Goal: Obtain resource: Download file/media

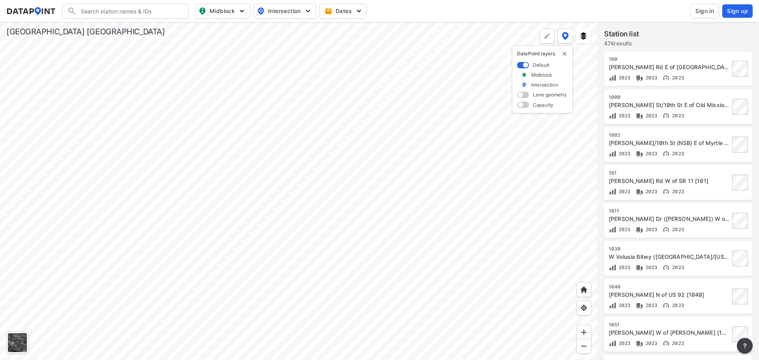
click at [705, 10] on span "Sign in" at bounding box center [704, 11] width 19 height 8
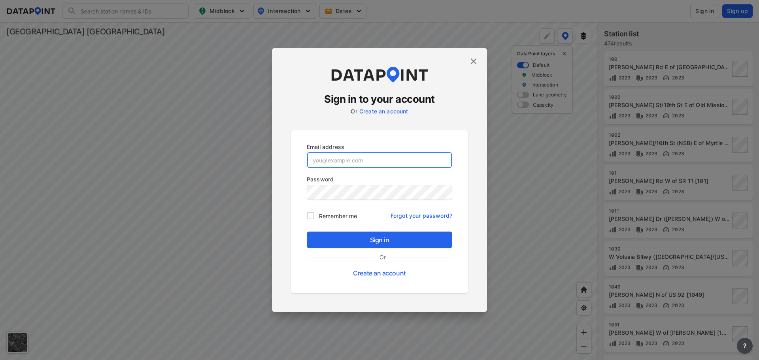
click at [340, 161] on input "email" at bounding box center [379, 160] width 145 height 16
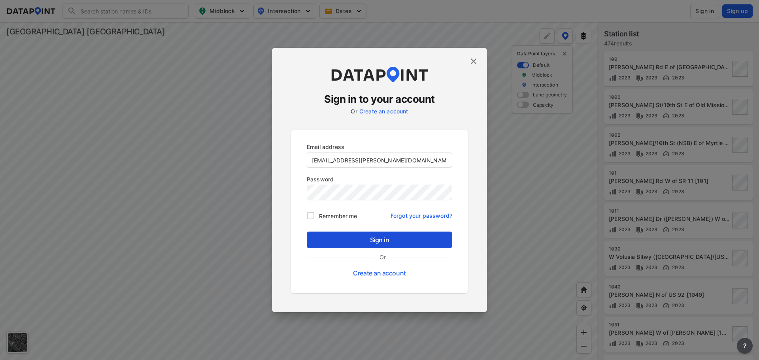
click at [350, 233] on button "Sign in" at bounding box center [379, 240] width 145 height 17
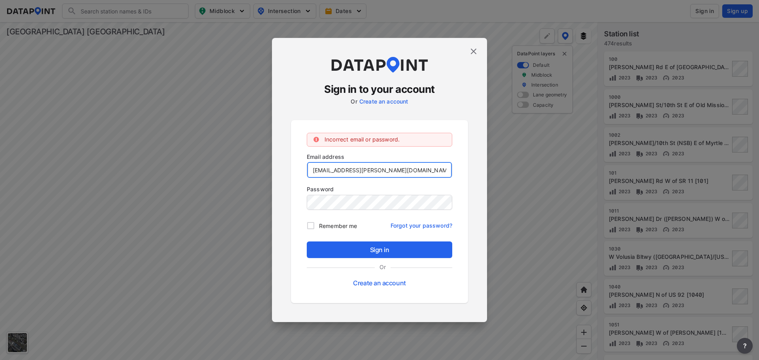
drag, startPoint x: 331, startPoint y: 172, endPoint x: 342, endPoint y: 176, distance: 11.9
click at [331, 172] on input "[EMAIL_ADDRESS][PERSON_NAME][DOMAIN_NAME]" at bounding box center [379, 170] width 145 height 16
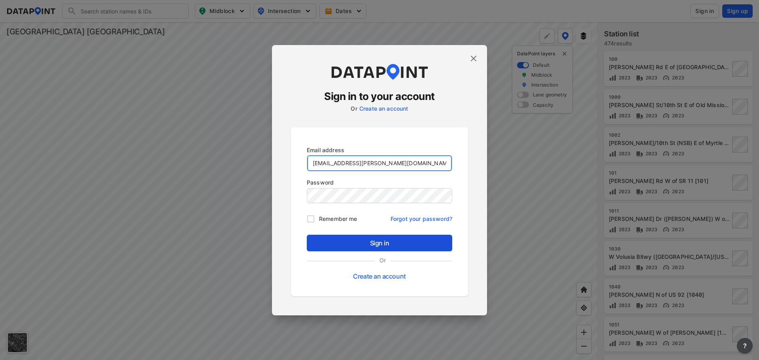
type input "[EMAIL_ADDRESS][PERSON_NAME][DOMAIN_NAME]"
click at [354, 237] on button "Sign in" at bounding box center [379, 243] width 145 height 17
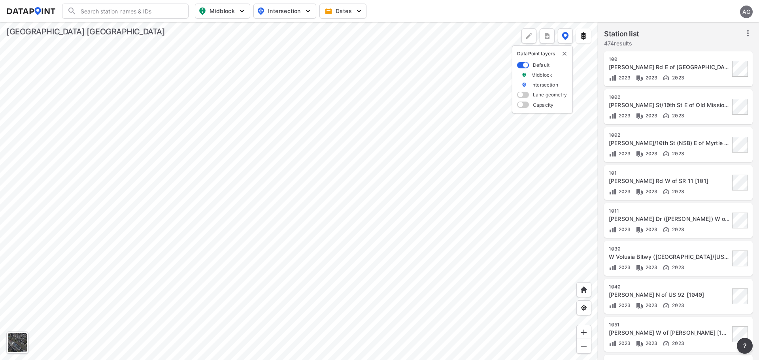
click at [229, 9] on span "Midblock" at bounding box center [221, 10] width 47 height 9
click at [199, 24] on label "Volume count" at bounding box center [206, 28] width 66 height 15
click at [181, 25] on input "Volume count" at bounding box center [177, 29] width 8 height 8
checkbox input "true"
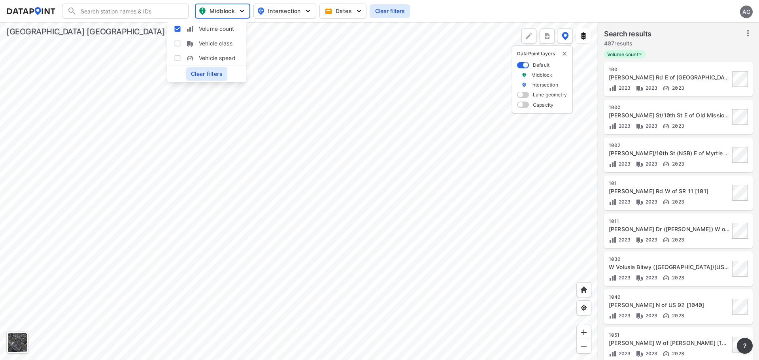
click at [390, 74] on div at bounding box center [299, 191] width 598 height 338
click at [746, 33] on icon at bounding box center [747, 32] width 9 height 9
click at [709, 49] on span "Select stations & export" at bounding box center [713, 51] width 63 height 8
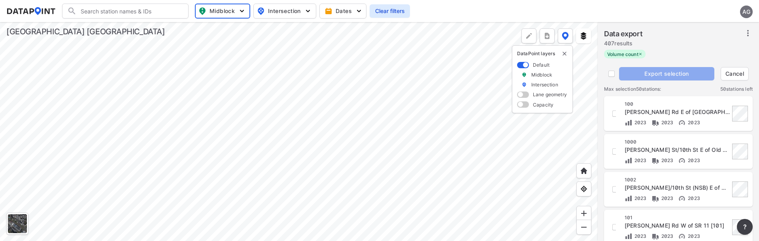
checkbox input "true"
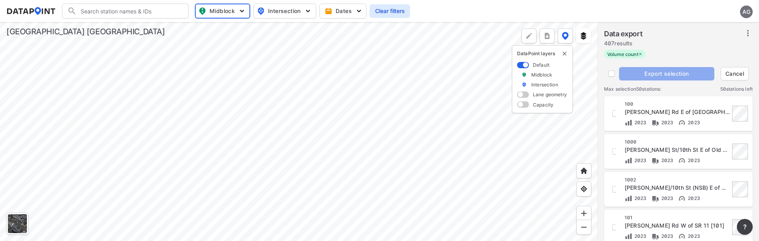
checkbox input "true"
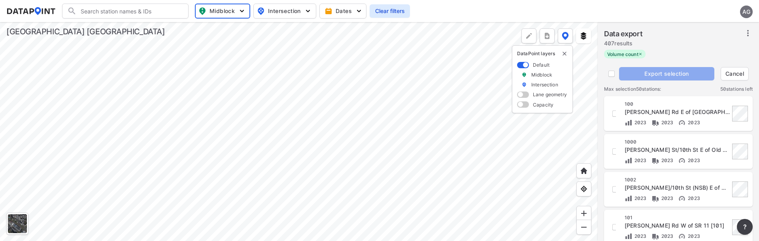
checkbox input "true"
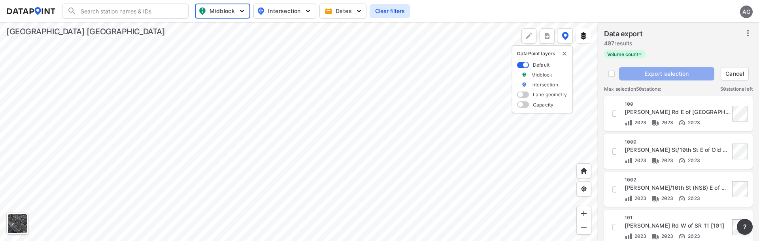
checkbox input "true"
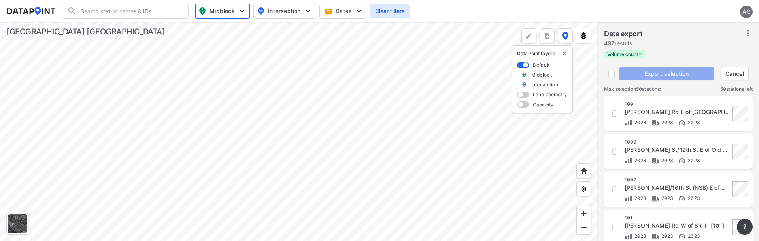
checkbox input "true"
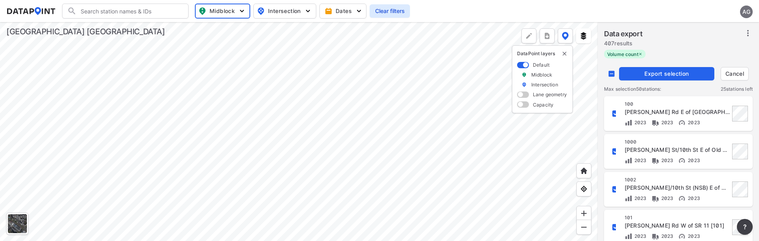
click at [654, 70] on span "Export selection" at bounding box center [666, 74] width 89 height 8
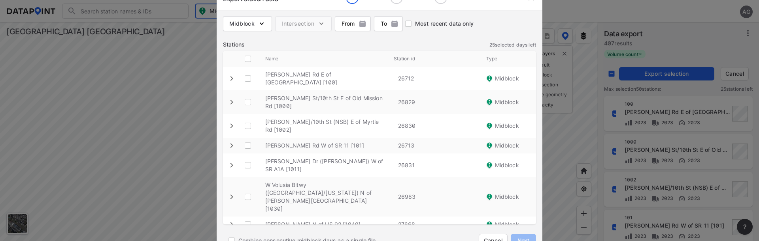
click at [265, 23] on img "button" at bounding box center [262, 24] width 8 height 8
click at [317, 42] on div "Stations 25 selected days left" at bounding box center [379, 45] width 313 height 8
click at [249, 59] on input "decorative checkbox" at bounding box center [247, 58] width 15 height 15
checkbox input "true"
checkbox \ "true"
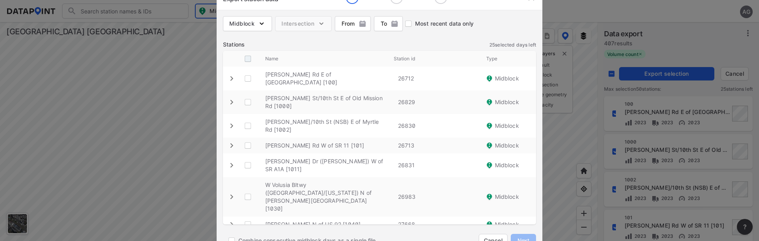
checkbox \ "true"
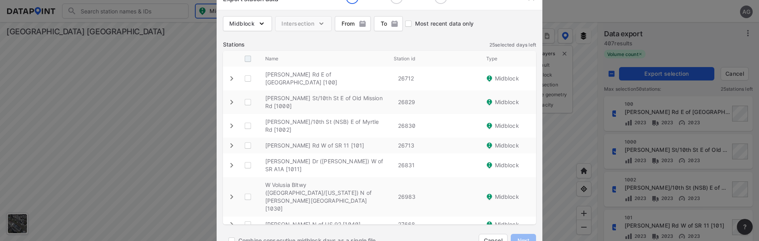
checkbox \ "true"
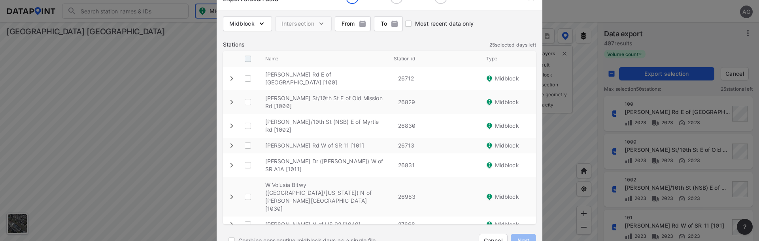
checkbox \ "true"
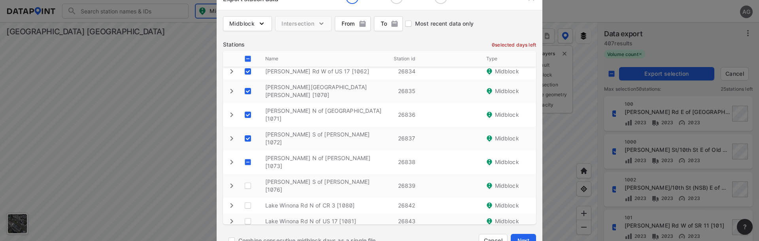
scroll to position [198, 0]
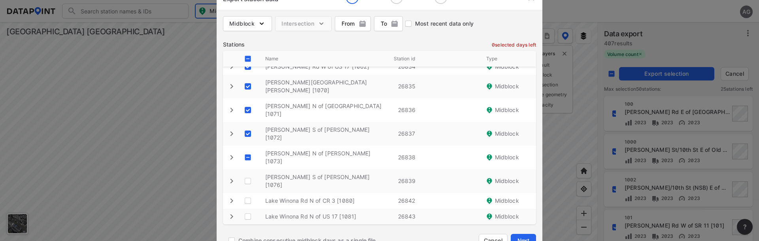
click at [249, 150] on \ "decorative checkbox" at bounding box center [247, 157] width 15 height 15
checkbox \ "true"
click at [248, 174] on \ "decorative checkbox" at bounding box center [247, 181] width 15 height 15
checkbox \ "true"
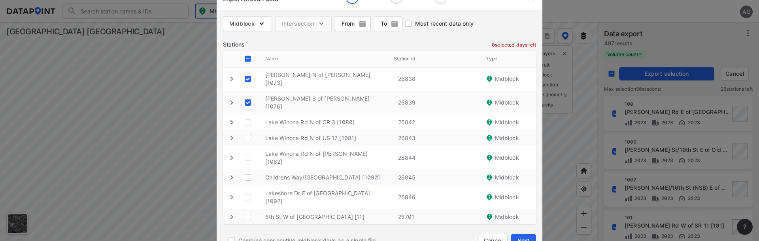
scroll to position [277, 0]
click at [247, 115] on \ "decorative checkbox" at bounding box center [247, 122] width 15 height 15
checkbox \ "true"
click at [249, 130] on \ "decorative checkbox" at bounding box center [247, 137] width 15 height 15
checkbox \ "true"
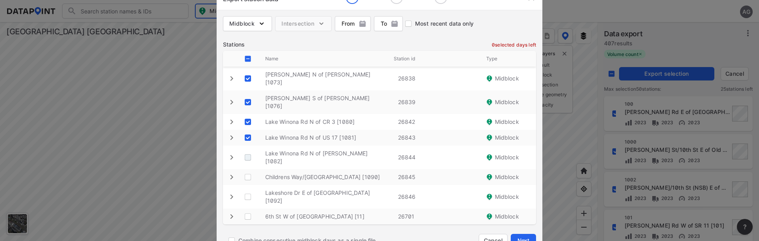
click at [248, 150] on \ "decorative checkbox" at bounding box center [247, 157] width 15 height 15
checkbox \ "true"
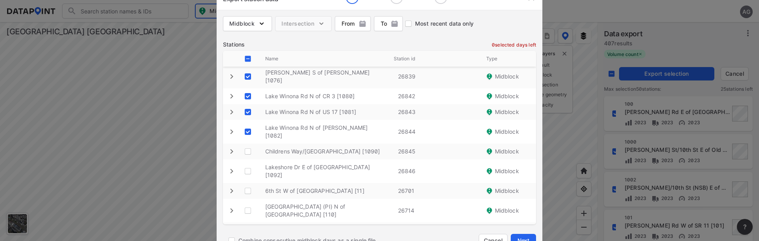
scroll to position [316, 0]
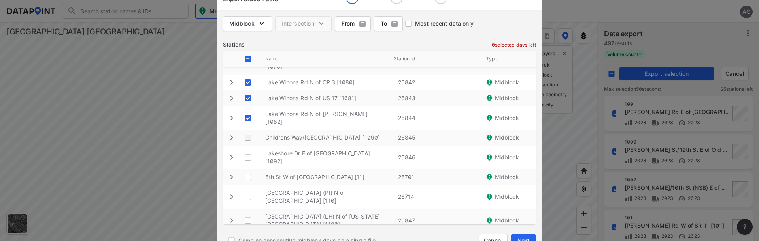
click at [249, 130] on \ "decorative checkbox" at bounding box center [247, 137] width 15 height 15
checkbox \ "true"
click at [246, 150] on \ "decorative checkbox" at bounding box center [247, 157] width 15 height 15
checkbox \ "true"
click at [246, 170] on \ "decorative checkbox" at bounding box center [247, 177] width 15 height 15
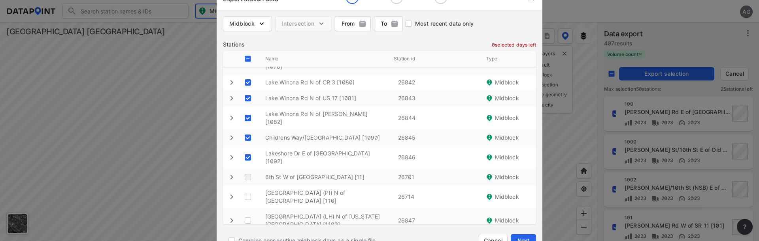
checkbox \ "true"
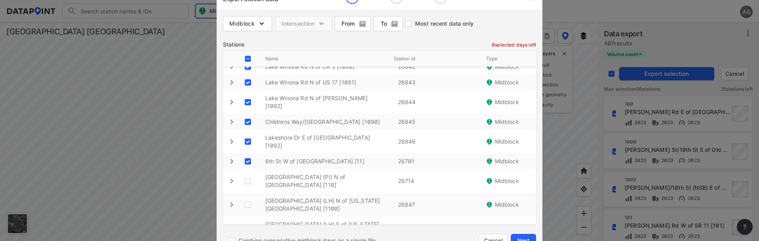
scroll to position [340, 0]
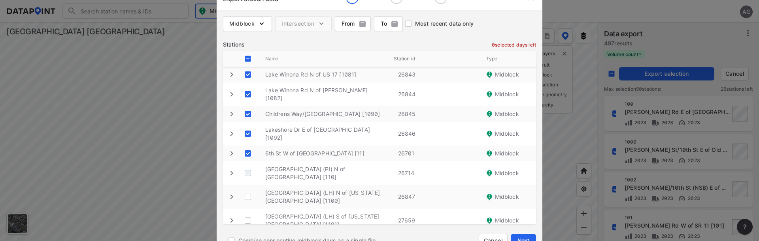
click at [249, 166] on \ "decorative checkbox" at bounding box center [247, 173] width 15 height 15
checkbox \ "true"
click at [249, 190] on \ "decorative checkbox" at bounding box center [247, 197] width 15 height 15
checkbox \ "true"
click at [247, 213] on \ "decorative checkbox" at bounding box center [247, 220] width 15 height 15
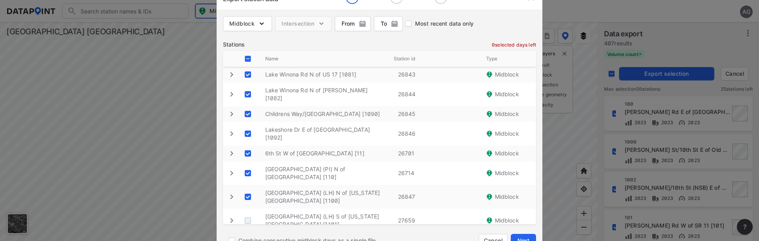
checkbox \ "true"
click at [247, 237] on \ "decorative checkbox" at bounding box center [247, 244] width 15 height 15
checkbox \ "true"
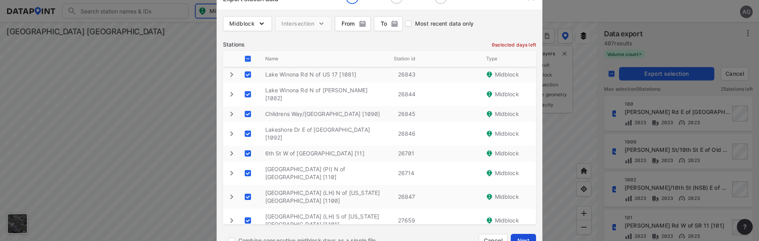
click at [521, 236] on button "Next" at bounding box center [523, 240] width 25 height 13
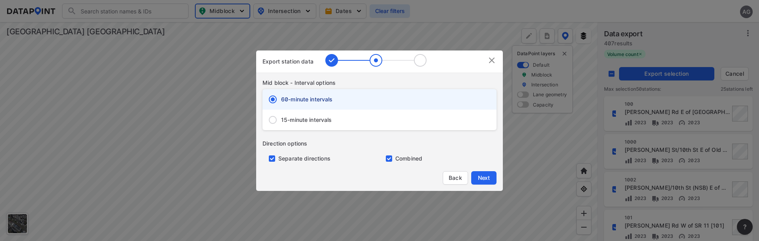
click at [303, 116] on span "15-minute intervals" at bounding box center [306, 120] width 51 height 8
click at [281, 116] on input "15-minute intervals" at bounding box center [272, 120] width 17 height 17
radio input "false"
radio input "true"
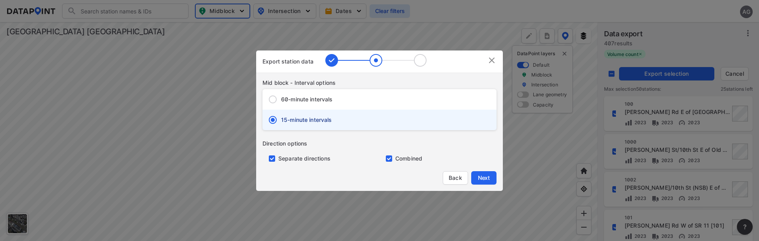
click at [272, 157] on input "primary checkbox" at bounding box center [270, 159] width 16 height 6
checkbox input "false"
click at [483, 177] on span "Next" at bounding box center [484, 178] width 16 height 8
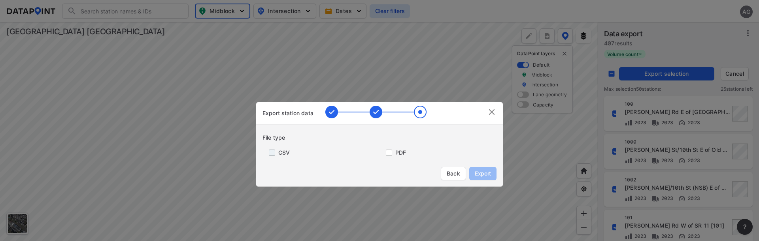
click at [269, 151] on input "primary checkbox" at bounding box center [270, 153] width 16 height 6
checkbox input "true"
click at [492, 174] on button "Export" at bounding box center [482, 173] width 27 height 13
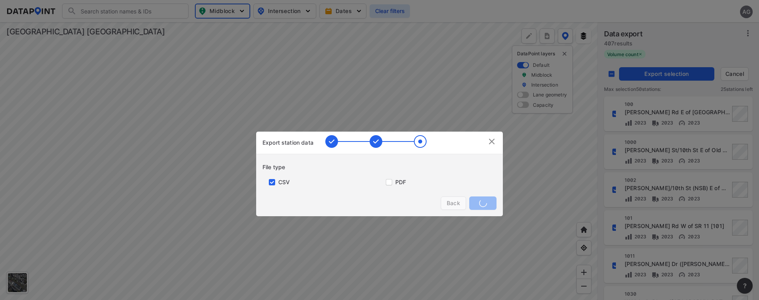
checkbox input "false"
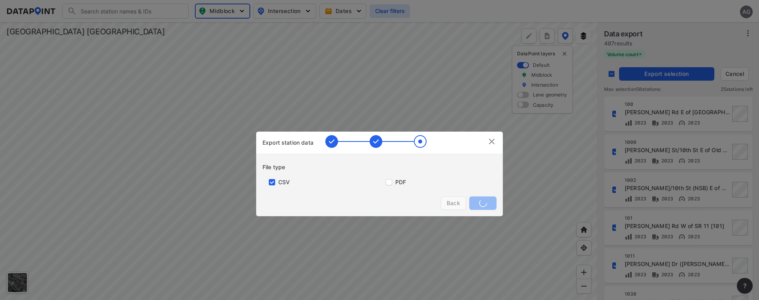
checkbox input "false"
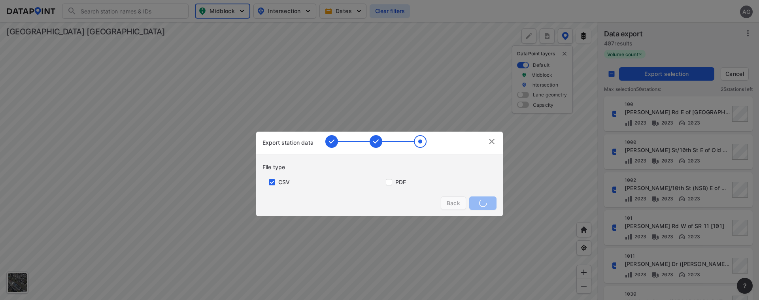
checkbox input "false"
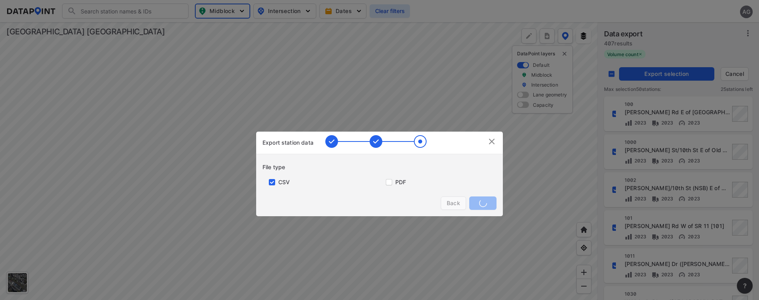
checkbox input "false"
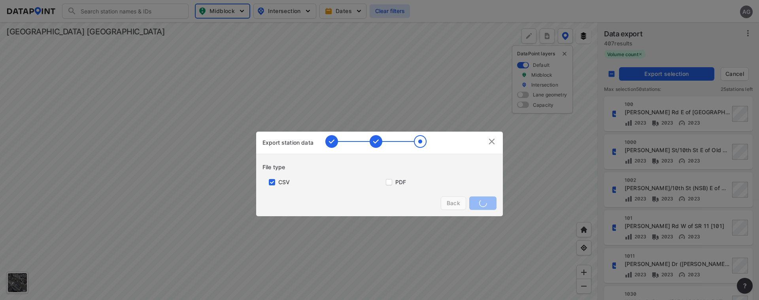
checkbox input "false"
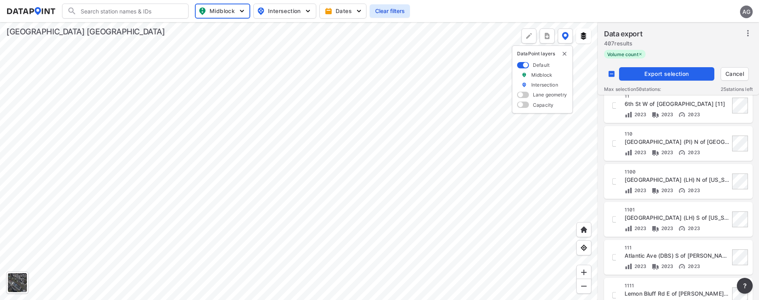
scroll to position [760, 0]
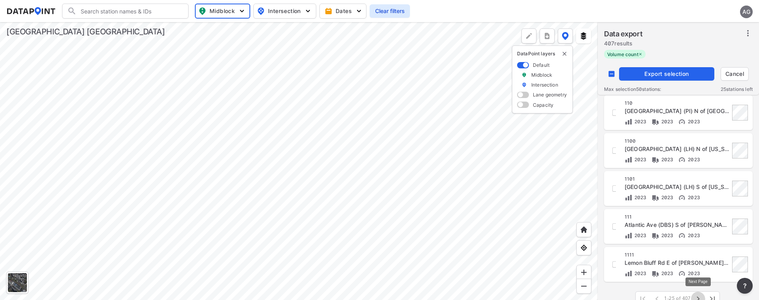
click at [697, 296] on icon "button" at bounding box center [697, 298] width 9 height 9
click at [611, 75] on input "decorative checkbox" at bounding box center [611, 73] width 15 height 15
checkbox input "true"
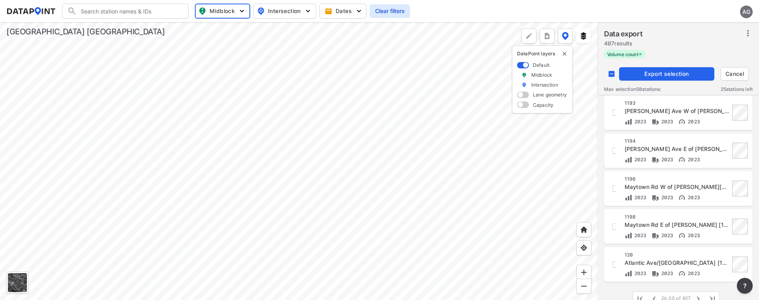
checkbox input "true"
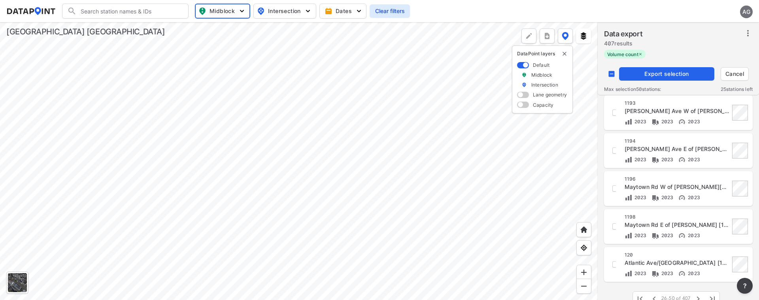
checkbox input "true"
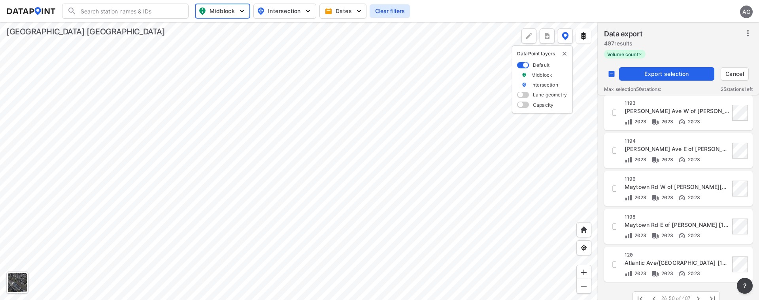
checkbox input "true"
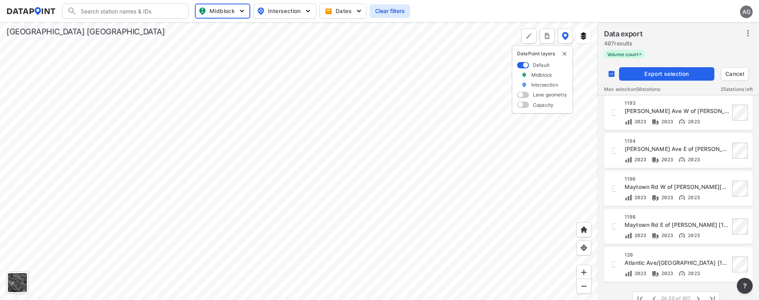
checkbox input "true"
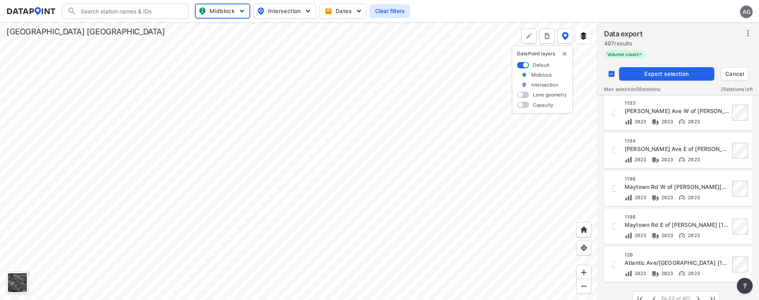
checkbox input "true"
click at [611, 75] on input "decorative checkbox" at bounding box center [611, 73] width 15 height 15
checkbox input "false"
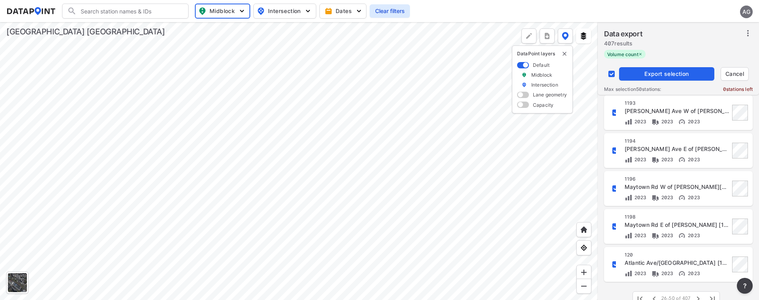
checkbox input "false"
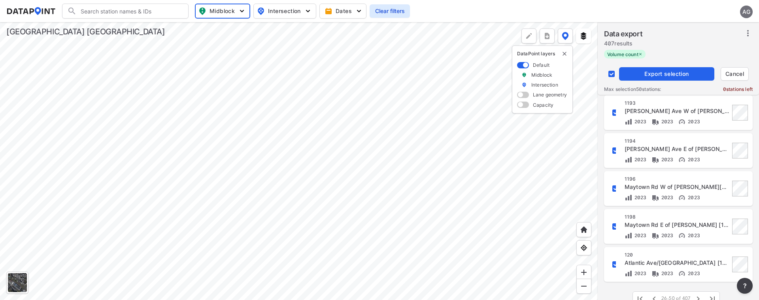
checkbox input "false"
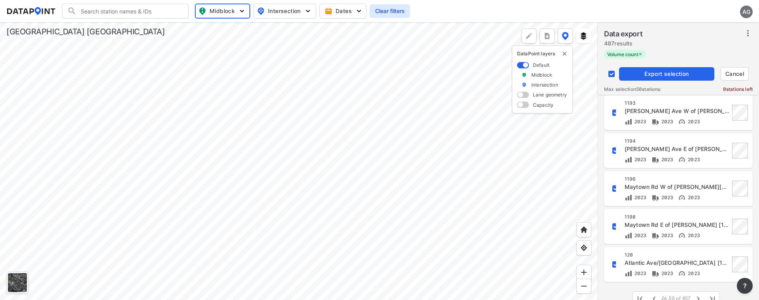
checkbox input "false"
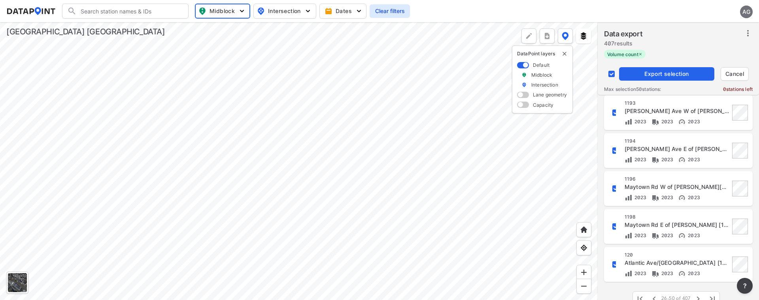
checkbox input "false"
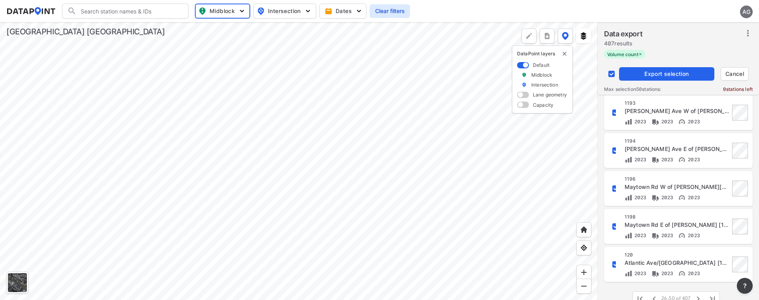
checkbox input "false"
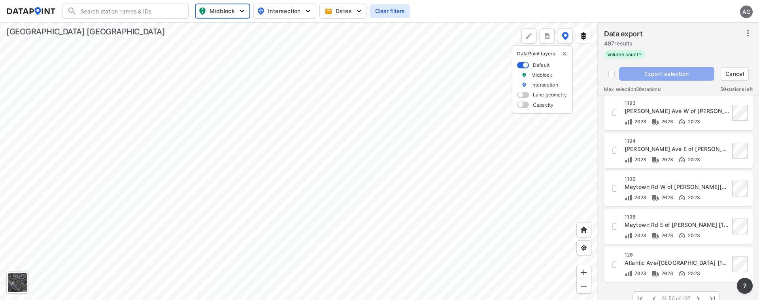
checkbox input "true"
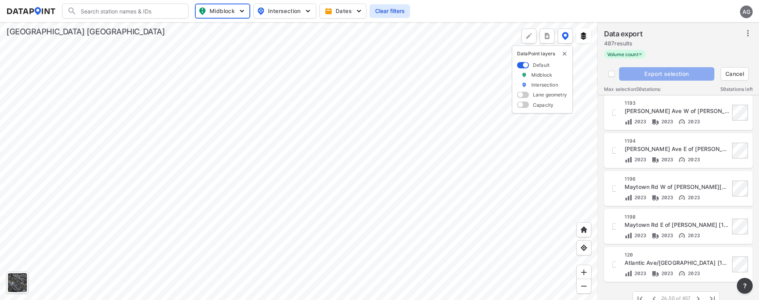
checkbox input "true"
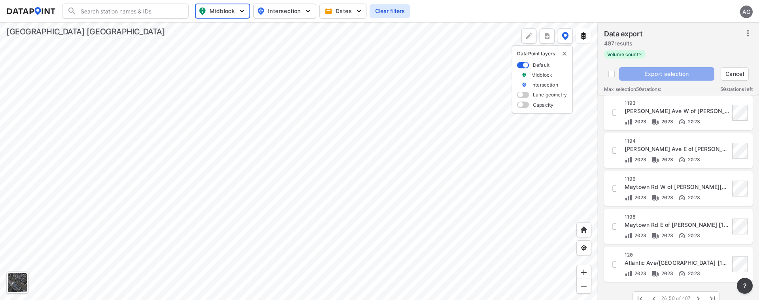
checkbox input "true"
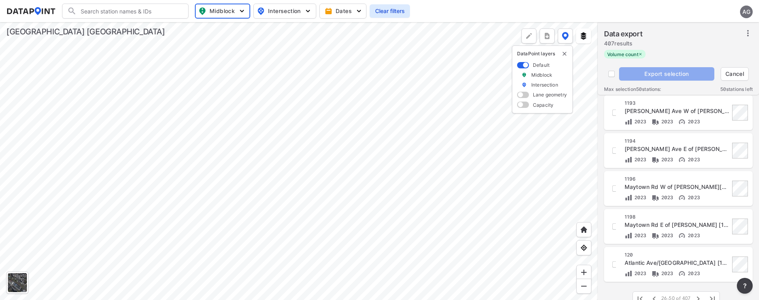
checkbox input "true"
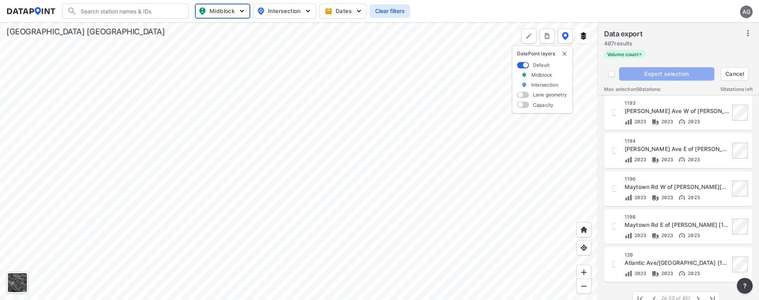
checkbox input "true"
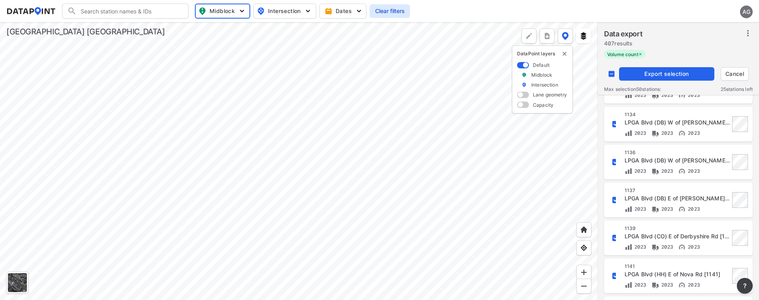
scroll to position [128, 0]
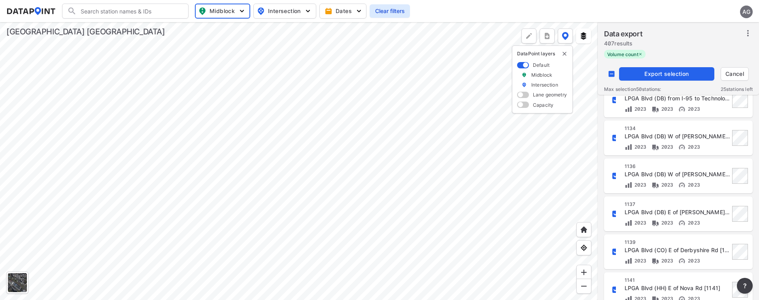
click at [617, 172] on div "[STREET_ADDRESS] (DB) W of [PERSON_NAME] [PERSON_NAME] Dr [1136] 2023 2023 2023" at bounding box center [678, 176] width 139 height 26
click at [612, 175] on input "decorative checkbox" at bounding box center [615, 175] width 13 height 13
checkbox input "false"
click at [658, 73] on span "Export selection" at bounding box center [666, 74] width 89 height 8
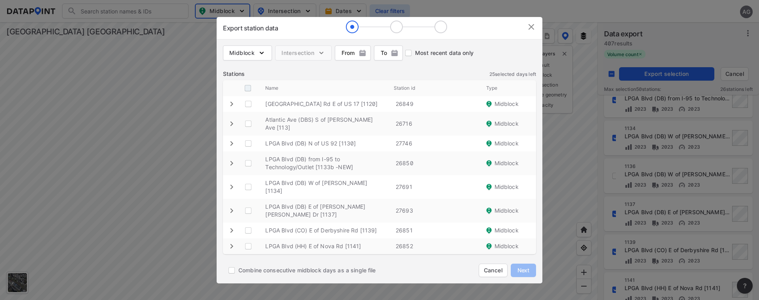
click at [245, 86] on input "decorative checkbox" at bounding box center [247, 88] width 15 height 15
checkbox input "true"
checkbox \ "true"
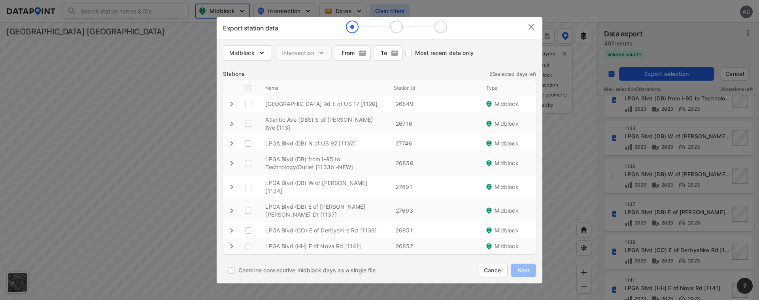
checkbox \ "true"
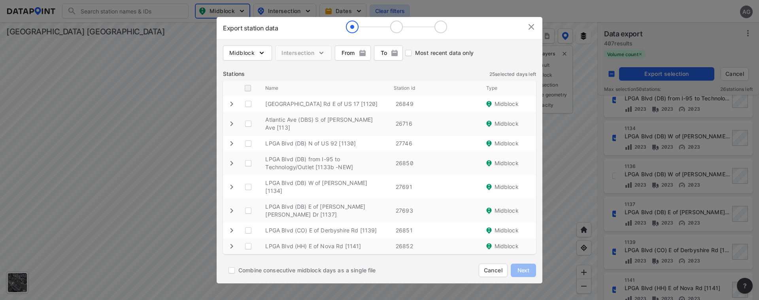
checkbox \ "true"
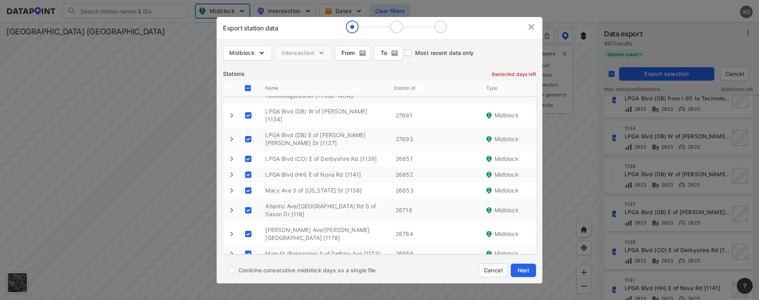
scroll to position [158, 0]
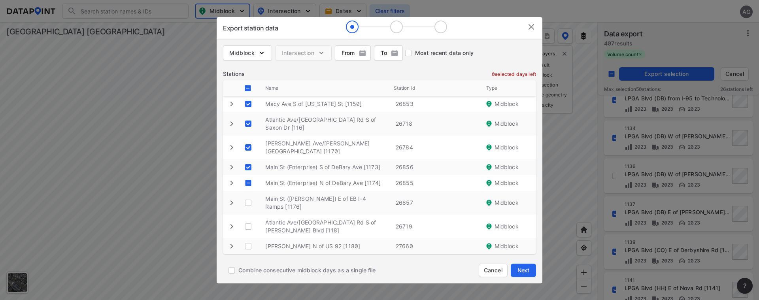
click at [246, 175] on \ "decorative checkbox" at bounding box center [248, 182] width 15 height 15
checkbox \ "true"
click at [248, 195] on \ "decorative checkbox" at bounding box center [248, 202] width 15 height 15
checkbox \ "true"
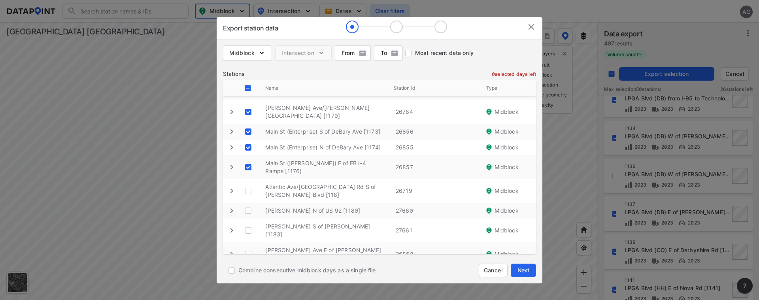
scroll to position [237, 0]
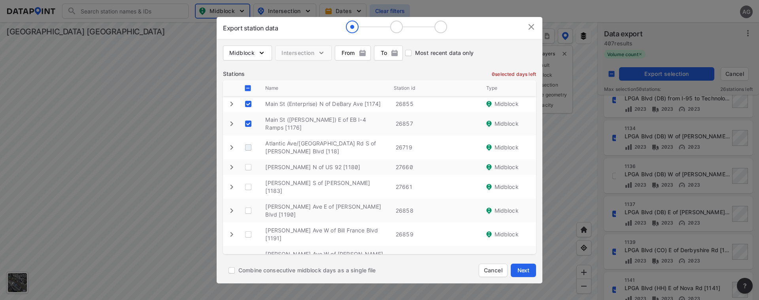
click at [246, 140] on \ "decorative checkbox" at bounding box center [248, 147] width 15 height 15
checkbox \ "true"
click at [252, 160] on \ "decorative checkbox" at bounding box center [248, 167] width 15 height 15
checkbox \ "true"
click at [247, 179] on \ "decorative checkbox" at bounding box center [248, 186] width 15 height 15
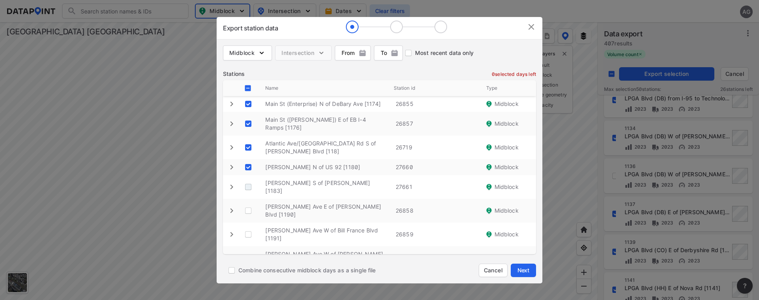
checkbox \ "true"
click at [245, 203] on \ "decorative checkbox" at bounding box center [248, 210] width 15 height 15
checkbox \ "true"
click at [246, 227] on \ "decorative checkbox" at bounding box center [248, 234] width 15 height 15
checkbox \ "true"
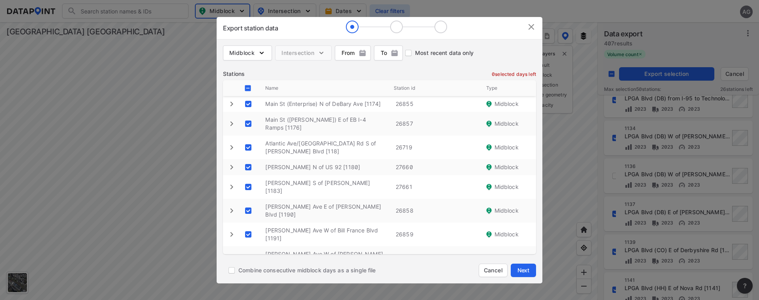
scroll to position [277, 0]
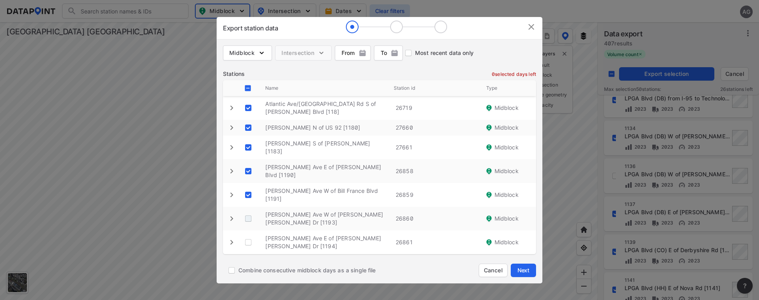
click at [249, 211] on \ "decorative checkbox" at bounding box center [248, 218] width 15 height 15
checkbox \ "true"
click at [248, 235] on \ "decorative checkbox" at bounding box center [248, 242] width 15 height 15
checkbox \ "true"
click at [246, 258] on \ "decorative checkbox" at bounding box center [248, 265] width 15 height 15
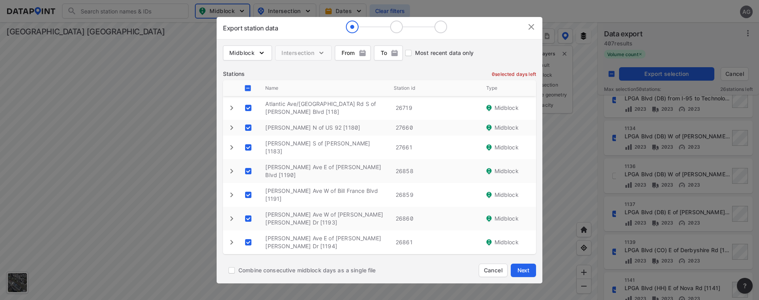
checkbox \ "true"
click at [247, 278] on \ "decorative checkbox" at bounding box center [248, 285] width 15 height 15
checkbox \ "true"
click at [247, 294] on \ "decorative checkbox" at bounding box center [248, 301] width 15 height 15
checkbox \ "true"
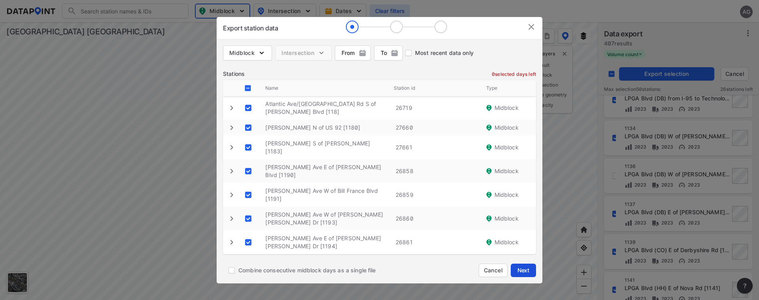
click at [529, 269] on span "Next" at bounding box center [523, 270] width 16 height 8
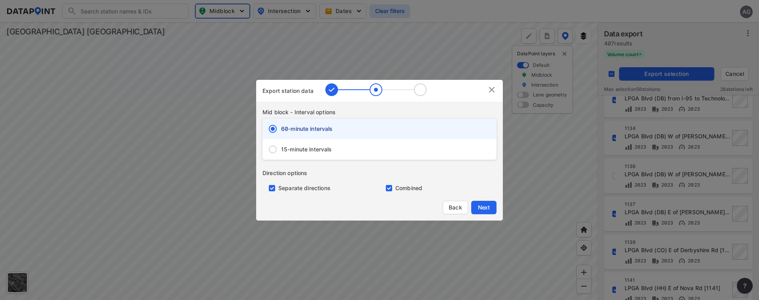
click at [285, 149] on span "15-minute intervals" at bounding box center [306, 149] width 51 height 8
click at [281, 149] on input "15-minute intervals" at bounding box center [272, 149] width 17 height 17
radio input "false"
radio input "true"
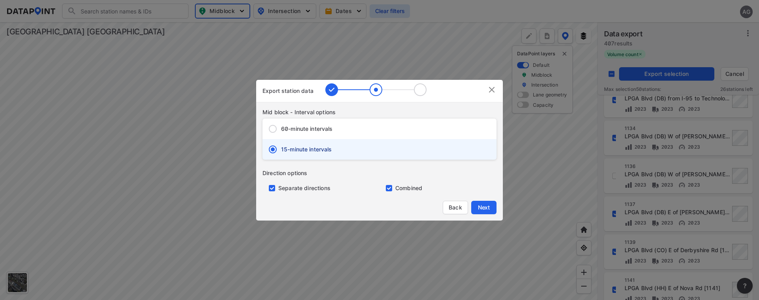
click at [273, 187] on input "primary checkbox" at bounding box center [270, 188] width 16 height 6
checkbox input "false"
click at [484, 207] on span "Next" at bounding box center [484, 208] width 16 height 8
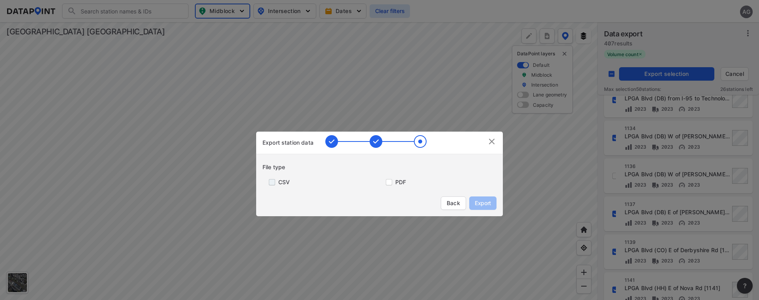
click at [270, 182] on input "primary checkbox" at bounding box center [270, 182] width 16 height 6
checkbox input "true"
click at [479, 201] on span "Export" at bounding box center [483, 203] width 18 height 8
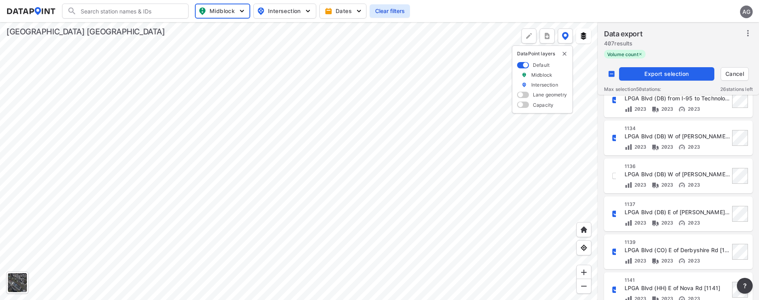
click at [613, 74] on input "decorative checkbox" at bounding box center [611, 73] width 15 height 15
checkbox input "true"
click at [611, 76] on input "decorative checkbox" at bounding box center [611, 73] width 15 height 15
checkbox input "false"
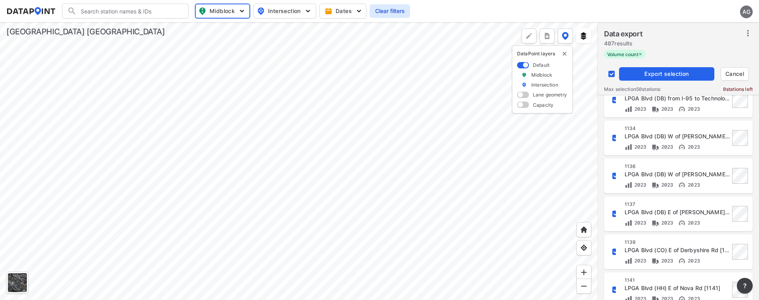
checkbox input "false"
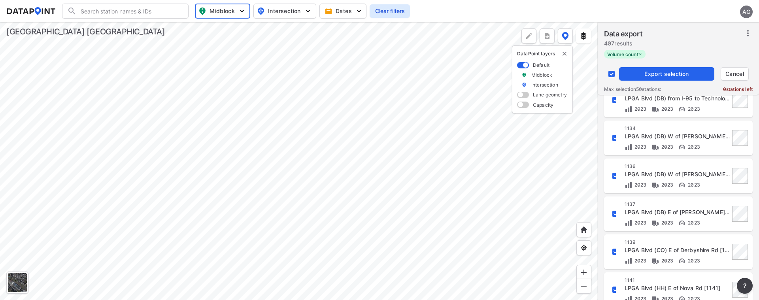
checkbox input "false"
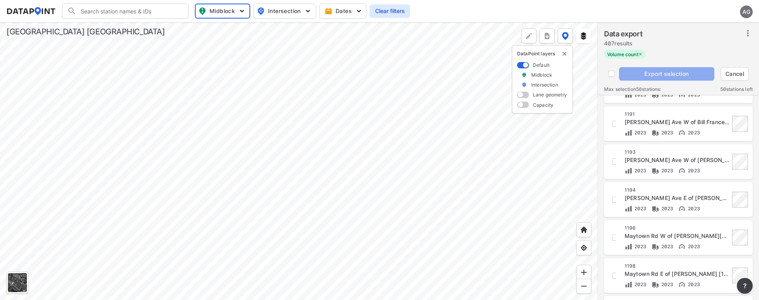
scroll to position [760, 0]
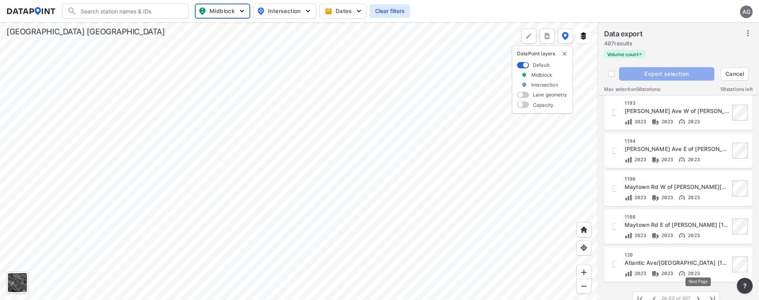
click at [699, 295] on icon "button" at bounding box center [697, 298] width 9 height 9
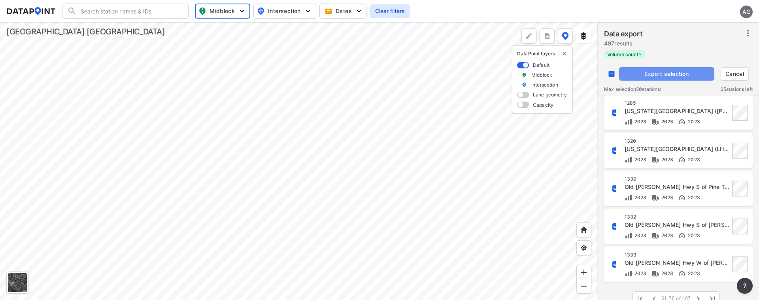
click at [653, 72] on span "Export selection" at bounding box center [666, 74] width 89 height 8
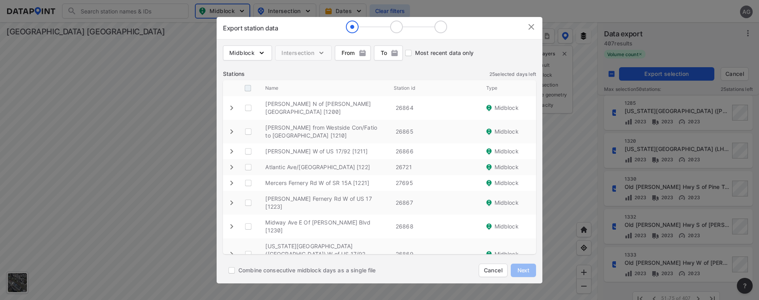
click at [244, 85] on input "decorative checkbox" at bounding box center [247, 88] width 15 height 15
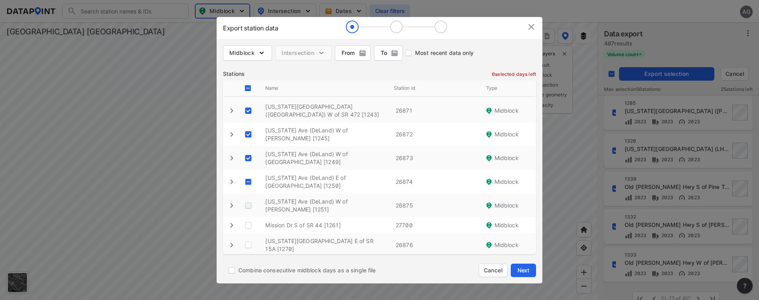
scroll to position [198, 0]
click at [246, 172] on \ "decorative checkbox" at bounding box center [248, 179] width 15 height 15
click at [249, 172] on \ "decorative checkbox" at bounding box center [248, 179] width 15 height 15
click at [251, 172] on \ "decorative checkbox" at bounding box center [248, 179] width 15 height 15
click at [248, 195] on \ "decorative checkbox" at bounding box center [248, 202] width 15 height 15
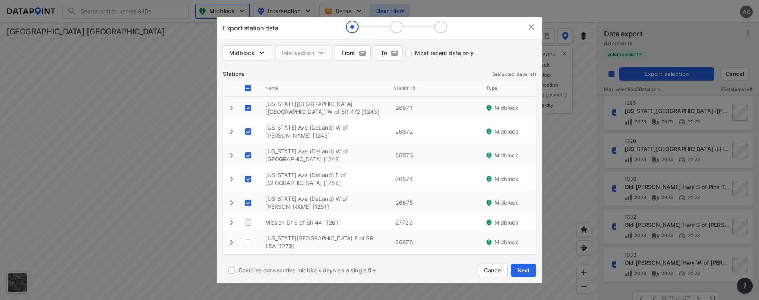
click at [250, 215] on \ "decorative checkbox" at bounding box center [248, 222] width 15 height 15
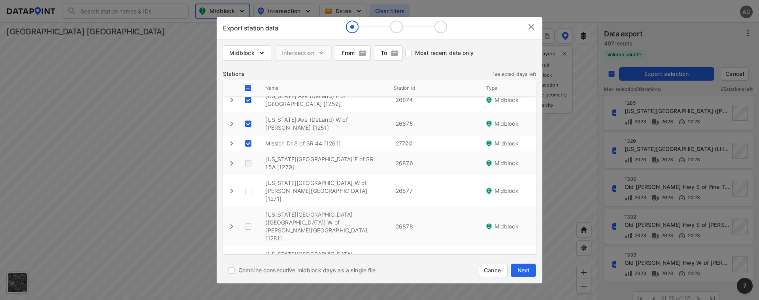
click at [249, 156] on \ "decorative checkbox" at bounding box center [248, 163] width 15 height 15
click at [247, 183] on \ "decorative checkbox" at bounding box center [248, 190] width 15 height 15
click at [247, 219] on \ "decorative checkbox" at bounding box center [248, 226] width 15 height 15
click at [247, 258] on \ "decorative checkbox" at bounding box center [248, 265] width 15 height 15
click at [248, 294] on \ "decorative checkbox" at bounding box center [248, 301] width 15 height 15
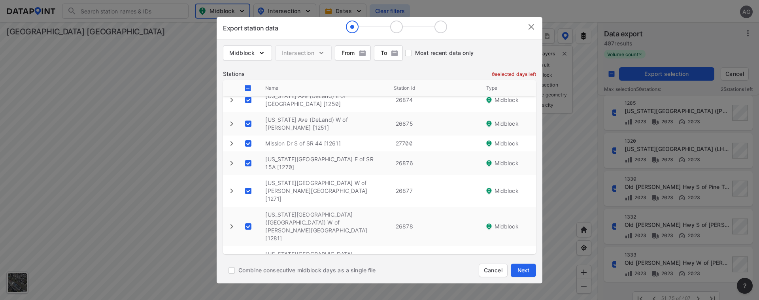
scroll to position [316, 0]
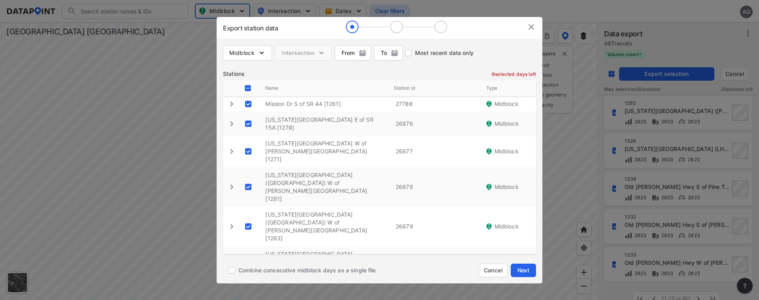
click at [250, 286] on \ "decorative checkbox" at bounding box center [248, 293] width 15 height 15
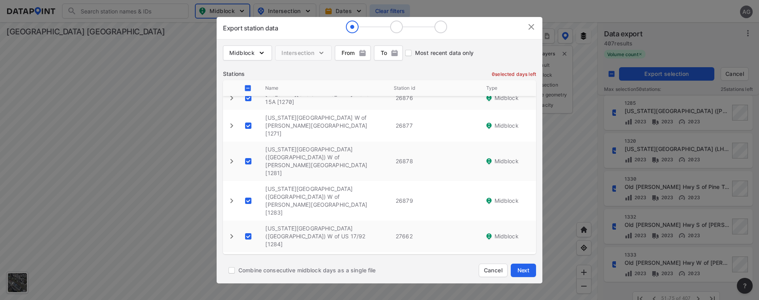
scroll to position [356, 0]
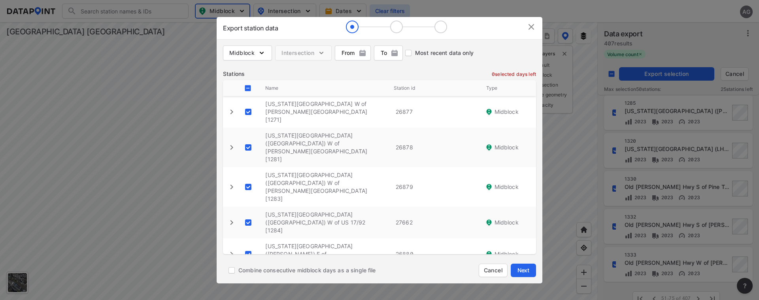
click at [246, 298] on \ "decorative checkbox" at bounding box center [248, 305] width 15 height 15
click at [524, 268] on span "Next" at bounding box center [523, 270] width 16 height 8
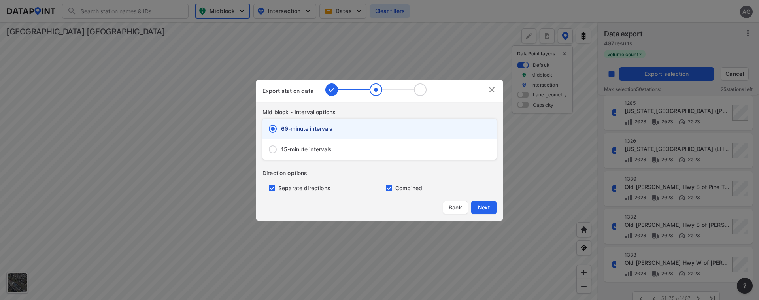
click at [287, 147] on span "15-minute intervals" at bounding box center [306, 149] width 51 height 8
click at [281, 147] on input "15-minute intervals" at bounding box center [272, 149] width 17 height 17
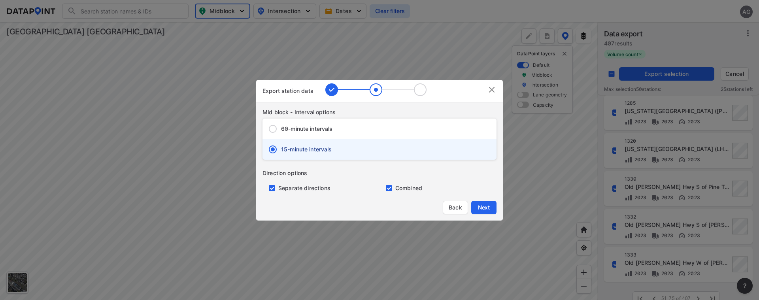
click at [274, 189] on input "primary checkbox" at bounding box center [270, 188] width 16 height 6
click at [485, 204] on span "Next" at bounding box center [484, 208] width 16 height 8
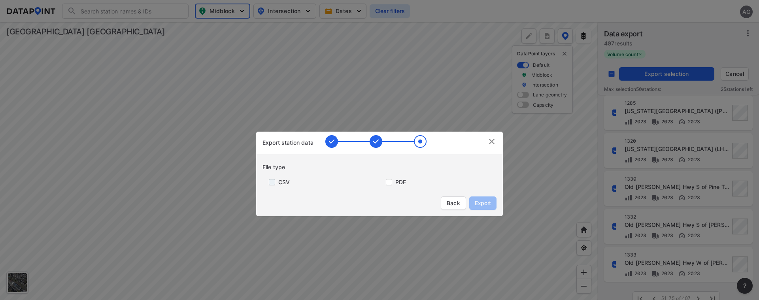
click at [271, 181] on input "primary checkbox" at bounding box center [270, 182] width 16 height 6
click at [482, 199] on span "Export" at bounding box center [483, 203] width 18 height 8
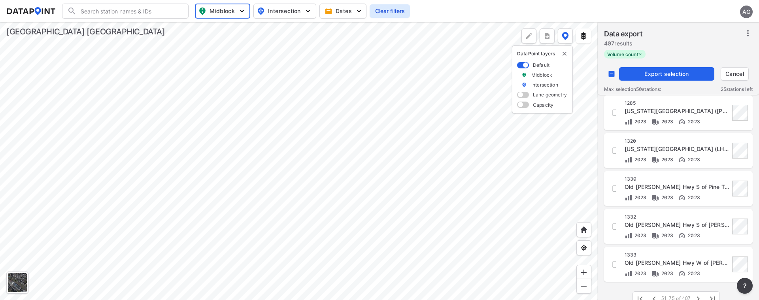
click at [611, 72] on input "decorative checkbox" at bounding box center [611, 73] width 15 height 15
click at [697, 295] on icon "button" at bounding box center [697, 298] width 9 height 9
click at [669, 75] on span "Export selection" at bounding box center [666, 74] width 89 height 8
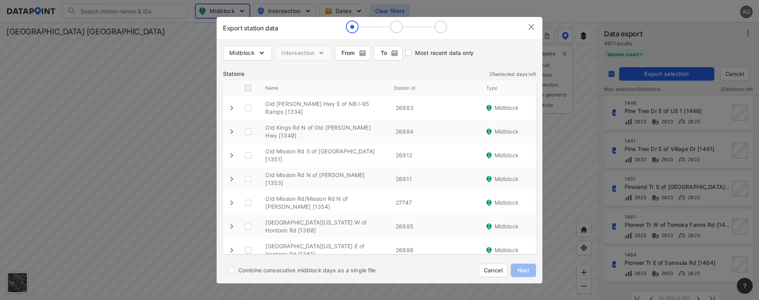
click at [246, 87] on input "decorative checkbox" at bounding box center [247, 88] width 15 height 15
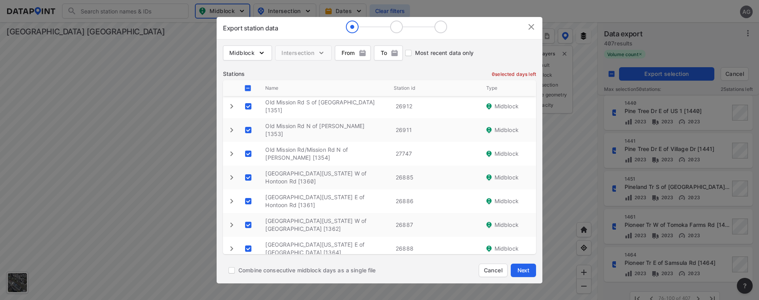
scroll to position [119, 0]
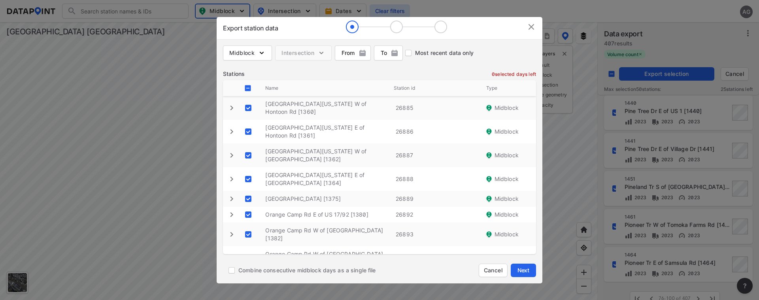
click at [250, 251] on \ "decorative checkbox" at bounding box center [248, 258] width 15 height 15
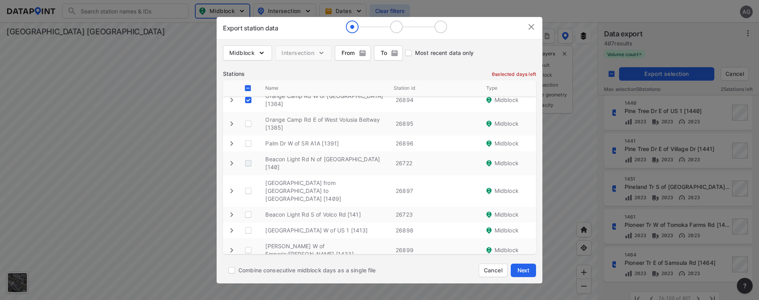
click at [245, 156] on \ "decorative checkbox" at bounding box center [248, 163] width 15 height 15
click at [248, 136] on \ "decorative checkbox" at bounding box center [248, 143] width 15 height 15
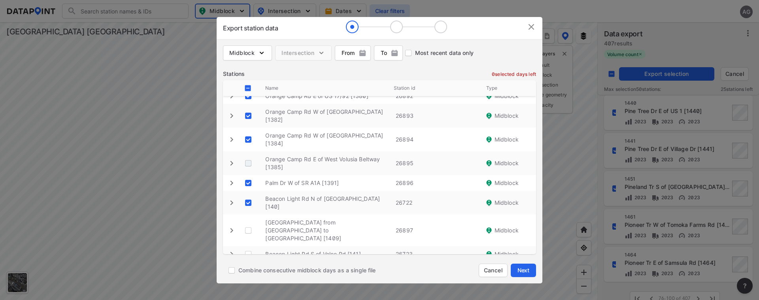
click at [251, 156] on \ "decorative checkbox" at bounding box center [248, 163] width 15 height 15
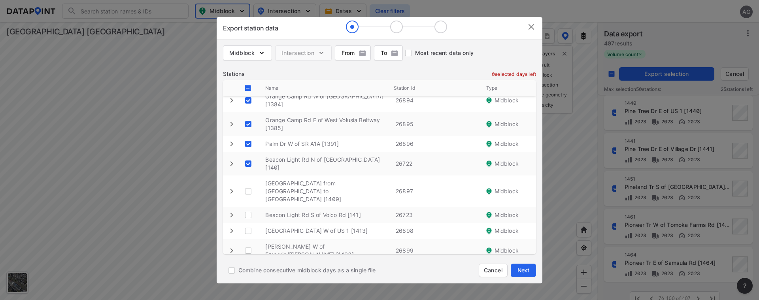
scroll to position [277, 0]
click at [247, 183] on \ "decorative checkbox" at bounding box center [248, 190] width 15 height 15
click at [252, 207] on \ "decorative checkbox" at bounding box center [248, 214] width 15 height 15
click at [252, 223] on \ "decorative checkbox" at bounding box center [248, 230] width 15 height 15
click at [250, 243] on \ "decorative checkbox" at bounding box center [248, 250] width 15 height 15
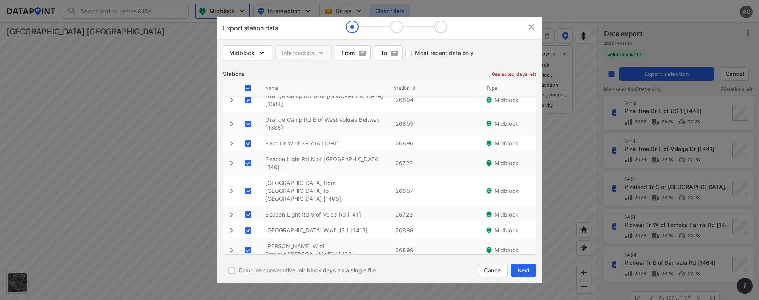
click at [247, 262] on \ "decorative checkbox" at bounding box center [248, 269] width 15 height 15
click at [248, 278] on \ "decorative checkbox" at bounding box center [248, 285] width 15 height 15
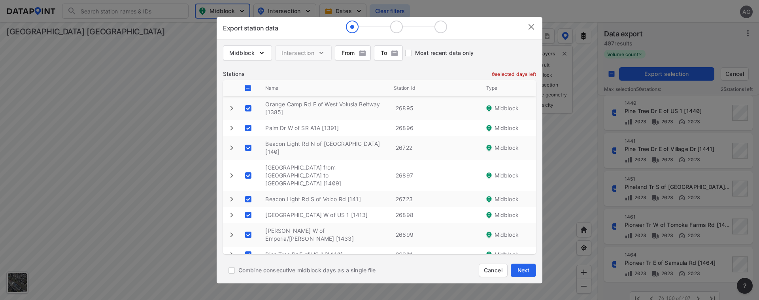
scroll to position [300, 0]
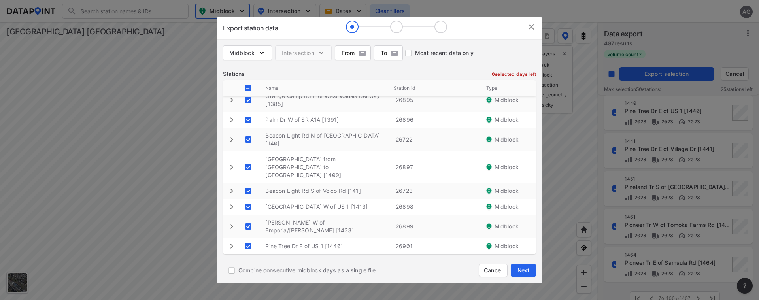
click at [252, 274] on \ "decorative checkbox" at bounding box center [248, 281] width 15 height 15
click at [249, 294] on \ "decorative checkbox" at bounding box center [248, 301] width 15 height 15
click at [526, 270] on span "Next" at bounding box center [523, 270] width 16 height 8
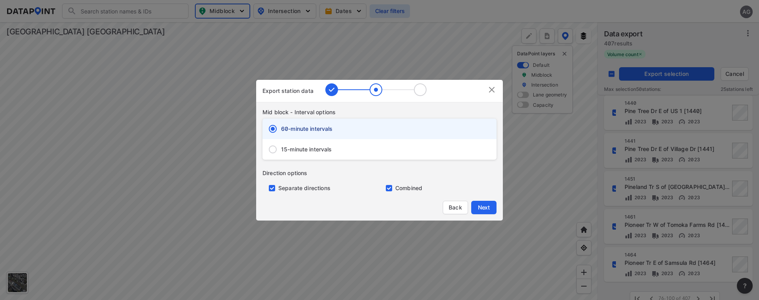
click at [274, 147] on input "15-minute intervals" at bounding box center [272, 149] width 17 height 17
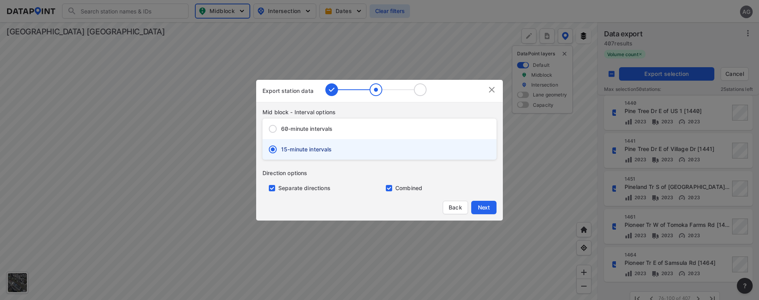
click at [272, 187] on input "primary checkbox" at bounding box center [270, 188] width 16 height 6
click at [481, 207] on span "Next" at bounding box center [484, 208] width 16 height 8
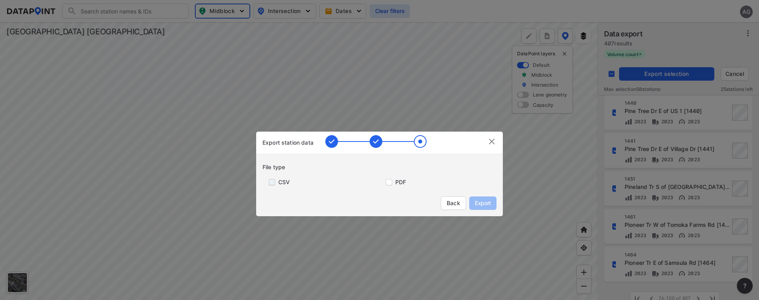
click at [267, 183] on input "primary checkbox" at bounding box center [270, 182] width 16 height 6
click at [482, 203] on span "Export" at bounding box center [483, 203] width 18 height 8
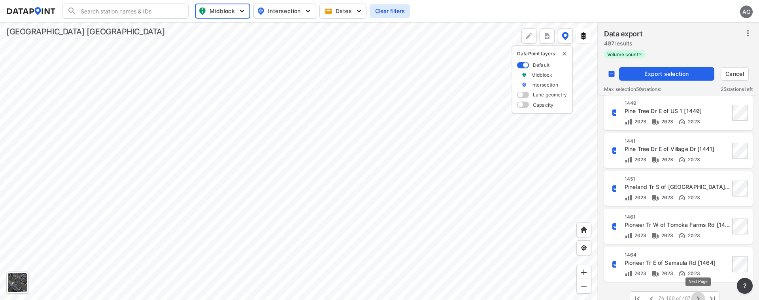
click at [696, 295] on icon "button" at bounding box center [697, 298] width 9 height 9
click at [609, 72] on input "decorative checkbox" at bounding box center [611, 73] width 15 height 15
click at [664, 70] on button "Export selection" at bounding box center [666, 73] width 95 height 13
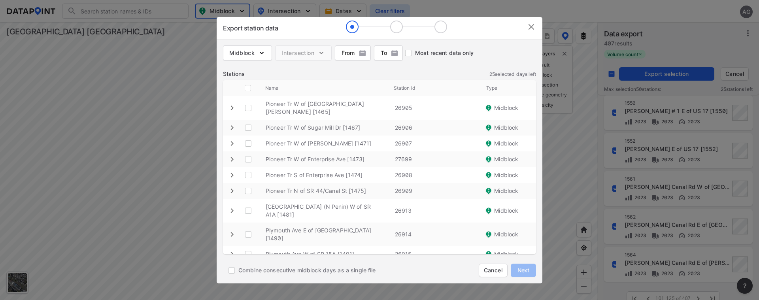
drag, startPoint x: 247, startPoint y: 85, endPoint x: 260, endPoint y: 103, distance: 22.1
click at [247, 85] on input "decorative checkbox" at bounding box center [247, 88] width 15 height 15
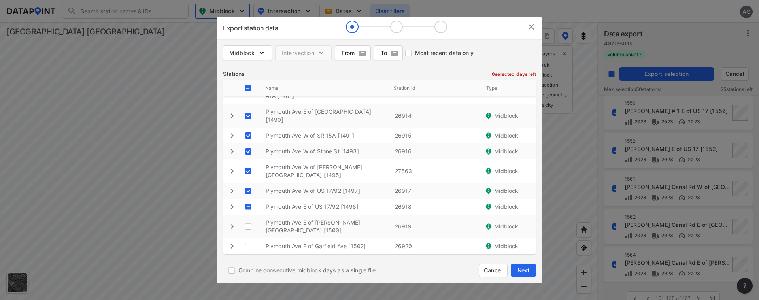
click at [247, 199] on \ "decorative checkbox" at bounding box center [248, 206] width 15 height 15
drag, startPoint x: 247, startPoint y: 200, endPoint x: 246, endPoint y: 218, distance: 17.4
click at [247, 219] on \ "decorative checkbox" at bounding box center [248, 226] width 15 height 15
drag, startPoint x: 246, startPoint y: 218, endPoint x: 288, endPoint y: 192, distance: 49.0
click at [247, 239] on \ "decorative checkbox" at bounding box center [248, 246] width 15 height 15
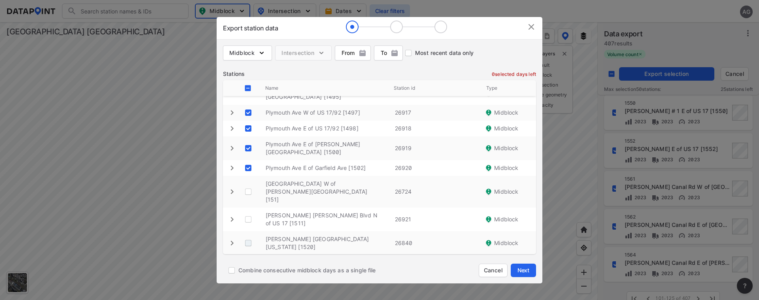
scroll to position [198, 0]
click at [249, 183] on \ "decorative checkbox" at bounding box center [248, 190] width 15 height 15
click at [246, 211] on \ "decorative checkbox" at bounding box center [248, 218] width 15 height 15
click at [246, 235] on \ "decorative checkbox" at bounding box center [248, 242] width 15 height 15
click at [246, 255] on \ "decorative checkbox" at bounding box center [248, 262] width 15 height 15
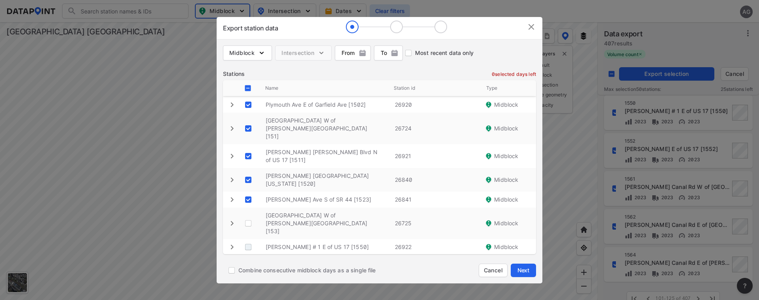
scroll to position [261, 0]
click at [249, 215] on \ "decorative checkbox" at bounding box center [248, 222] width 15 height 15
click at [246, 239] on \ "decorative checkbox" at bounding box center [248, 246] width 15 height 15
click at [246, 255] on \ "decorative checkbox" at bounding box center [248, 262] width 15 height 15
click at [247, 274] on \ "decorative checkbox" at bounding box center [248, 281] width 15 height 15
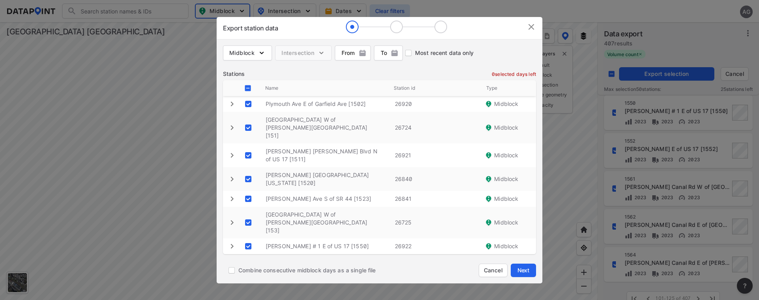
click at [247, 298] on \ "decorative checkbox" at bounding box center [248, 305] width 15 height 15
click at [520, 264] on button "Next" at bounding box center [523, 270] width 25 height 13
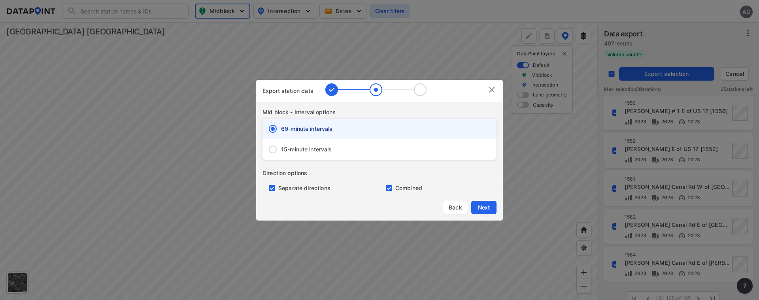
click at [271, 147] on input "15-minute intervals" at bounding box center [272, 149] width 17 height 17
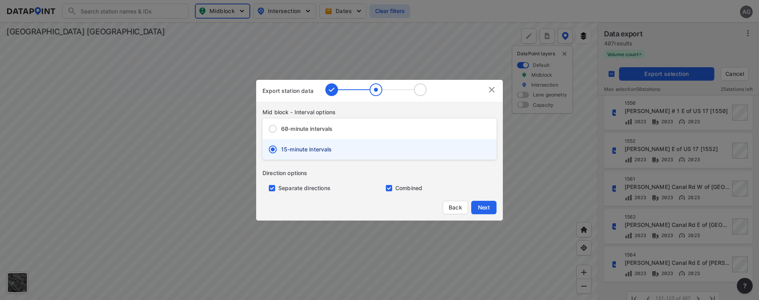
click at [272, 187] on input "primary checkbox" at bounding box center [270, 188] width 16 height 6
click at [488, 205] on span "Next" at bounding box center [484, 208] width 16 height 8
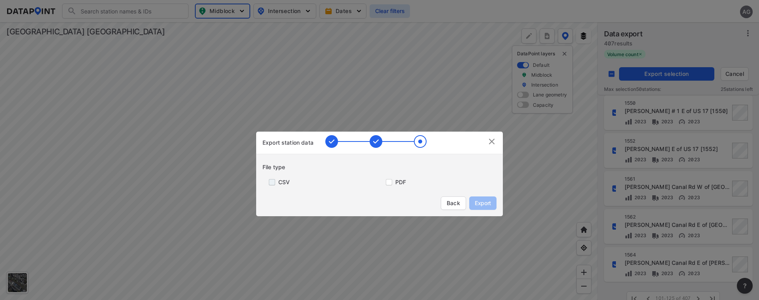
click at [270, 181] on input "primary checkbox" at bounding box center [270, 182] width 16 height 6
click at [481, 200] on span "Export" at bounding box center [483, 203] width 18 height 8
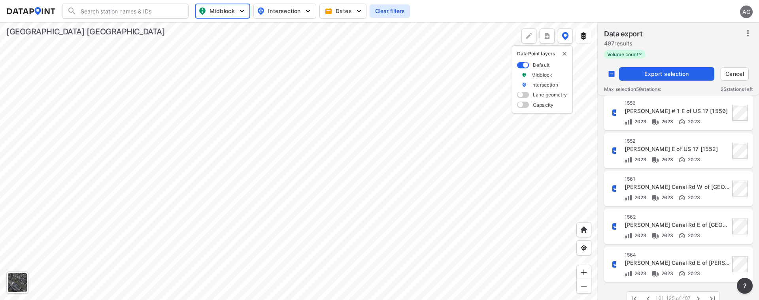
click at [613, 75] on input "decorative checkbox" at bounding box center [611, 73] width 15 height 15
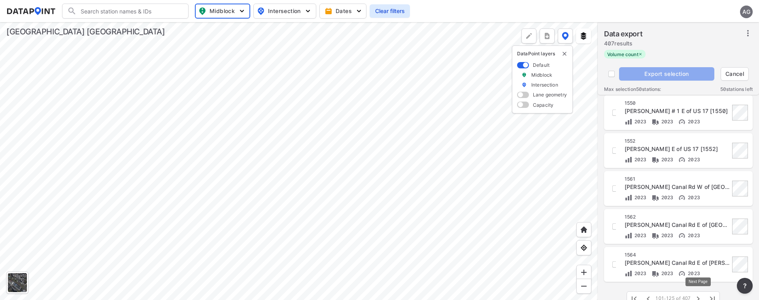
click at [698, 296] on icon "button" at bounding box center [697, 298] width 9 height 9
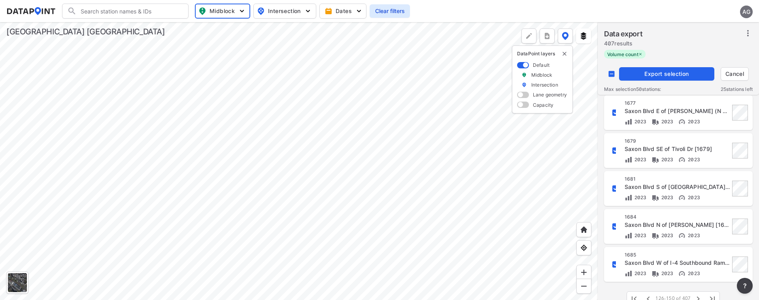
click at [670, 74] on span "Export selection" at bounding box center [666, 74] width 89 height 8
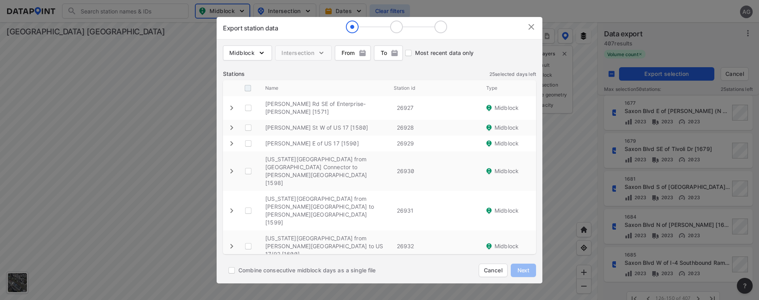
click at [249, 90] on input "decorative checkbox" at bounding box center [247, 88] width 15 height 15
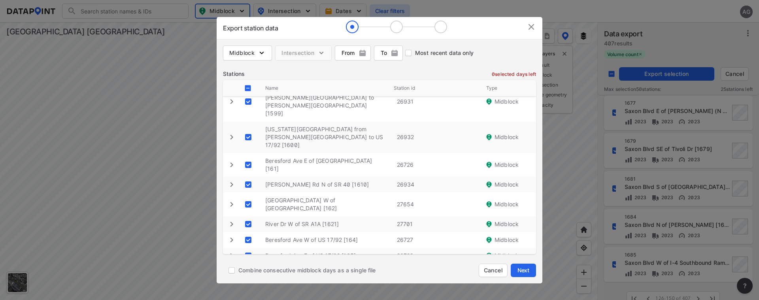
scroll to position [158, 0]
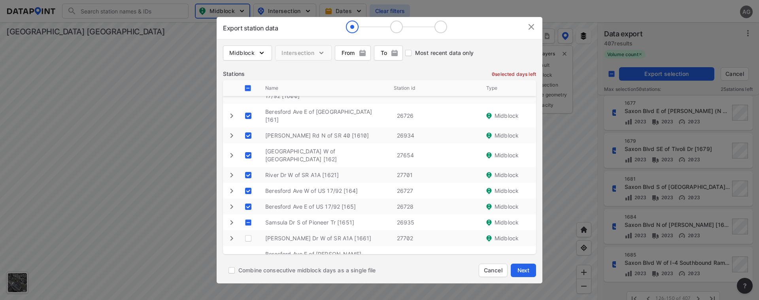
click at [247, 215] on \ "decorative checkbox" at bounding box center [248, 222] width 15 height 15
click at [246, 231] on \ "decorative checkbox" at bounding box center [248, 238] width 15 height 15
click at [247, 251] on \ "decorative checkbox" at bounding box center [248, 258] width 15 height 15
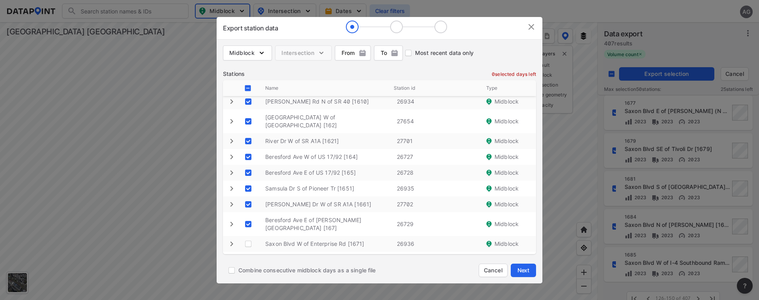
scroll to position [237, 0]
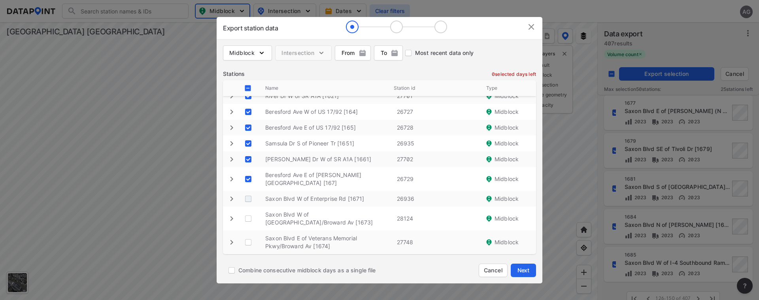
click at [249, 191] on \ "decorative checkbox" at bounding box center [248, 198] width 15 height 15
click at [249, 211] on \ "decorative checkbox" at bounding box center [248, 218] width 15 height 15
click at [246, 235] on \ "decorative checkbox" at bounding box center [248, 242] width 15 height 15
click at [247, 255] on \ "decorative checkbox" at bounding box center [248, 262] width 15 height 15
click at [248, 274] on \ "decorative checkbox" at bounding box center [248, 281] width 15 height 15
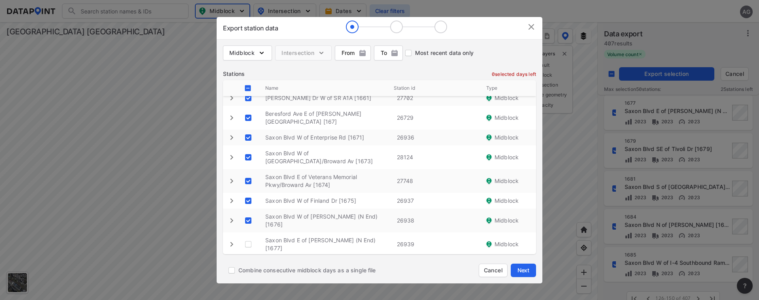
scroll to position [316, 0]
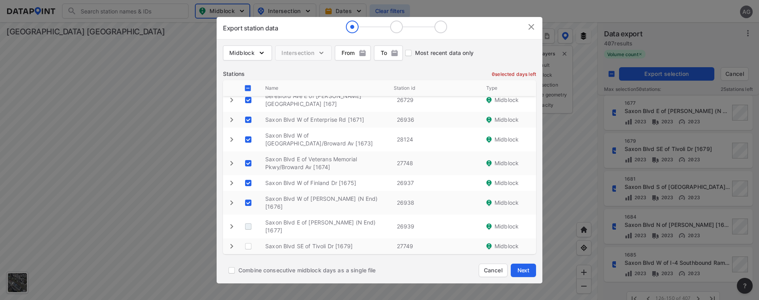
click at [253, 219] on \ "decorative checkbox" at bounding box center [248, 226] width 15 height 15
click at [246, 239] on \ "decorative checkbox" at bounding box center [248, 246] width 15 height 15
click at [247, 255] on \ "decorative checkbox" at bounding box center [248, 262] width 15 height 15
click at [247, 270] on \ "decorative checkbox" at bounding box center [248, 277] width 15 height 15
click at [247, 290] on \ "decorative checkbox" at bounding box center [248, 297] width 15 height 15
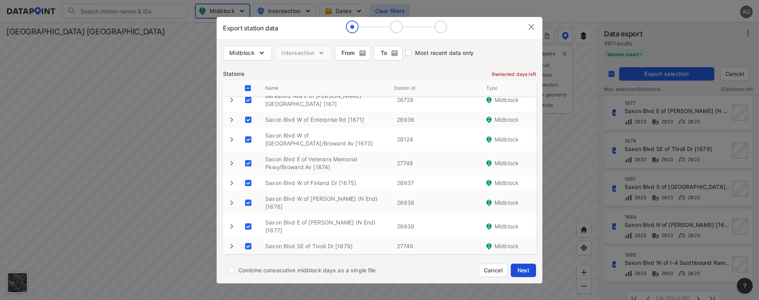
click at [515, 265] on button "Next" at bounding box center [523, 270] width 25 height 13
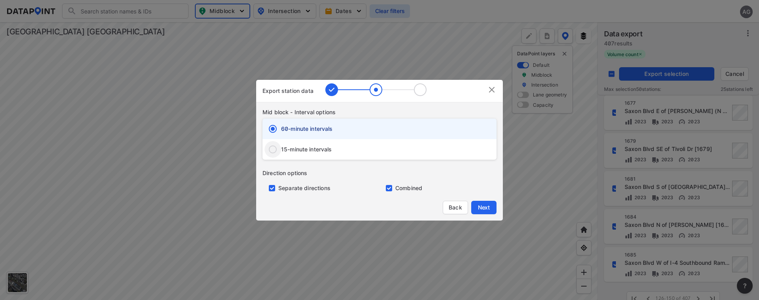
click at [272, 149] on input "15-minute intervals" at bounding box center [272, 149] width 17 height 17
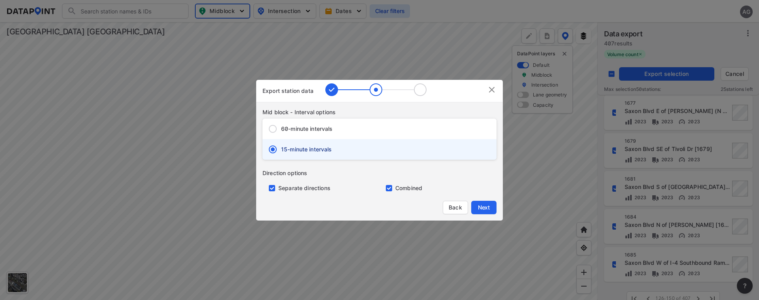
click at [271, 189] on input "primary checkbox" at bounding box center [270, 188] width 16 height 6
click at [483, 207] on span "Next" at bounding box center [484, 208] width 16 height 8
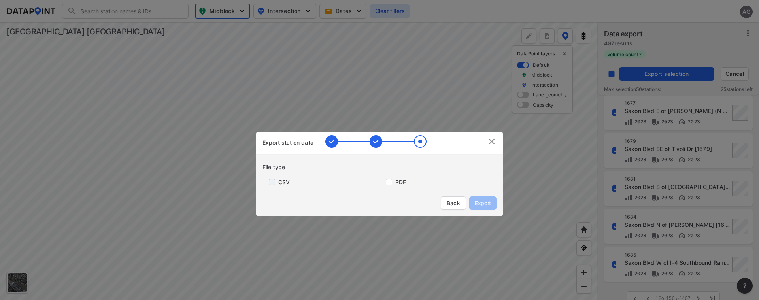
click at [275, 181] on input "primary checkbox" at bounding box center [270, 182] width 16 height 6
click at [482, 202] on span "Export" at bounding box center [483, 203] width 18 height 8
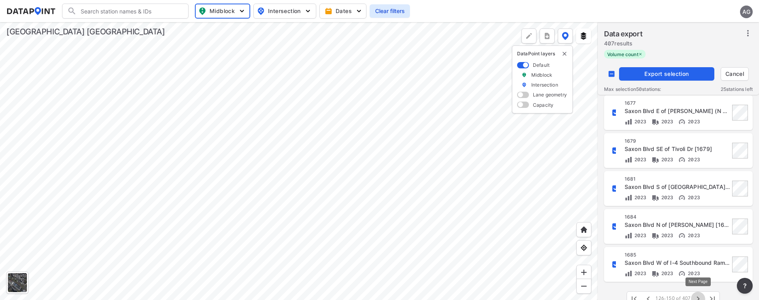
click at [697, 296] on icon "button" at bounding box center [697, 298] width 9 height 9
click at [613, 73] on input "decorative checkbox" at bounding box center [611, 73] width 15 height 15
click at [654, 72] on span "Export selection" at bounding box center [666, 74] width 89 height 8
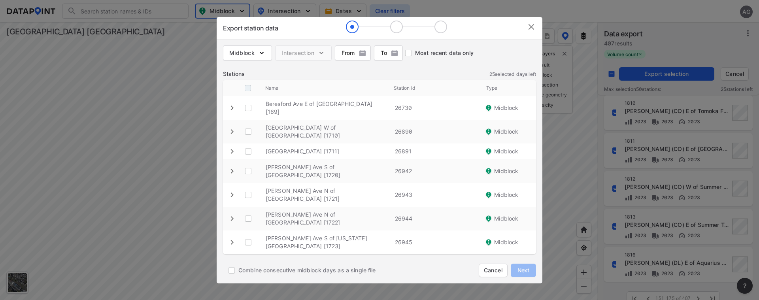
click at [245, 85] on input "decorative checkbox" at bounding box center [247, 88] width 15 height 15
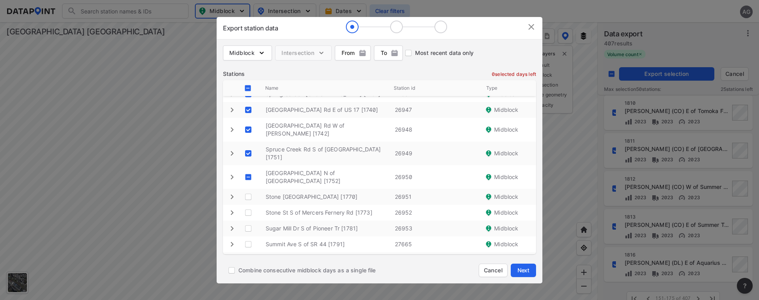
scroll to position [198, 0]
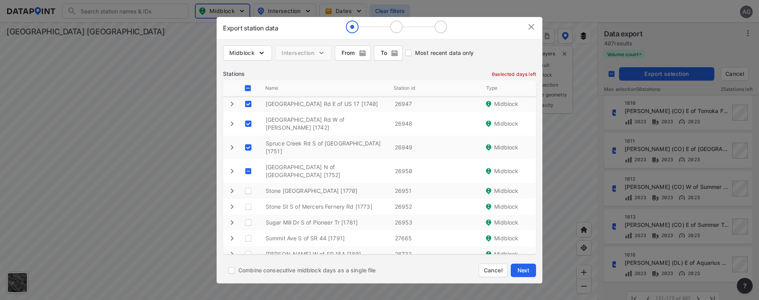
click at [251, 164] on \ "decorative checkbox" at bounding box center [248, 171] width 15 height 15
click at [246, 183] on \ "decorative checkbox" at bounding box center [248, 190] width 15 height 15
click at [247, 199] on \ "decorative checkbox" at bounding box center [248, 206] width 15 height 15
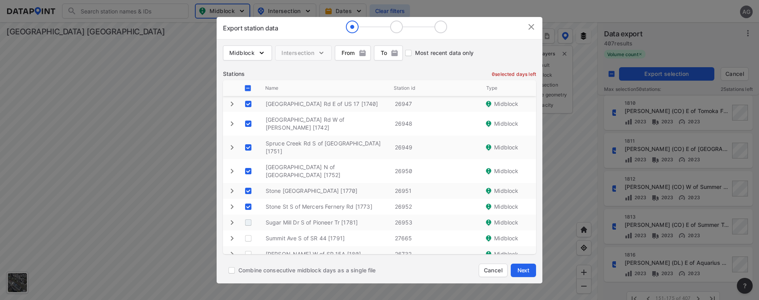
click at [251, 215] on \ "decorative checkbox" at bounding box center [248, 222] width 15 height 15
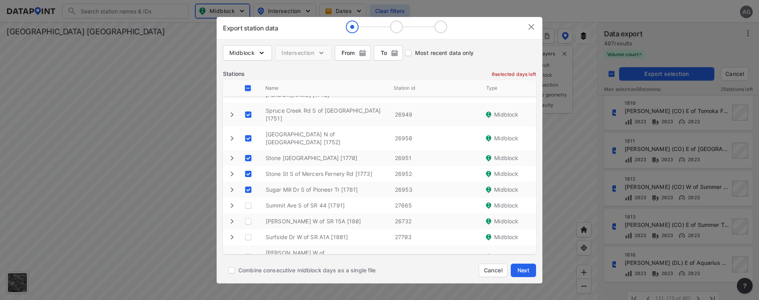
scroll to position [277, 0]
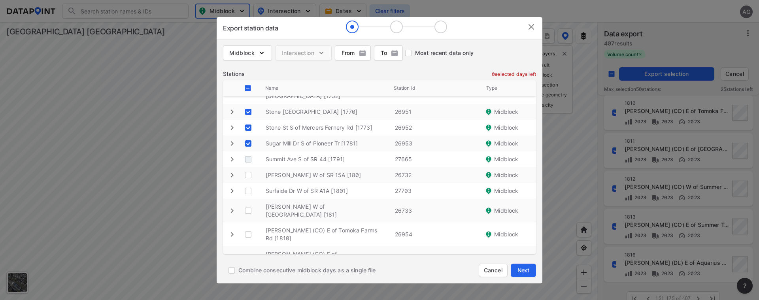
click at [252, 152] on \ "decorative checkbox" at bounding box center [248, 159] width 15 height 15
click at [248, 168] on \ "decorative checkbox" at bounding box center [248, 175] width 15 height 15
click at [246, 183] on \ "decorative checkbox" at bounding box center [248, 190] width 15 height 15
click at [246, 203] on \ "decorative checkbox" at bounding box center [248, 210] width 15 height 15
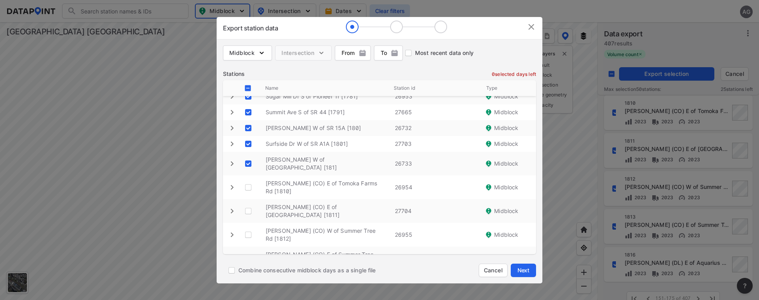
scroll to position [324, 0]
click at [252, 179] on \ "decorative checkbox" at bounding box center [248, 186] width 15 height 15
click at [246, 203] on \ "decorative checkbox" at bounding box center [248, 210] width 15 height 15
click at [248, 227] on \ "decorative checkbox" at bounding box center [248, 234] width 15 height 15
click at [245, 251] on \ "decorative checkbox" at bounding box center [248, 258] width 15 height 15
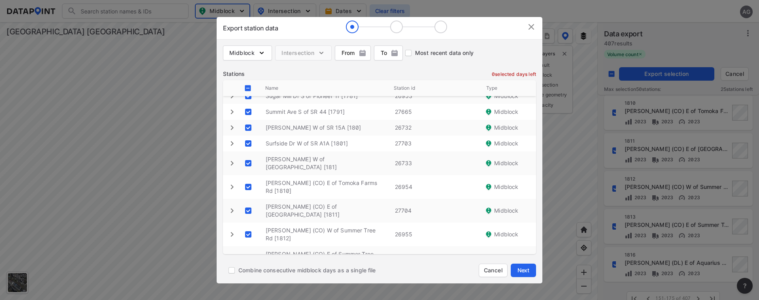
click at [247, 274] on \ "decorative checkbox" at bounding box center [248, 281] width 15 height 15
click at [526, 268] on span "Next" at bounding box center [523, 270] width 16 height 8
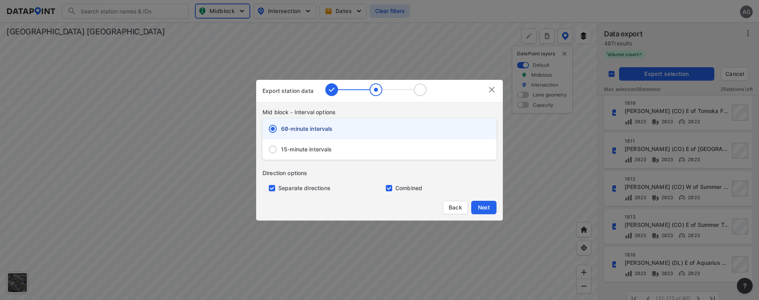
click at [311, 150] on span "15-minute intervals" at bounding box center [306, 149] width 51 height 8
click at [281, 150] on input "15-minute intervals" at bounding box center [272, 149] width 17 height 17
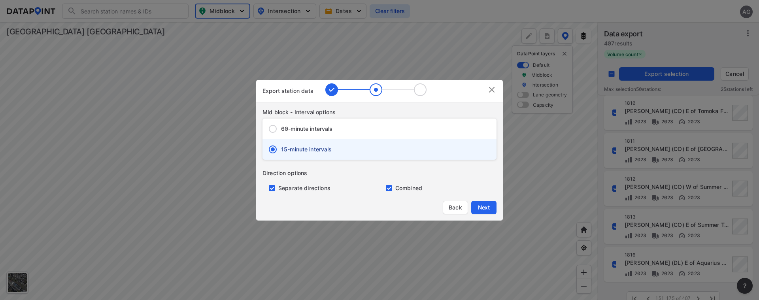
click at [272, 187] on input "primary checkbox" at bounding box center [270, 188] width 16 height 6
click at [479, 204] on span "Next" at bounding box center [484, 208] width 16 height 8
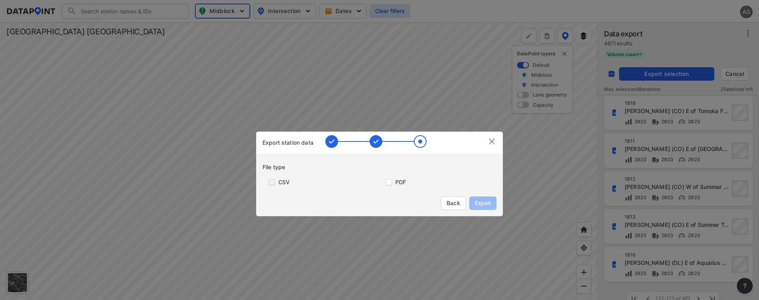
click at [270, 182] on input "primary checkbox" at bounding box center [270, 182] width 16 height 6
click at [492, 203] on button "Export" at bounding box center [482, 202] width 27 height 13
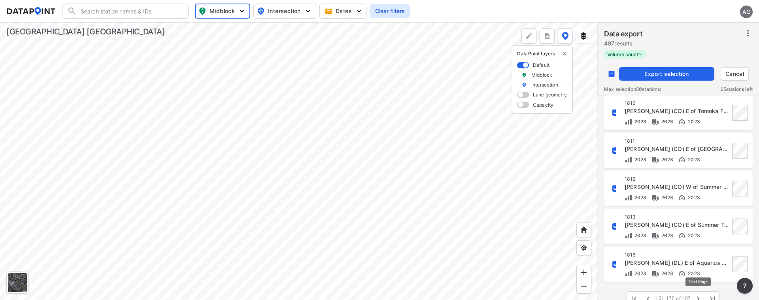
click at [699, 296] on icon "button" at bounding box center [697, 298] width 9 height 9
click at [610, 73] on input "decorative checkbox" at bounding box center [611, 73] width 15 height 15
click at [679, 71] on span "Export selection" at bounding box center [666, 74] width 89 height 8
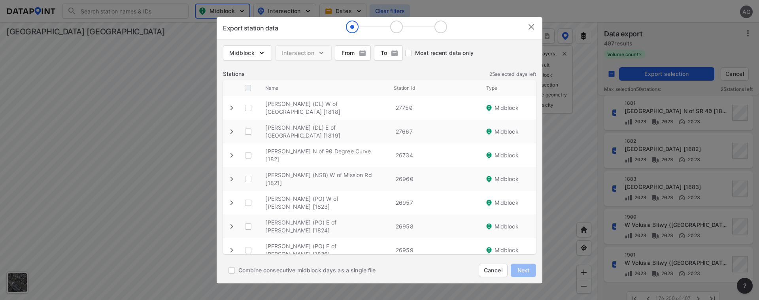
click at [247, 88] on input "decorative checkbox" at bounding box center [247, 88] width 15 height 15
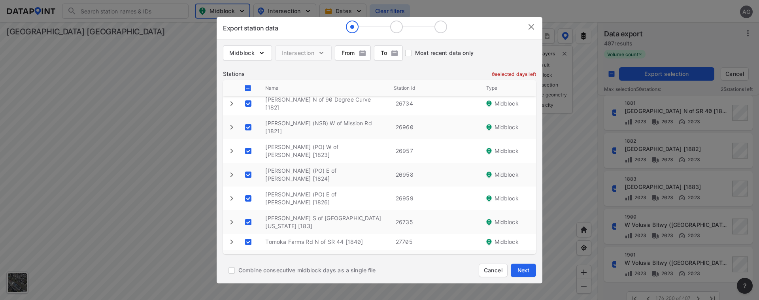
scroll to position [119, 0]
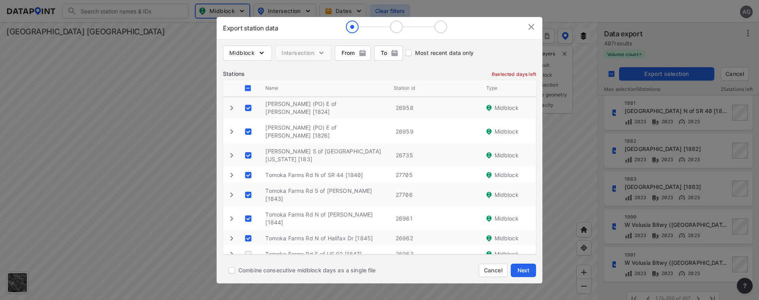
click at [249, 247] on \ "decorative checkbox" at bounding box center [248, 254] width 15 height 15
click at [248, 262] on \ "decorative checkbox" at bounding box center [248, 269] width 15 height 15
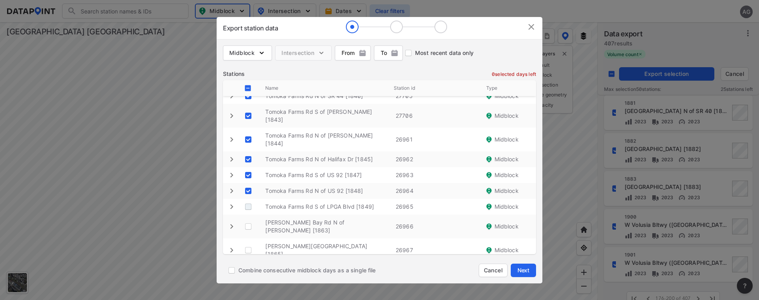
click at [250, 199] on \ "decorative checkbox" at bounding box center [248, 206] width 15 height 15
click at [248, 219] on \ "decorative checkbox" at bounding box center [248, 226] width 15 height 15
click at [247, 243] on \ "decorative checkbox" at bounding box center [248, 250] width 15 height 15
click at [247, 262] on \ "decorative checkbox" at bounding box center [248, 269] width 15 height 15
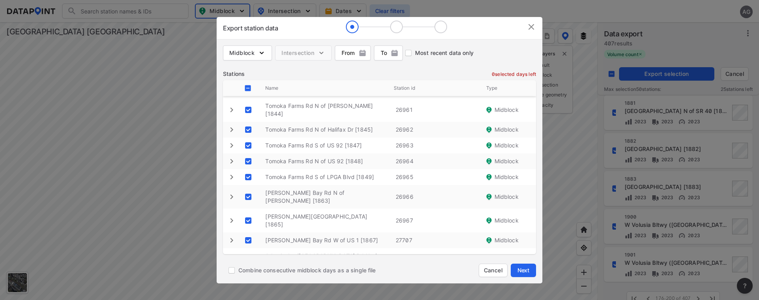
scroll to position [277, 0]
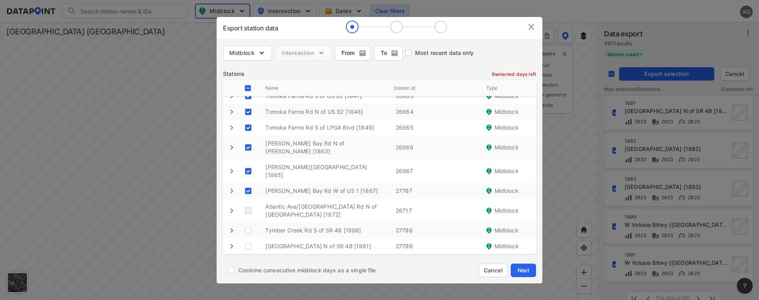
click at [250, 203] on \ "decorative checkbox" at bounding box center [248, 210] width 15 height 15
click at [247, 223] on \ "decorative checkbox" at bounding box center [248, 230] width 15 height 15
click at [249, 239] on \ "decorative checkbox" at bounding box center [248, 246] width 15 height 15
click at [246, 255] on \ "decorative checkbox" at bounding box center [248, 262] width 15 height 15
click at [247, 270] on \ "decorative checkbox" at bounding box center [248, 277] width 15 height 15
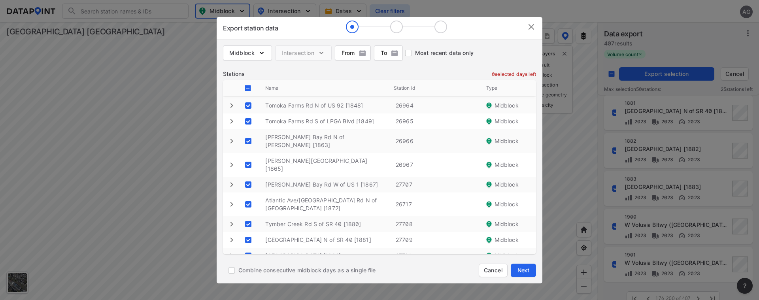
scroll to position [285, 0]
click at [249, 282] on \ "decorative checkbox" at bounding box center [248, 289] width 15 height 15
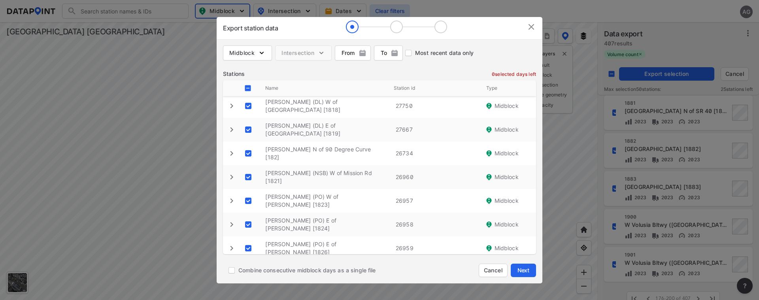
scroll to position [0, 0]
click at [522, 268] on span "Next" at bounding box center [523, 270] width 16 height 8
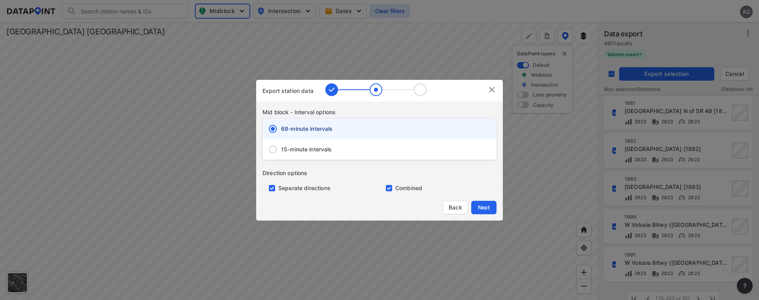
click at [289, 146] on span "15-minute intervals" at bounding box center [306, 149] width 51 height 8
click at [281, 146] on input "15-minute intervals" at bounding box center [272, 149] width 17 height 17
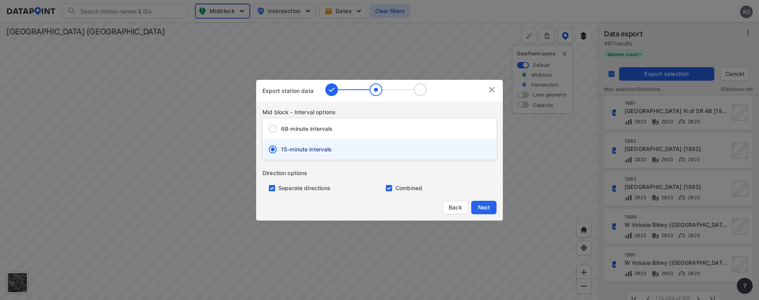
click at [271, 185] on input "primary checkbox" at bounding box center [270, 188] width 16 height 6
click at [480, 204] on span "Next" at bounding box center [484, 208] width 16 height 8
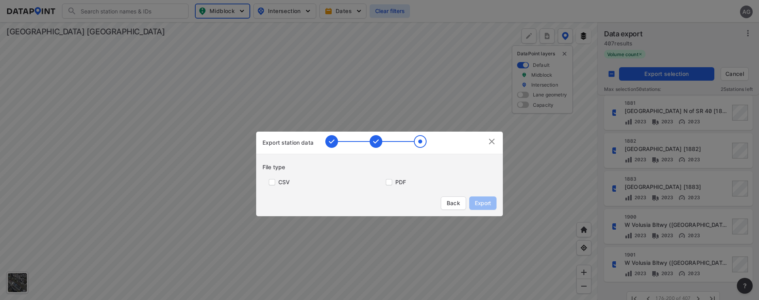
click at [282, 179] on label "CSV" at bounding box center [283, 182] width 11 height 8
click at [272, 181] on input "primary checkbox" at bounding box center [270, 182] width 16 height 6
click at [482, 201] on span "Export" at bounding box center [483, 203] width 18 height 8
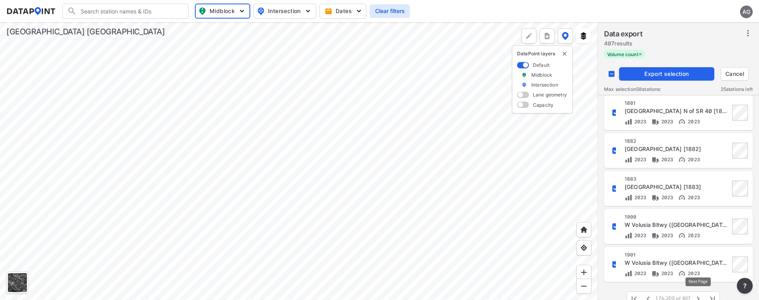
click at [698, 296] on icon "button" at bounding box center [697, 298] width 9 height 9
click at [615, 73] on input "decorative checkbox" at bounding box center [611, 73] width 15 height 15
click at [611, 72] on input "decorative checkbox" at bounding box center [611, 73] width 15 height 15
click at [668, 74] on span "Export selection" at bounding box center [666, 74] width 89 height 8
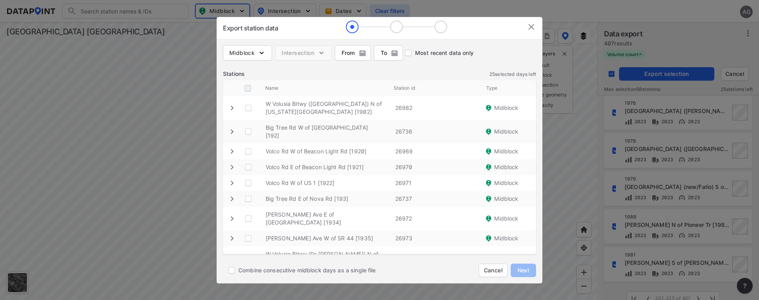
click at [246, 85] on input "decorative checkbox" at bounding box center [247, 88] width 15 height 15
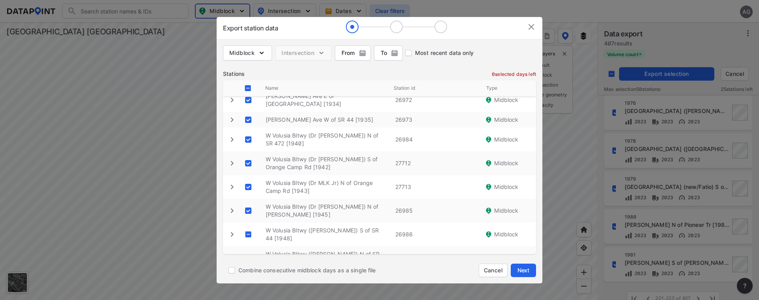
scroll to position [158, 0]
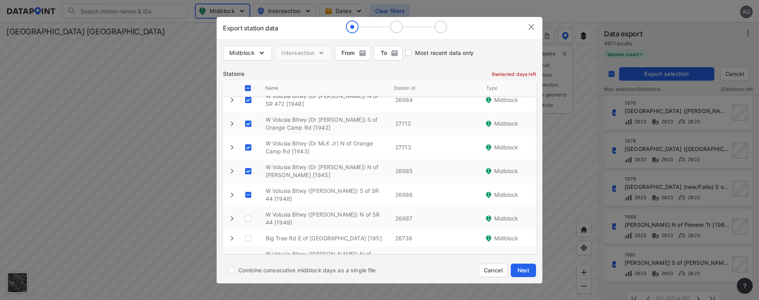
click at [248, 187] on \ "decorative checkbox" at bounding box center [248, 194] width 15 height 15
click at [248, 211] on \ "decorative checkbox" at bounding box center [248, 218] width 15 height 15
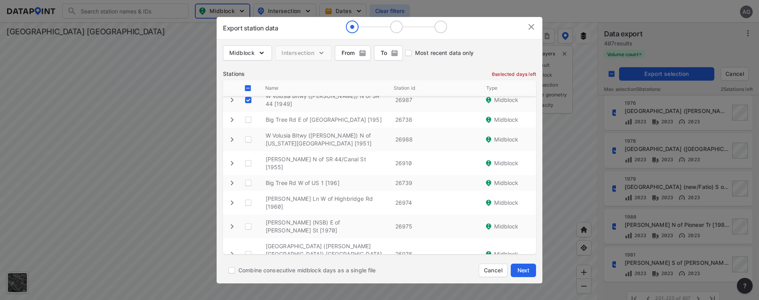
scroll to position [237, 0]
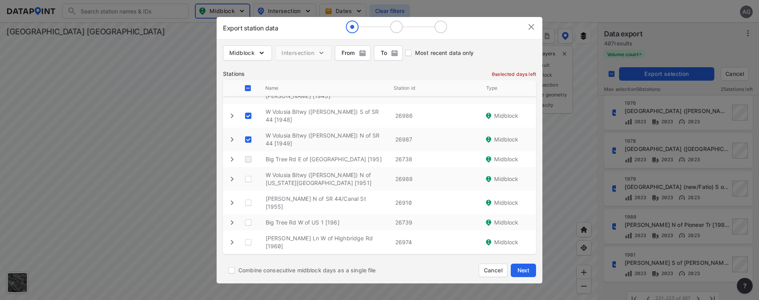
click at [247, 152] on \ "decorative checkbox" at bounding box center [248, 159] width 15 height 15
click at [249, 172] on \ "decorative checkbox" at bounding box center [248, 179] width 15 height 15
click at [249, 195] on \ "decorative checkbox" at bounding box center [248, 202] width 15 height 15
click at [247, 215] on \ "decorative checkbox" at bounding box center [248, 222] width 15 height 15
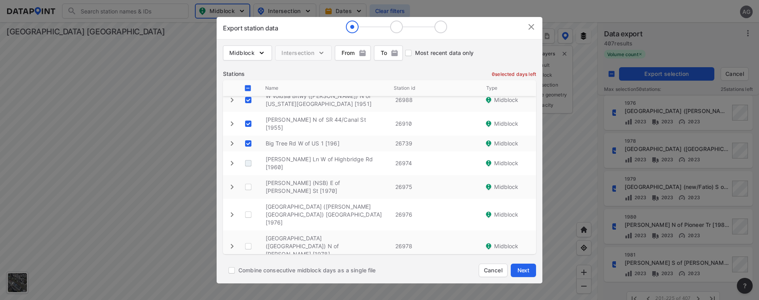
click at [249, 156] on \ "decorative checkbox" at bounding box center [248, 163] width 15 height 15
click at [247, 179] on \ "decorative checkbox" at bounding box center [248, 186] width 15 height 15
click at [249, 207] on \ "decorative checkbox" at bounding box center [248, 214] width 15 height 15
click at [246, 239] on \ "decorative checkbox" at bounding box center [248, 246] width 15 height 15
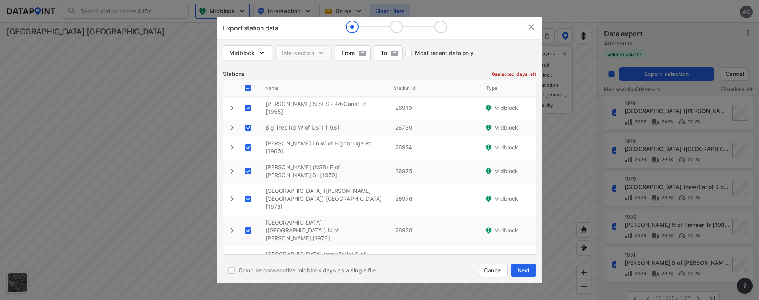
click at [249, 251] on \ "decorative checkbox" at bounding box center [248, 258] width 15 height 15
click at [249, 270] on \ "decorative checkbox" at bounding box center [248, 277] width 15 height 15
click at [248, 290] on \ "decorative checkbox" at bounding box center [248, 297] width 15 height 15
click at [522, 268] on span "Next" at bounding box center [523, 270] width 16 height 8
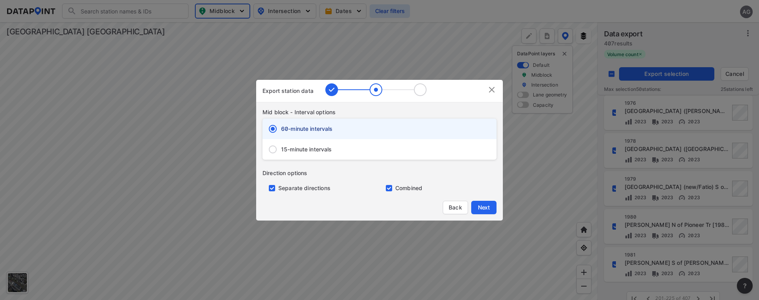
click at [291, 147] on span "15-minute intervals" at bounding box center [306, 149] width 51 height 8
click at [281, 147] on input "15-minute intervals" at bounding box center [272, 149] width 17 height 17
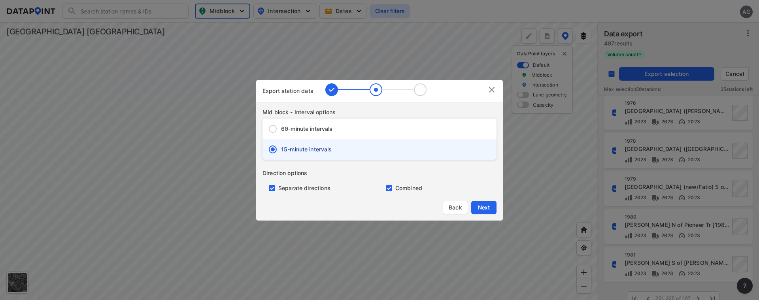
click at [273, 190] on input "primary checkbox" at bounding box center [270, 188] width 16 height 6
click at [484, 207] on span "Next" at bounding box center [484, 208] width 16 height 8
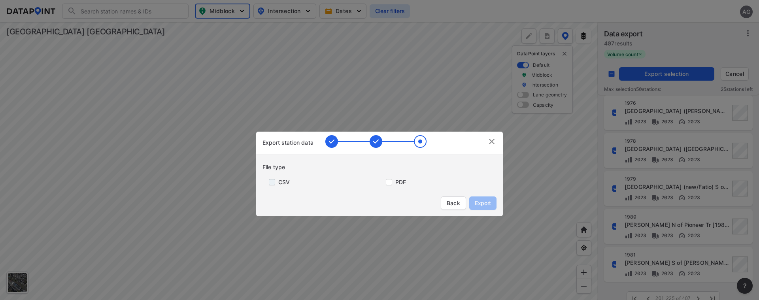
click at [271, 181] on input "primary checkbox" at bounding box center [270, 182] width 16 height 6
click at [484, 202] on span "Export" at bounding box center [483, 203] width 18 height 8
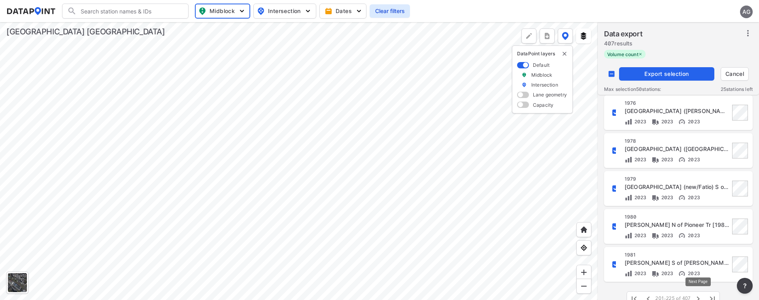
click at [698, 295] on icon "button" at bounding box center [697, 298] width 9 height 9
click at [613, 71] on input "decorative checkbox" at bounding box center [611, 73] width 15 height 15
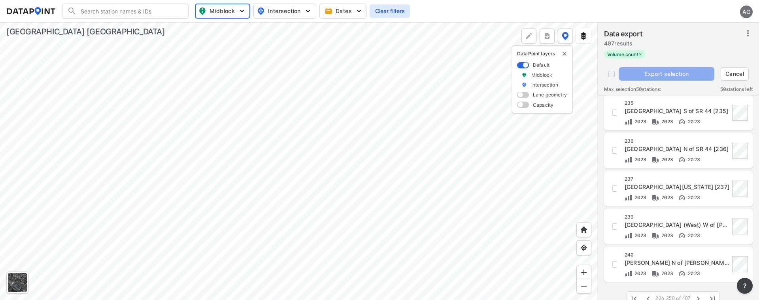
click at [613, 71] on input "decorative checkbox" at bounding box center [611, 73] width 15 height 15
click at [610, 75] on input "decorative checkbox" at bounding box center [611, 73] width 15 height 15
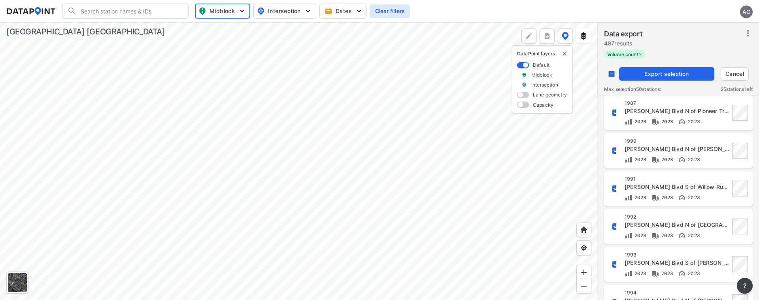
scroll to position [0, 0]
click at [614, 152] on input "decorative checkbox" at bounding box center [615, 151] width 13 height 13
click at [664, 74] on span "Export selection" at bounding box center [666, 74] width 89 height 8
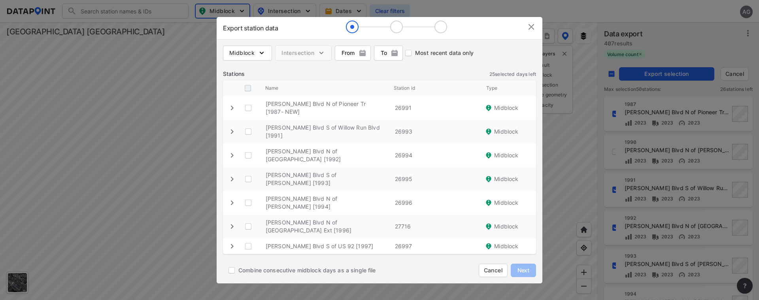
click at [248, 89] on input "decorative checkbox" at bounding box center [247, 88] width 15 height 15
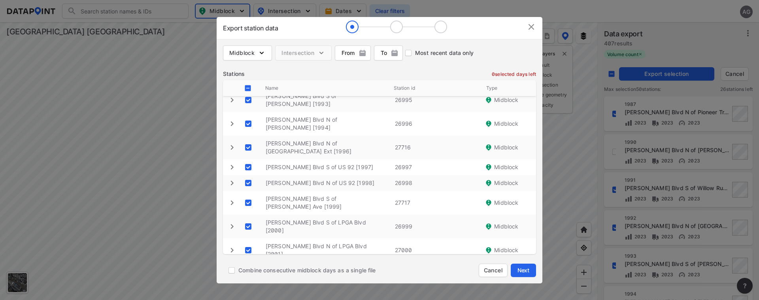
scroll to position [158, 0]
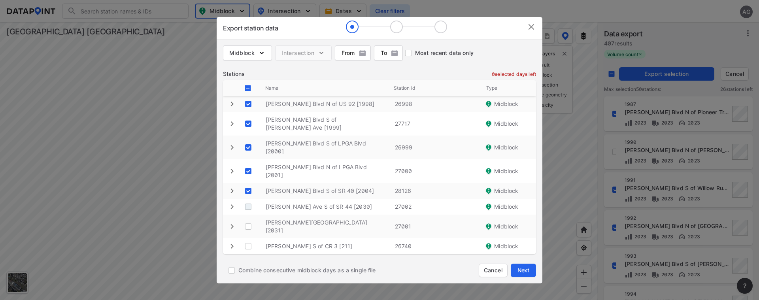
click at [247, 199] on \ "decorative checkbox" at bounding box center [248, 206] width 15 height 15
click at [246, 219] on \ "decorative checkbox" at bounding box center [248, 226] width 15 height 15
click at [246, 239] on \ "decorative checkbox" at bounding box center [248, 246] width 15 height 15
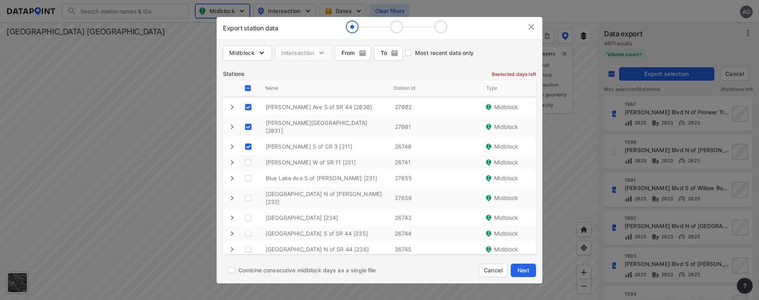
scroll to position [261, 0]
click at [248, 152] on \ "decorative checkbox" at bounding box center [248, 159] width 15 height 15
click at [247, 168] on \ "decorative checkbox" at bounding box center [248, 175] width 15 height 15
click at [251, 187] on \ "decorative checkbox" at bounding box center [248, 194] width 15 height 15
click at [246, 207] on \ "decorative checkbox" at bounding box center [248, 214] width 15 height 15
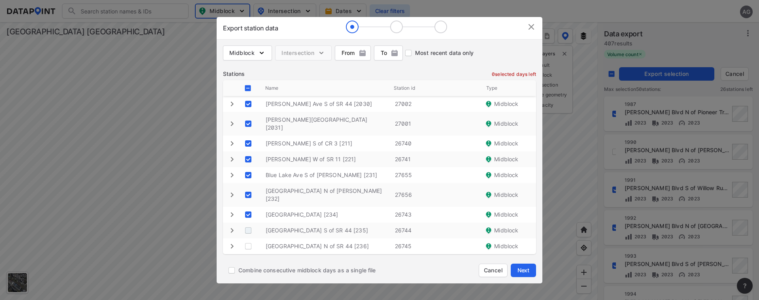
click at [246, 223] on \ "decorative checkbox" at bounding box center [248, 230] width 15 height 15
click at [247, 239] on \ "decorative checkbox" at bounding box center [248, 246] width 15 height 15
click at [247, 255] on \ "decorative checkbox" at bounding box center [248, 262] width 15 height 15
click at [246, 278] on \ "decorative checkbox" at bounding box center [248, 285] width 15 height 15
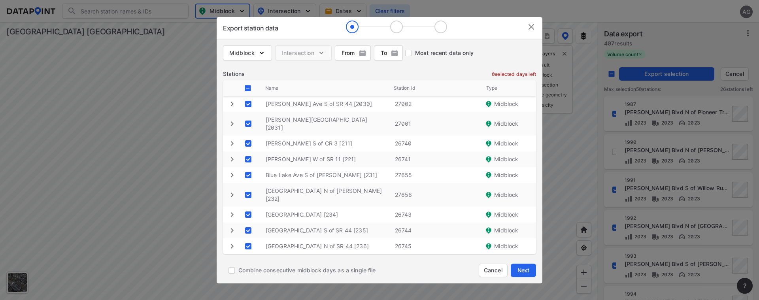
click at [230, 241] on icon "expand row" at bounding box center [231, 245] width 9 height 9
click at [230, 245] on icon "expand row" at bounding box center [232, 246] width 5 height 3
click at [531, 269] on span "Next" at bounding box center [523, 270] width 16 height 8
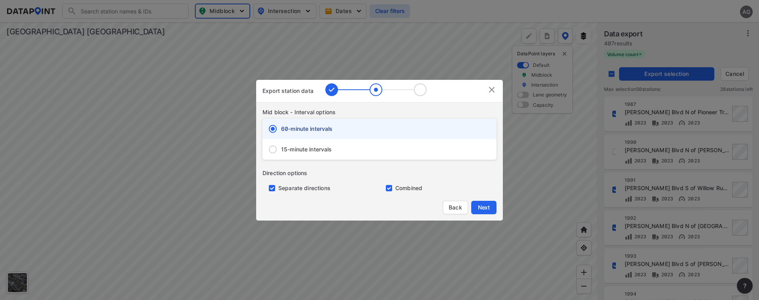
click at [301, 149] on span "15-minute intervals" at bounding box center [306, 149] width 51 height 8
click at [281, 149] on input "15-minute intervals" at bounding box center [272, 149] width 17 height 17
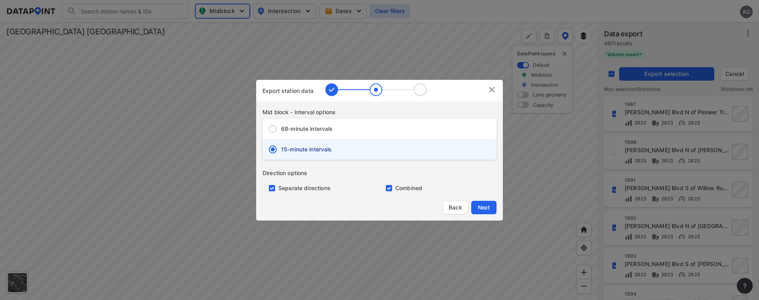
click at [273, 188] on input "primary checkbox" at bounding box center [270, 188] width 16 height 6
click at [487, 208] on span "Next" at bounding box center [484, 208] width 16 height 8
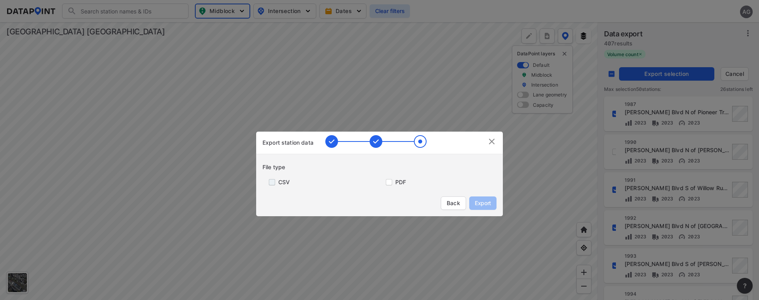
click at [270, 182] on input "primary checkbox" at bounding box center [270, 182] width 16 height 6
click at [489, 204] on span "Export" at bounding box center [483, 203] width 18 height 8
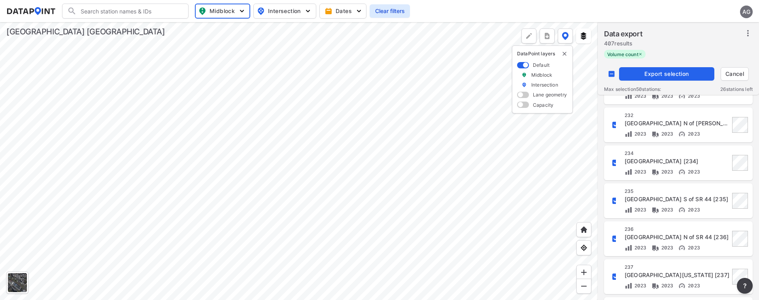
scroll to position [760, 0]
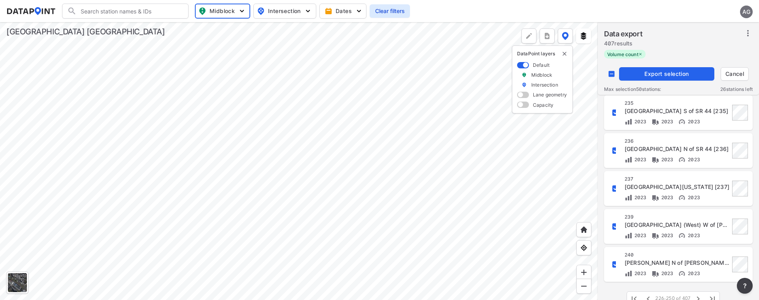
click at [698, 294] on icon "button" at bounding box center [697, 298] width 9 height 9
click at [611, 75] on input "decorative checkbox" at bounding box center [611, 73] width 15 height 15
click at [611, 73] on input "decorative checkbox" at bounding box center [611, 73] width 15 height 15
click at [661, 74] on span "Export selection" at bounding box center [666, 74] width 89 height 8
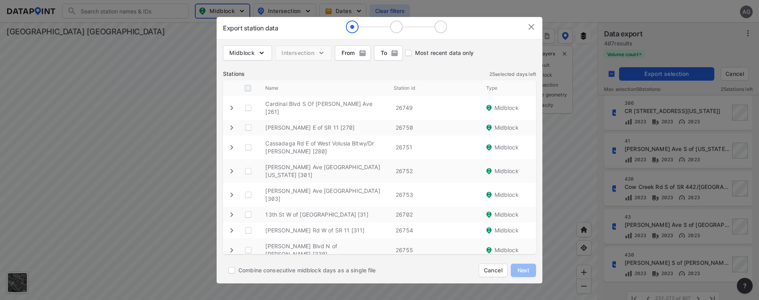
click at [249, 87] on input "decorative checkbox" at bounding box center [247, 88] width 15 height 15
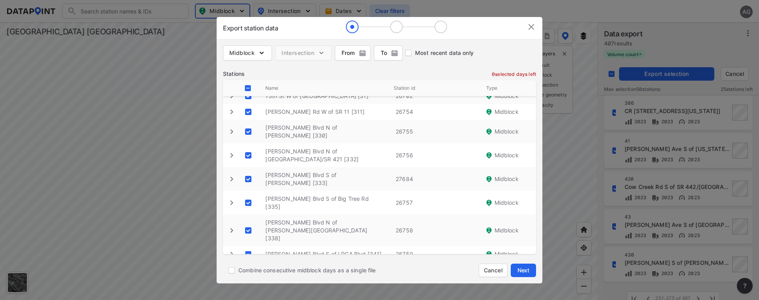
scroll to position [158, 0]
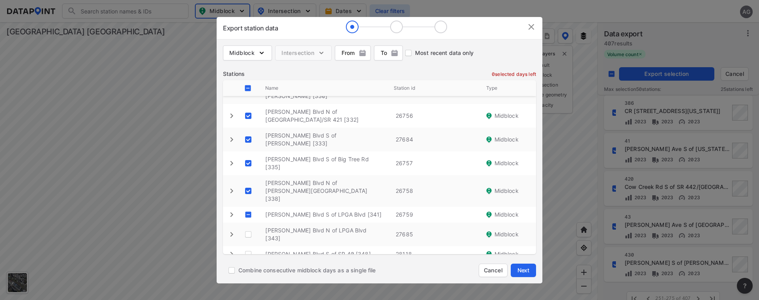
click at [247, 207] on \ "decorative checkbox" at bounding box center [248, 214] width 15 height 15
click at [248, 227] on \ "decorative checkbox" at bounding box center [248, 234] width 15 height 15
click at [248, 247] on \ "decorative checkbox" at bounding box center [248, 254] width 15 height 15
click at [247, 266] on \ "decorative checkbox" at bounding box center [248, 273] width 15 height 15
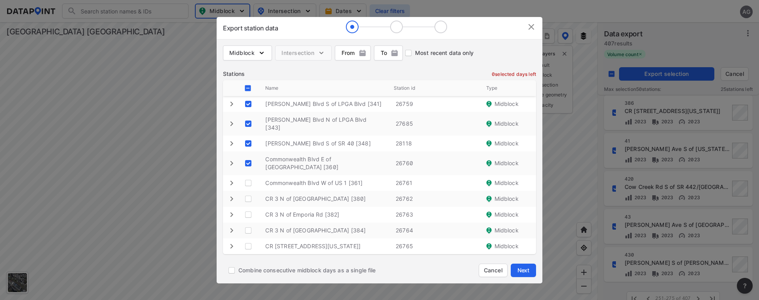
scroll to position [229, 0]
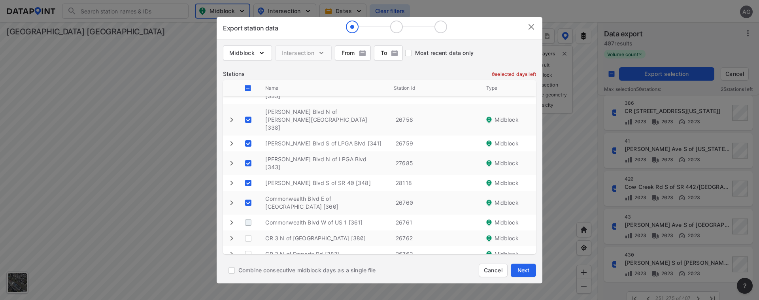
click at [248, 215] on \ "decorative checkbox" at bounding box center [248, 222] width 15 height 15
click at [247, 231] on \ "decorative checkbox" at bounding box center [248, 238] width 15 height 15
click at [248, 247] on \ "decorative checkbox" at bounding box center [248, 254] width 15 height 15
click at [247, 262] on \ "decorative checkbox" at bounding box center [248, 269] width 15 height 15
click at [249, 278] on \ "decorative checkbox" at bounding box center [248, 285] width 15 height 15
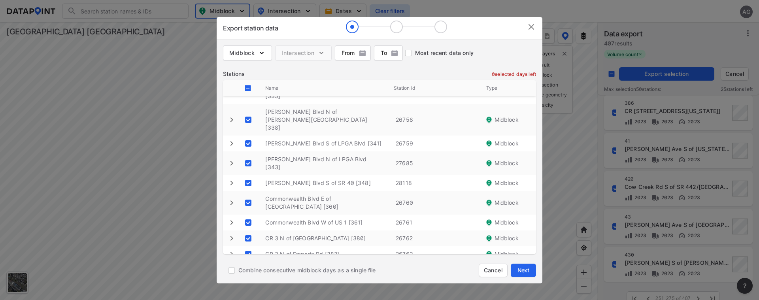
click at [245, 298] on \ "decorative checkbox" at bounding box center [248, 305] width 15 height 15
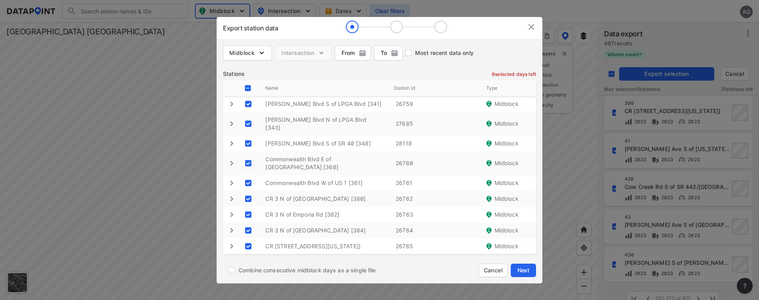
click at [250, 282] on \ "decorative checkbox" at bounding box center [248, 289] width 15 height 15
click at [520, 270] on span "Next" at bounding box center [523, 270] width 16 height 8
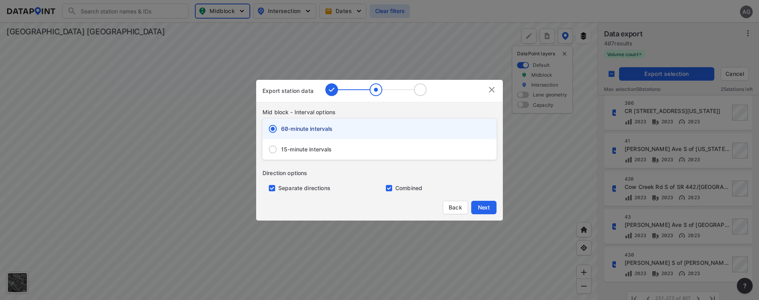
click at [272, 190] on input "primary checkbox" at bounding box center [270, 188] width 16 height 6
click at [273, 149] on input "15-minute intervals" at bounding box center [272, 149] width 17 height 17
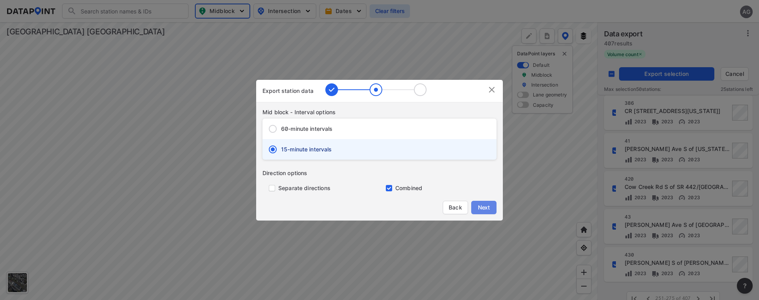
click at [486, 208] on span "Next" at bounding box center [484, 208] width 16 height 8
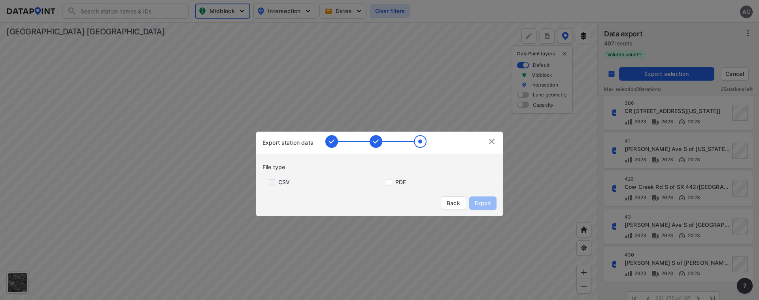
click at [268, 183] on input "primary checkbox" at bounding box center [270, 182] width 16 height 6
click at [493, 204] on button "Export" at bounding box center [482, 202] width 27 height 13
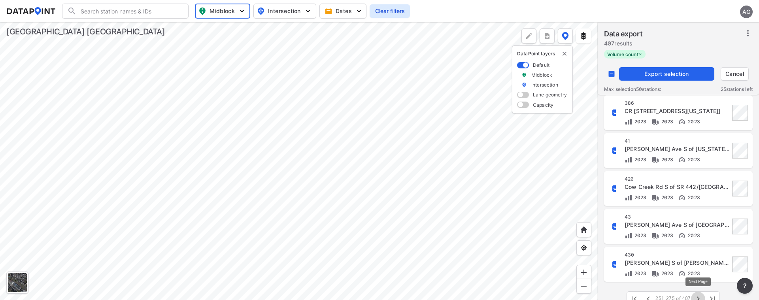
click at [696, 295] on icon "button" at bounding box center [697, 298] width 9 height 9
click at [613, 73] on input "decorative checkbox" at bounding box center [611, 73] width 15 height 15
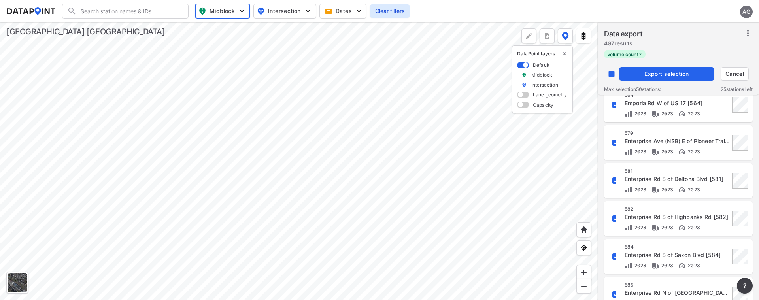
scroll to position [641, 0]
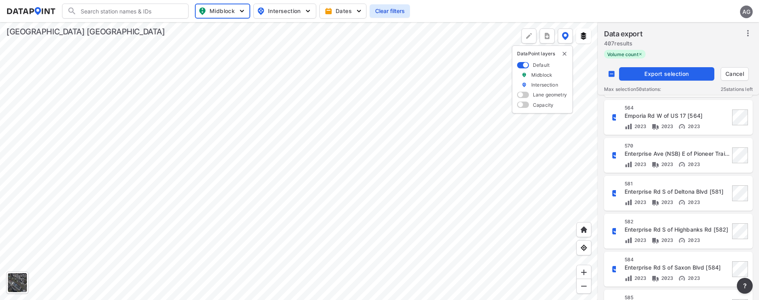
click at [614, 158] on input "decorative checkbox" at bounding box center [615, 155] width 13 height 13
click at [665, 75] on span "Export selection" at bounding box center [666, 74] width 89 height 8
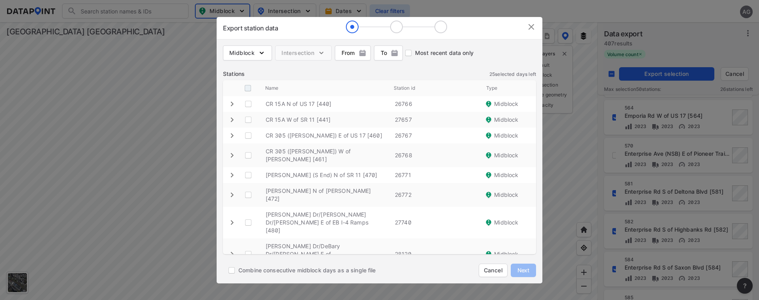
click at [247, 84] on input "decorative checkbox" at bounding box center [247, 88] width 15 height 15
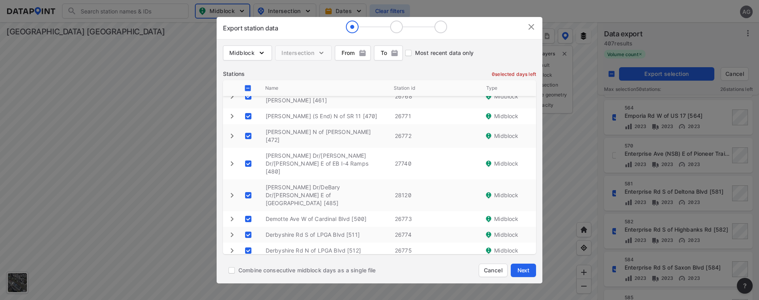
scroll to position [158, 0]
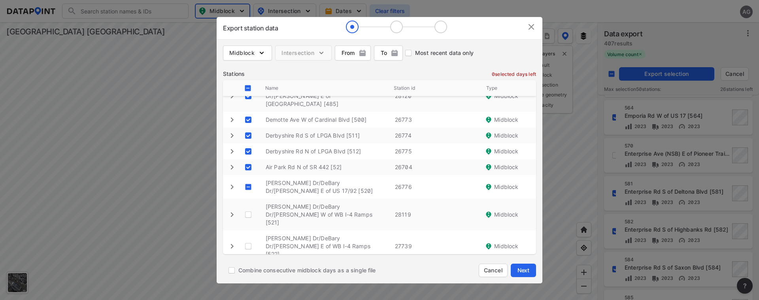
click at [245, 179] on \ "decorative checkbox" at bounding box center [248, 186] width 15 height 15
click at [249, 207] on \ "decorative checkbox" at bounding box center [248, 214] width 15 height 15
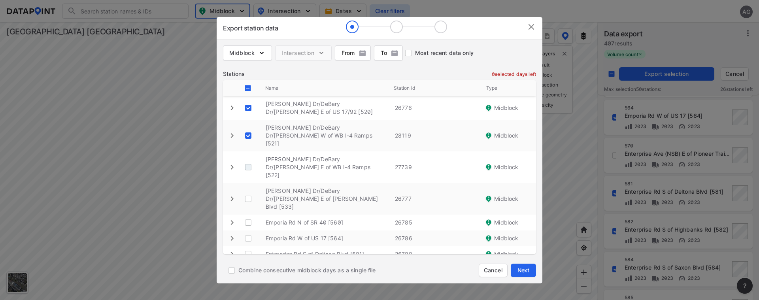
click at [247, 160] on \ "decorative checkbox" at bounding box center [248, 167] width 15 height 15
click at [245, 191] on \ "decorative checkbox" at bounding box center [248, 198] width 15 height 15
click at [248, 215] on \ "decorative checkbox" at bounding box center [248, 222] width 15 height 15
click at [247, 231] on \ "decorative checkbox" at bounding box center [248, 238] width 15 height 15
click at [247, 247] on \ "decorative checkbox" at bounding box center [248, 254] width 15 height 15
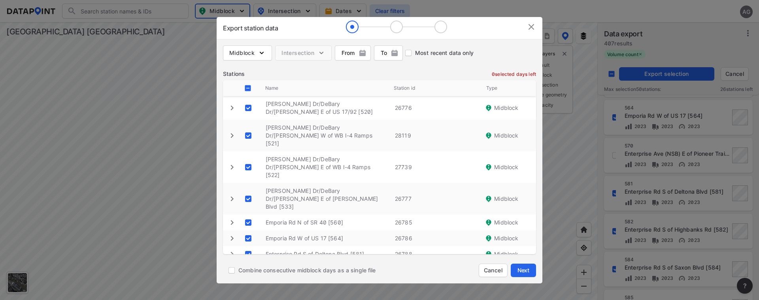
scroll to position [269, 0]
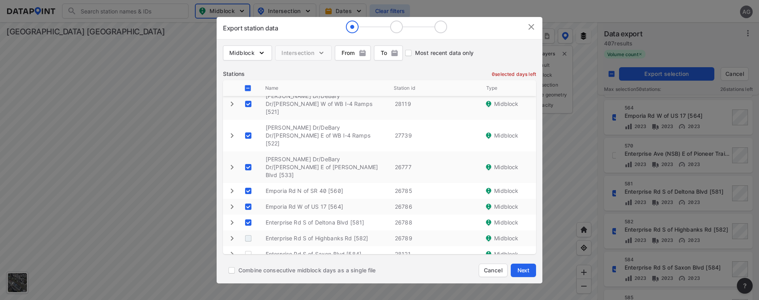
click at [251, 231] on \ "decorative checkbox" at bounding box center [248, 238] width 15 height 15
click at [250, 247] on \ "decorative checkbox" at bounding box center [248, 254] width 15 height 15
click at [247, 266] on \ "decorative checkbox" at bounding box center [248, 273] width 15 height 15
click at [248, 290] on \ "decorative checkbox" at bounding box center [248, 297] width 15 height 15
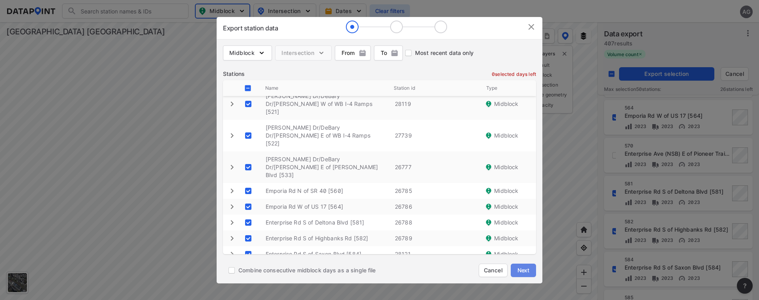
click at [525, 266] on span "Next" at bounding box center [523, 270] width 16 height 8
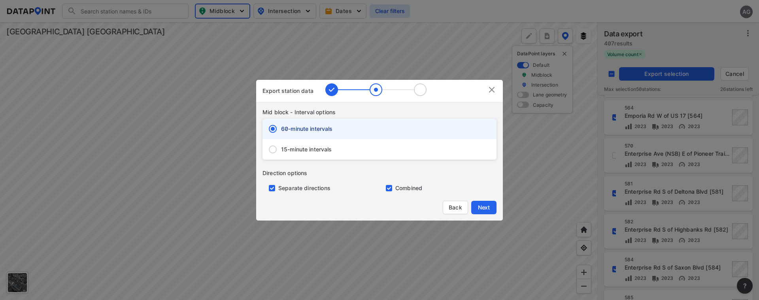
click at [289, 150] on span "15-minute intervals" at bounding box center [306, 149] width 51 height 8
click at [281, 150] on input "15-minute intervals" at bounding box center [272, 149] width 17 height 17
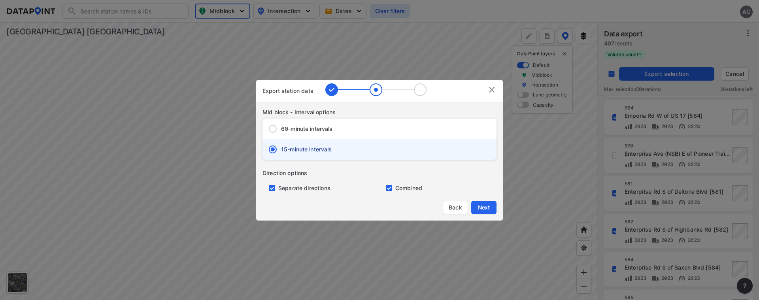
click at [273, 187] on input "primary checkbox" at bounding box center [270, 188] width 16 height 6
click at [483, 206] on span "Next" at bounding box center [484, 208] width 16 height 8
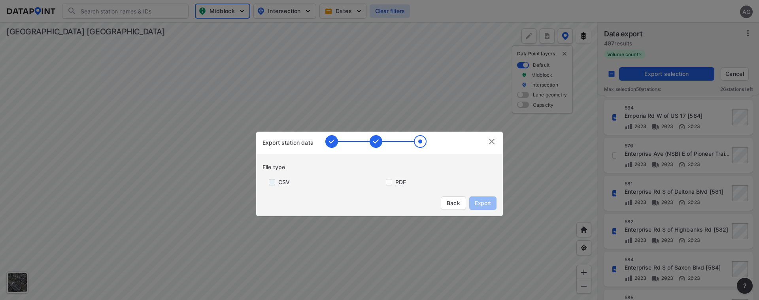
click at [273, 182] on input "primary checkbox" at bounding box center [270, 182] width 16 height 6
click at [481, 202] on span "Export" at bounding box center [483, 203] width 18 height 8
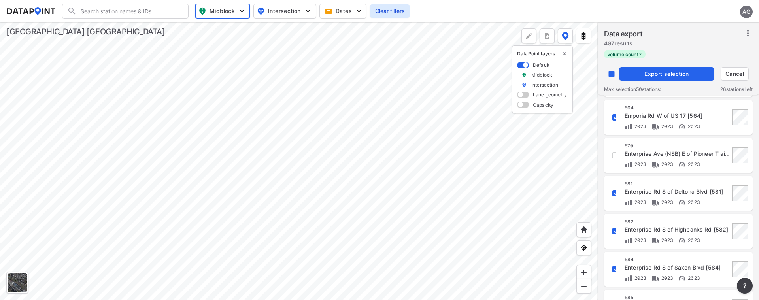
scroll to position [760, 0]
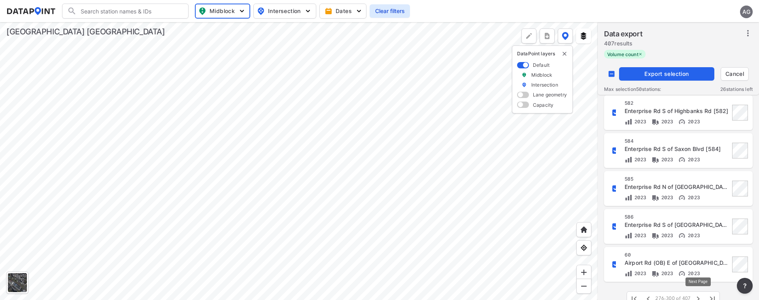
click at [696, 296] on icon "button" at bounding box center [697, 298] width 9 height 9
click at [610, 77] on input "decorative checkbox" at bounding box center [611, 73] width 15 height 15
click at [611, 74] on input "decorative checkbox" at bounding box center [611, 73] width 15 height 15
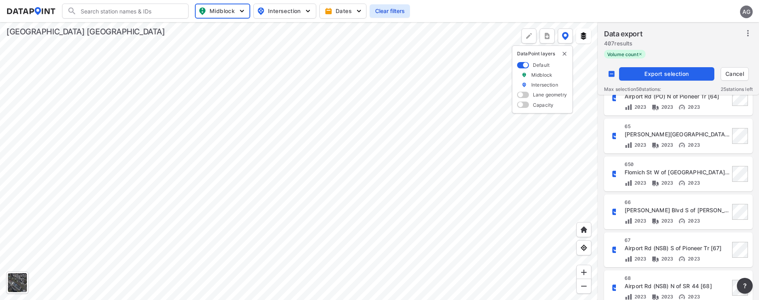
click at [615, 211] on input "decorative checkbox" at bounding box center [615, 211] width 13 height 13
click at [668, 70] on span "Export selection" at bounding box center [666, 74] width 89 height 8
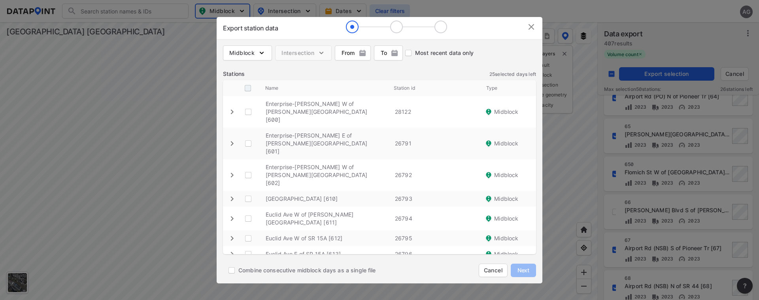
click at [242, 88] on input "decorative checkbox" at bounding box center [247, 88] width 15 height 15
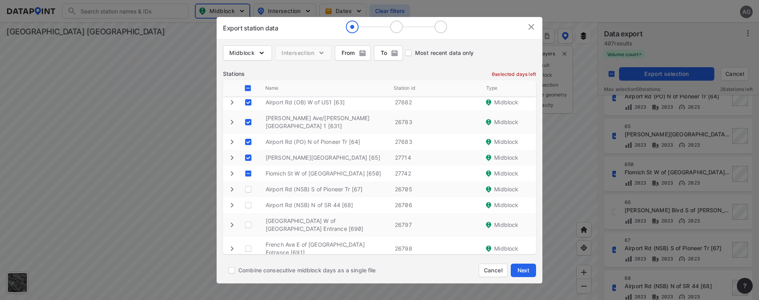
scroll to position [198, 0]
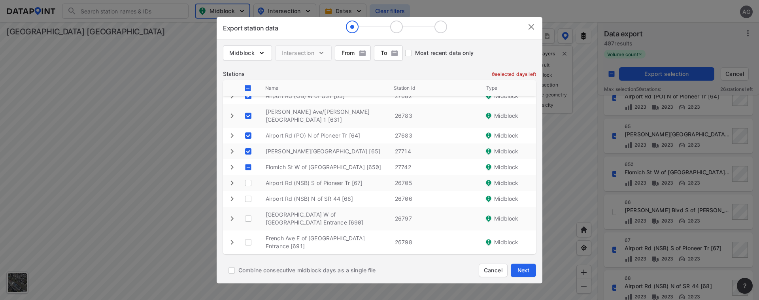
click at [253, 160] on \ "decorative checkbox" at bounding box center [248, 167] width 15 height 15
click at [251, 175] on \ "decorative checkbox" at bounding box center [248, 182] width 15 height 15
click at [248, 191] on \ "decorative checkbox" at bounding box center [248, 198] width 15 height 15
click at [248, 211] on \ "decorative checkbox" at bounding box center [248, 218] width 15 height 15
click at [245, 230] on td "customized table" at bounding box center [250, 242] width 19 height 24
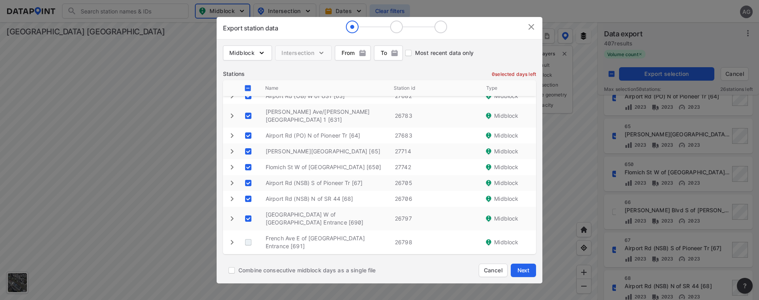
click at [247, 235] on \ "decorative checkbox" at bounding box center [248, 242] width 15 height 15
click at [248, 255] on \ "decorative checkbox" at bounding box center [248, 262] width 15 height 15
click at [248, 270] on \ "decorative checkbox" at bounding box center [248, 277] width 15 height 15
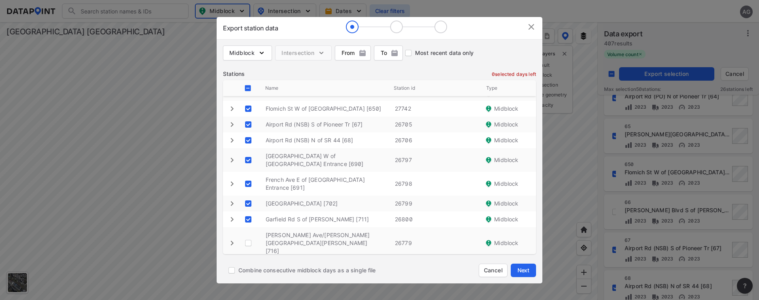
scroll to position [277, 0]
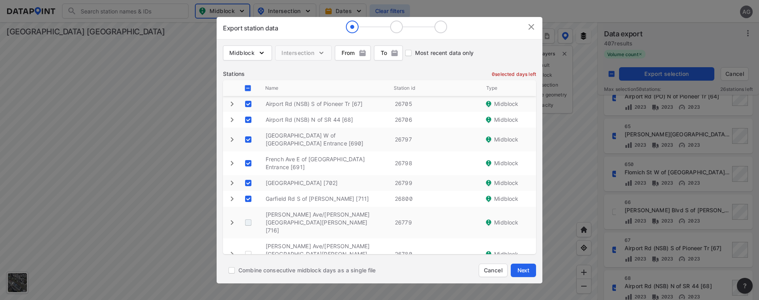
click at [249, 215] on \ "decorative checkbox" at bounding box center [248, 222] width 15 height 15
click at [245, 247] on \ "decorative checkbox" at bounding box center [248, 254] width 15 height 15
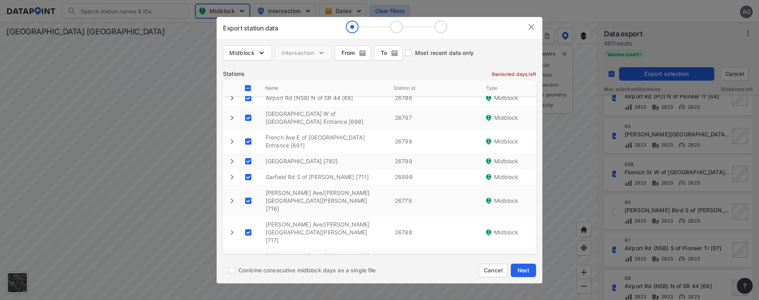
scroll to position [308, 0]
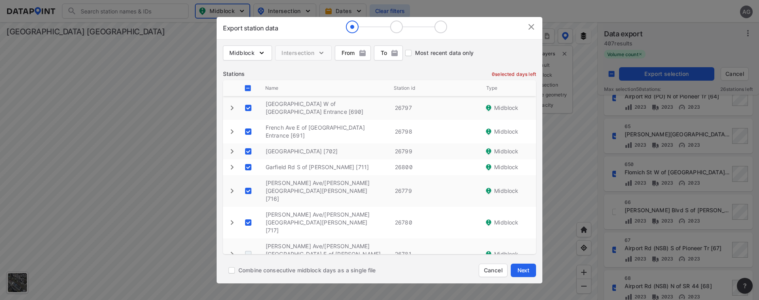
click at [251, 247] on \ "decorative checkbox" at bounding box center [248, 254] width 15 height 15
click at [247, 274] on \ "decorative checkbox" at bounding box center [248, 281] width 15 height 15
click at [248, 298] on \ "decorative checkbox" at bounding box center [248, 305] width 15 height 15
click at [524, 265] on button "Next" at bounding box center [523, 270] width 25 height 13
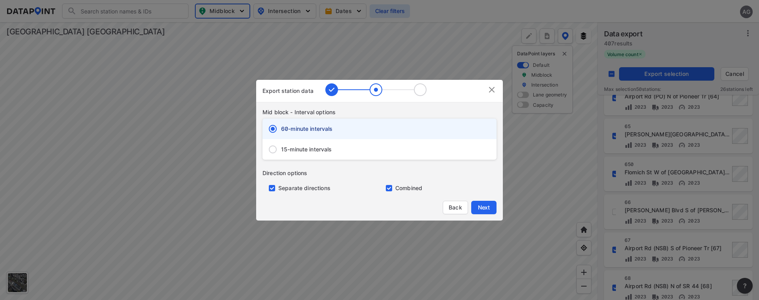
click at [298, 148] on span "15-minute intervals" at bounding box center [306, 149] width 51 height 8
click at [281, 148] on input "15-minute intervals" at bounding box center [272, 149] width 17 height 17
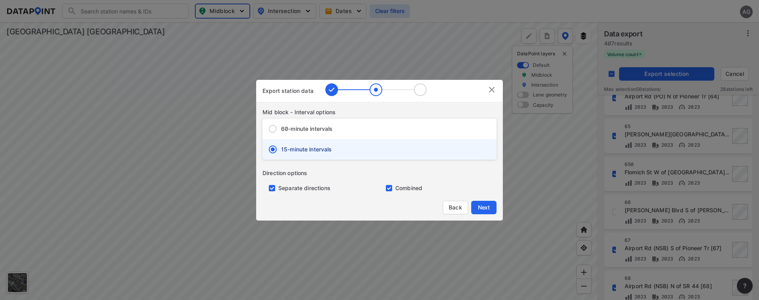
click at [271, 188] on input "primary checkbox" at bounding box center [270, 188] width 16 height 6
click at [480, 209] on span "Next" at bounding box center [484, 208] width 16 height 8
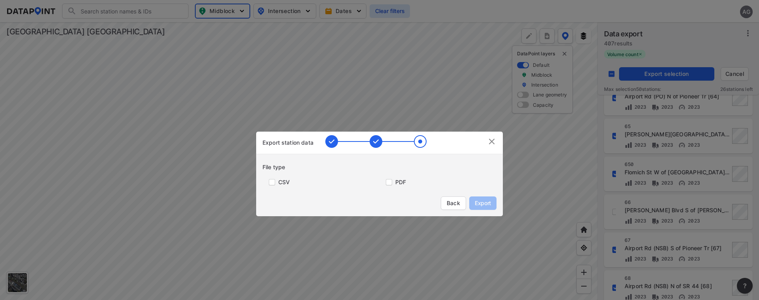
click at [281, 180] on label "CSV" at bounding box center [283, 182] width 11 height 8
click at [268, 182] on input "primary checkbox" at bounding box center [270, 182] width 16 height 6
click at [482, 201] on span "Export" at bounding box center [483, 203] width 18 height 8
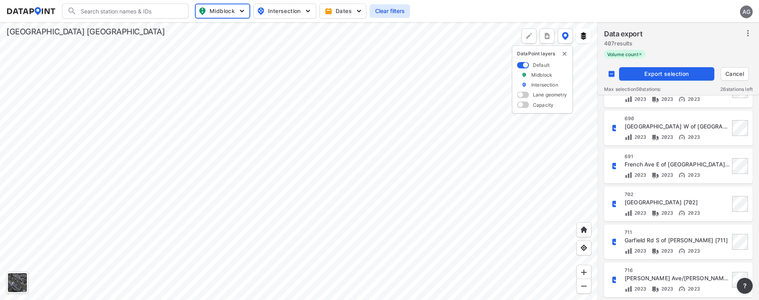
scroll to position [760, 0]
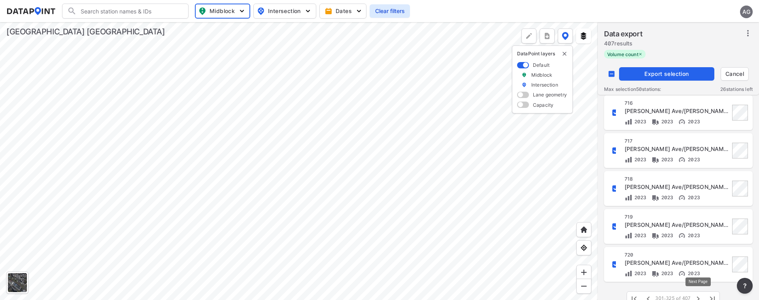
click at [697, 295] on icon "button" at bounding box center [697, 298] width 9 height 9
click at [615, 72] on input "decorative checkbox" at bounding box center [611, 73] width 15 height 15
click at [608, 74] on input "decorative checkbox" at bounding box center [611, 73] width 15 height 15
click at [666, 74] on span "Export selection" at bounding box center [666, 74] width 89 height 8
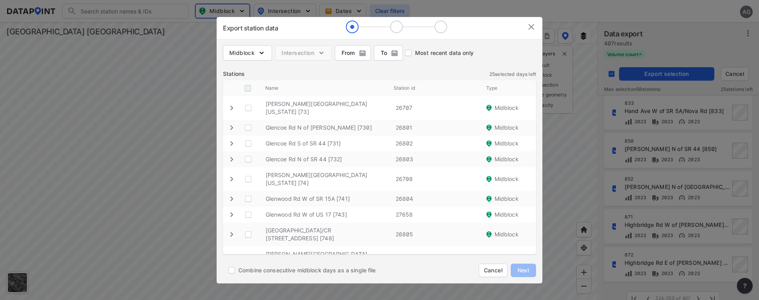
click at [243, 85] on input "decorative checkbox" at bounding box center [247, 88] width 15 height 15
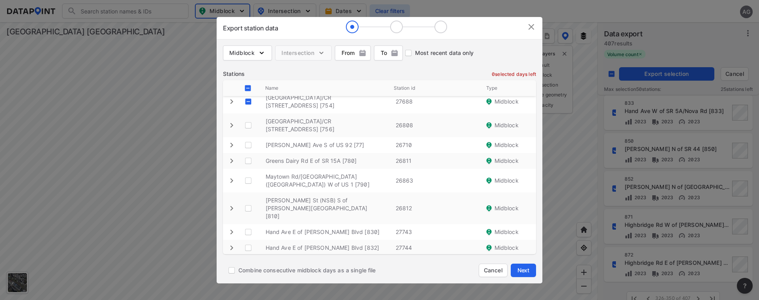
scroll to position [206, 0]
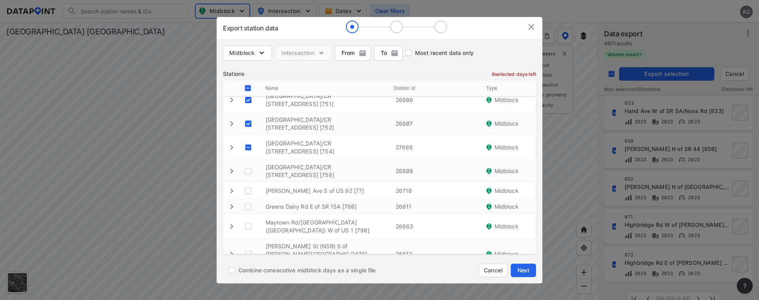
click at [249, 140] on \ "decorative checkbox" at bounding box center [248, 147] width 15 height 15
click at [248, 164] on \ "decorative checkbox" at bounding box center [248, 171] width 15 height 15
click at [249, 183] on \ "decorative checkbox" at bounding box center [248, 190] width 15 height 15
click at [249, 199] on \ "decorative checkbox" at bounding box center [248, 206] width 15 height 15
click at [248, 219] on \ "decorative checkbox" at bounding box center [248, 226] width 15 height 15
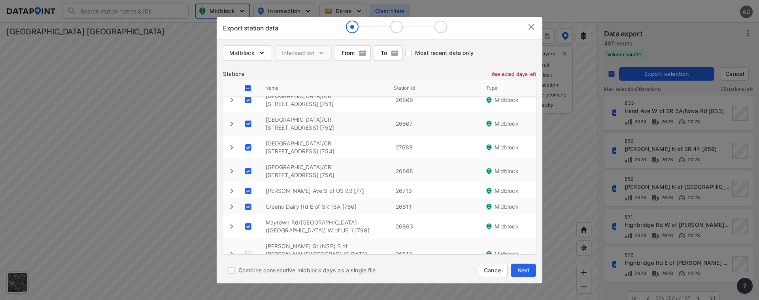
click at [247, 247] on \ "decorative checkbox" at bounding box center [248, 254] width 15 height 15
click at [247, 270] on \ "decorative checkbox" at bounding box center [248, 277] width 15 height 15
click at [246, 286] on \ "decorative checkbox" at bounding box center [248, 293] width 15 height 15
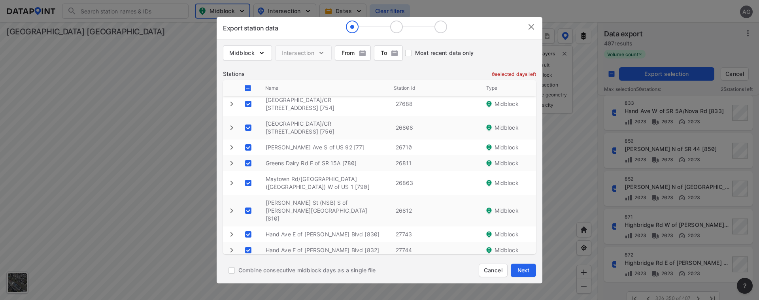
scroll to position [285, 0]
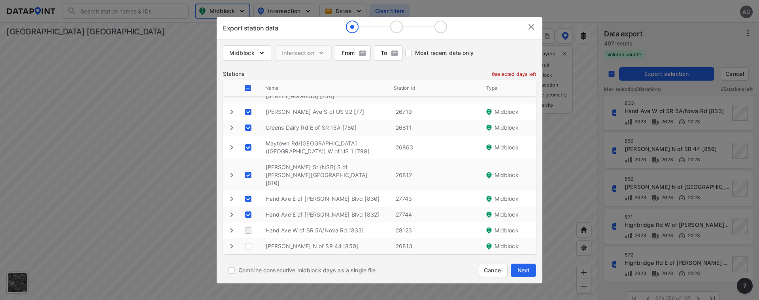
click at [249, 223] on \ "decorative checkbox" at bounding box center [248, 230] width 15 height 15
click at [247, 239] on \ "decorative checkbox" at bounding box center [248, 246] width 15 height 15
click at [248, 258] on \ "decorative checkbox" at bounding box center [248, 265] width 15 height 15
click at [247, 282] on \ "decorative checkbox" at bounding box center [248, 289] width 15 height 15
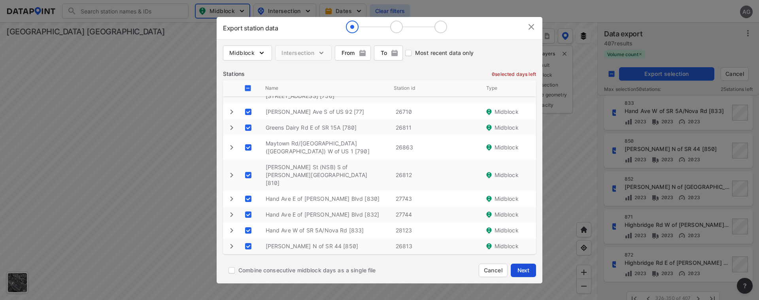
click at [524, 270] on span "Next" at bounding box center [523, 270] width 16 height 8
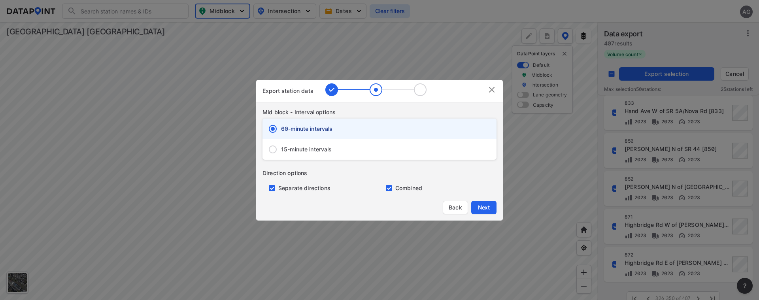
click at [272, 148] on input "15-minute intervals" at bounding box center [272, 149] width 17 height 17
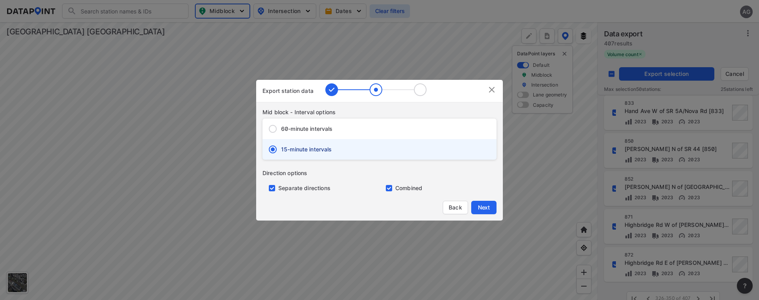
click at [271, 189] on input "primary checkbox" at bounding box center [270, 188] width 16 height 6
click at [482, 204] on span "Next" at bounding box center [484, 208] width 16 height 8
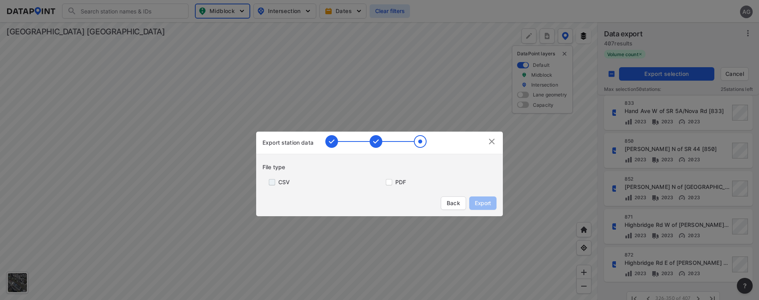
click at [270, 183] on input "primary checkbox" at bounding box center [270, 182] width 16 height 6
click at [487, 200] on span "Export" at bounding box center [483, 203] width 18 height 8
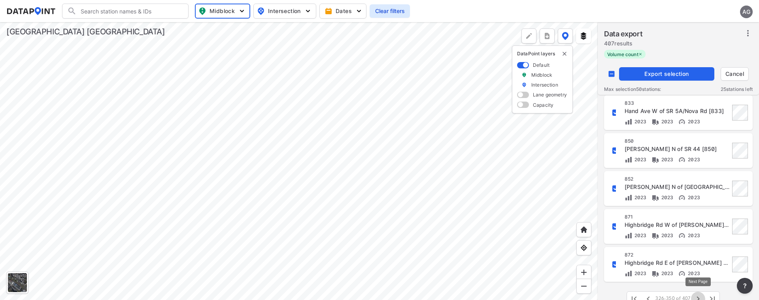
click at [699, 296] on icon "button" at bounding box center [697, 298] width 9 height 9
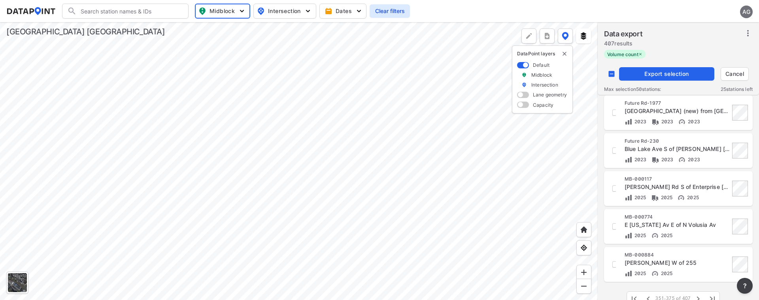
click at [615, 74] on input "decorative checkbox" at bounding box center [611, 73] width 15 height 15
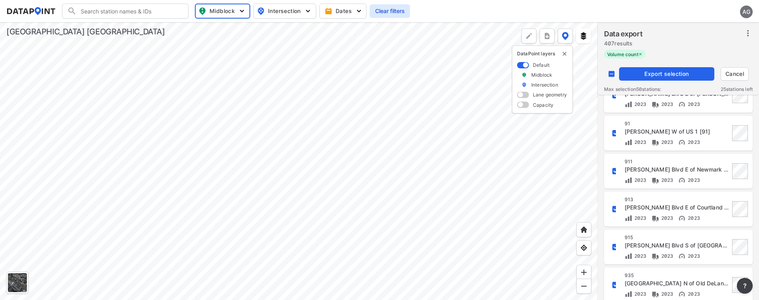
scroll to position [286, 0]
click at [615, 208] on input "decorative checkbox" at bounding box center [615, 207] width 13 height 13
click at [655, 71] on span "Export selection" at bounding box center [666, 74] width 89 height 8
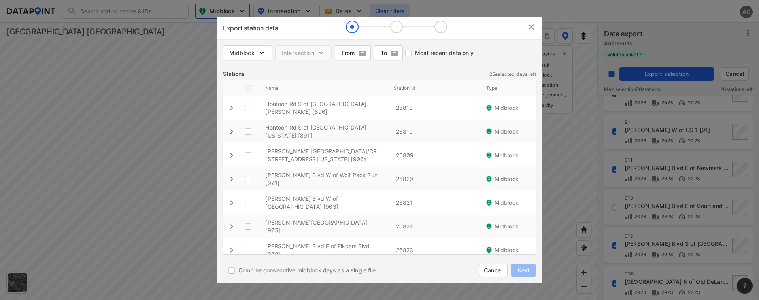
click at [246, 84] on input "decorative checkbox" at bounding box center [247, 88] width 15 height 15
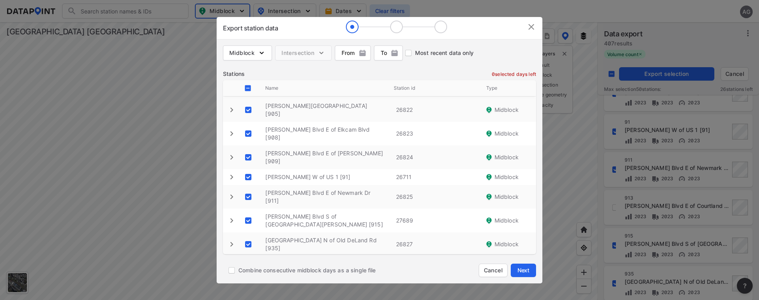
scroll to position [119, 0]
click at [249, 255] on \ "decorative checkbox" at bounding box center [248, 262] width 15 height 15
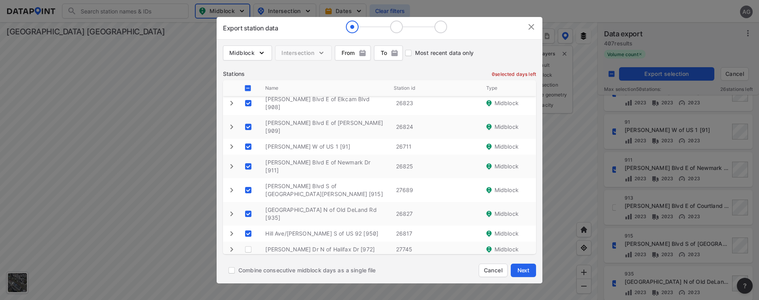
scroll to position [158, 0]
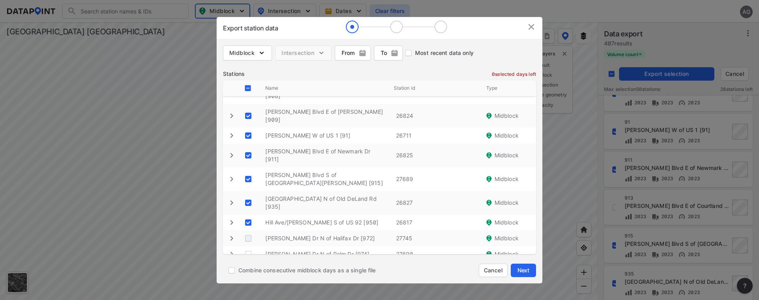
click at [247, 231] on \ "decorative checkbox" at bounding box center [248, 238] width 15 height 15
click at [246, 247] on \ "decorative checkbox" at bounding box center [248, 254] width 15 height 15
click at [247, 266] on \ "decorative checkbox" at bounding box center [248, 273] width 15 height 15
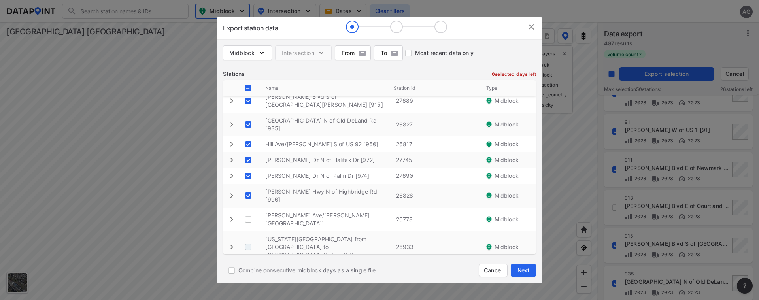
scroll to position [237, 0]
click at [250, 211] on \ "decorative checkbox" at bounding box center [248, 218] width 15 height 15
click at [248, 239] on \ "decorative checkbox" at bounding box center [248, 246] width 15 height 15
click at [247, 266] on \ "decorative checkbox" at bounding box center [248, 273] width 15 height 15
click at [247, 294] on \ "decorative checkbox" at bounding box center [248, 301] width 15 height 15
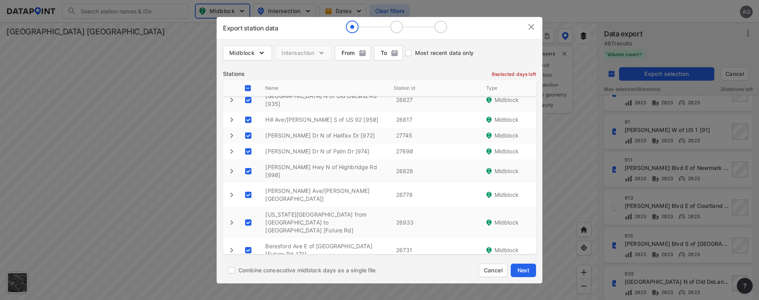
scroll to position [292, 0]
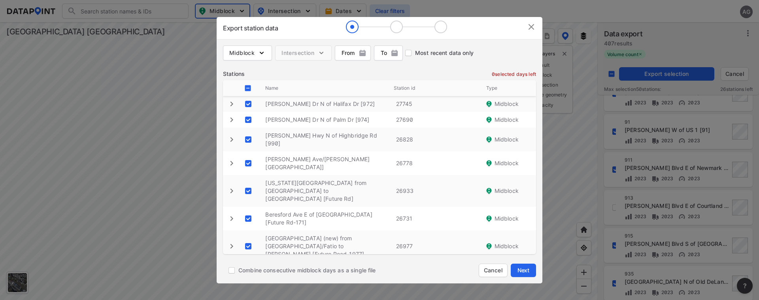
click at [249, 266] on \ "decorative checkbox" at bounding box center [248, 273] width 15 height 15
click at [248, 290] on "decorative checkbox" at bounding box center [248, 297] width 15 height 15
click at [521, 267] on span "Next" at bounding box center [523, 270] width 16 height 8
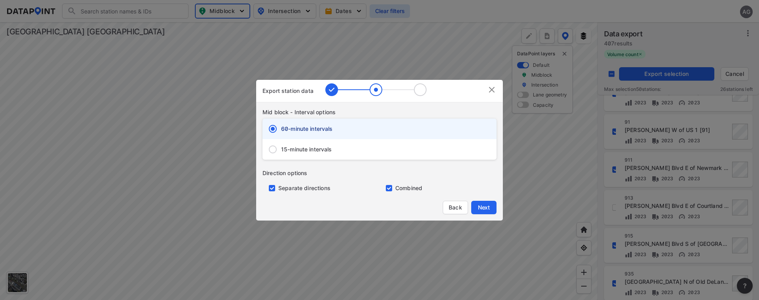
click at [292, 151] on span "15-minute intervals" at bounding box center [306, 149] width 51 height 8
click at [281, 151] on input "15-minute intervals" at bounding box center [272, 149] width 17 height 17
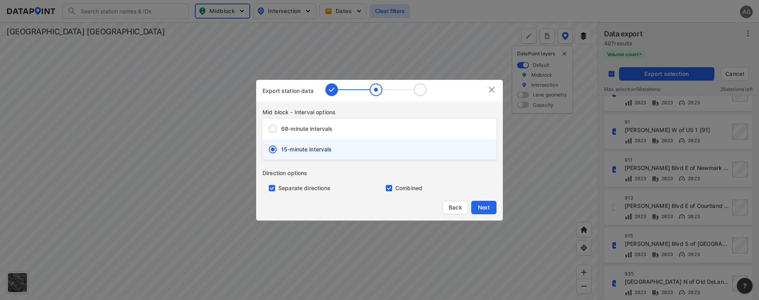
click at [273, 187] on input "primary checkbox" at bounding box center [270, 188] width 16 height 6
click at [489, 207] on span "Next" at bounding box center [484, 208] width 16 height 8
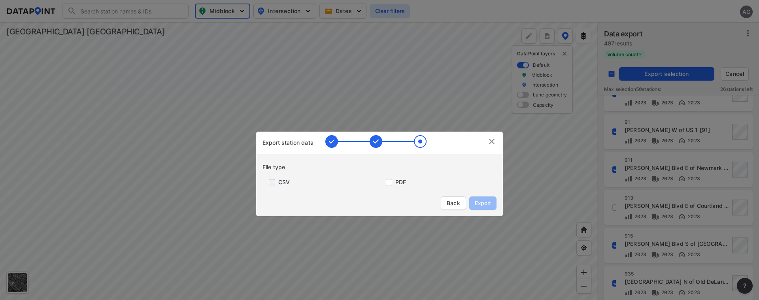
click at [275, 183] on input "primary checkbox" at bounding box center [270, 182] width 16 height 6
click at [481, 201] on span "Export" at bounding box center [483, 203] width 18 height 8
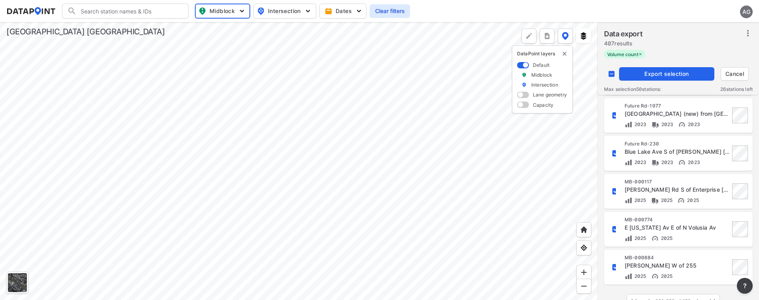
scroll to position [760, 0]
drag, startPoint x: 700, startPoint y: 296, endPoint x: 697, endPoint y: 287, distance: 8.7
click at [700, 296] on icon "button" at bounding box center [697, 298] width 9 height 9
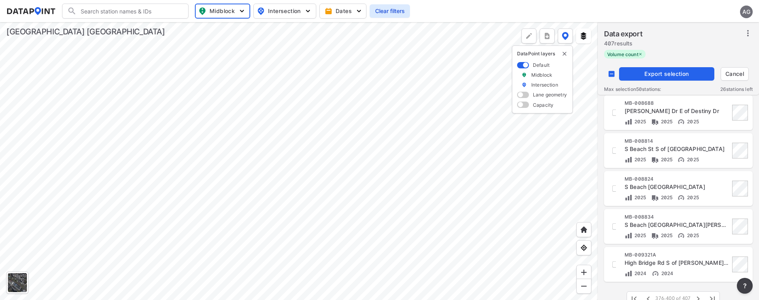
click at [611, 73] on input "decorative checkbox" at bounding box center [611, 73] width 15 height 15
click at [654, 73] on span "Export selection" at bounding box center [666, 74] width 89 height 8
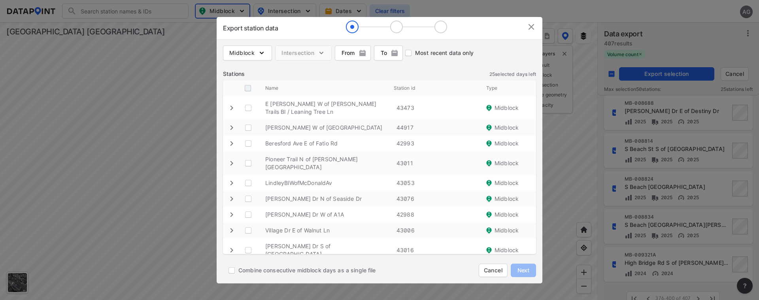
click at [248, 88] on input "decorative checkbox" at bounding box center [247, 88] width 15 height 15
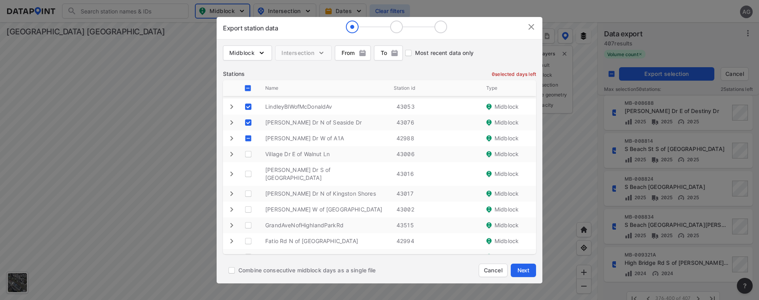
scroll to position [79, 0]
click at [251, 129] on A1A "decorative checkbox" at bounding box center [248, 135] width 15 height 15
click at [248, 144] on Ln "decorative checkbox" at bounding box center [248, 151] width 15 height 15
click at [245, 164] on Rd "decorative checkbox" at bounding box center [248, 171] width 15 height 15
click at [249, 183] on Shores "decorative checkbox" at bounding box center [248, 190] width 15 height 15
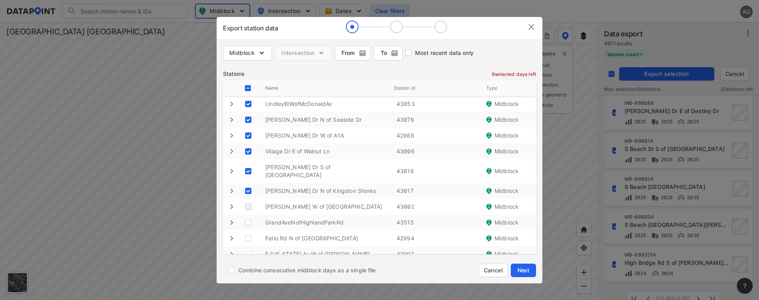
click at [246, 199] on Rd "decorative checkbox" at bounding box center [248, 206] width 15 height 15
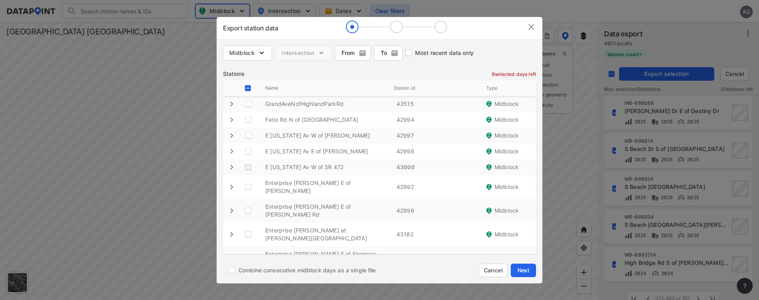
scroll to position [158, 0]
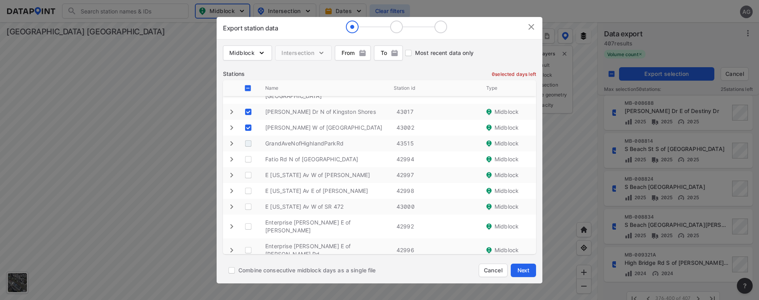
click at [247, 136] on input "decorative checkbox" at bounding box center [248, 143] width 15 height 15
click at [248, 152] on Ave "decorative checkbox" at bounding box center [248, 159] width 15 height 15
click at [249, 168] on Av "decorative checkbox" at bounding box center [248, 175] width 15 height 15
click at [249, 183] on Av "decorative checkbox" at bounding box center [248, 190] width 15 height 15
click at [248, 199] on 472 "decorative checkbox" at bounding box center [248, 206] width 15 height 15
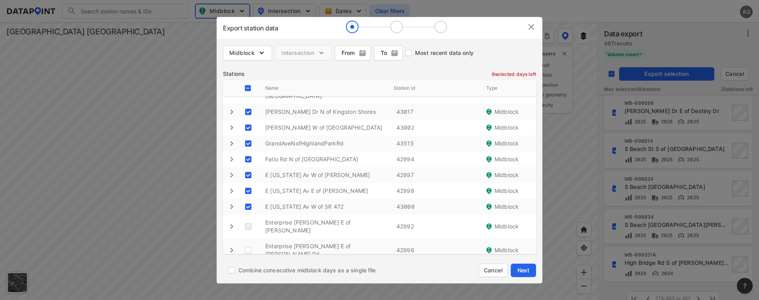
click at [246, 219] on Bl "decorative checkbox" at bounding box center [248, 226] width 15 height 15
click at [247, 243] on Rd "decorative checkbox" at bounding box center [248, 250] width 15 height 15
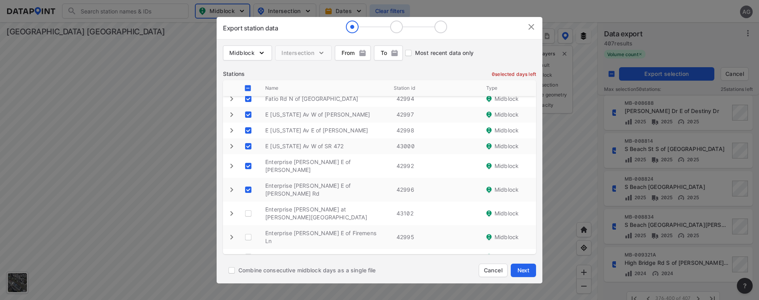
scroll to position [237, 0]
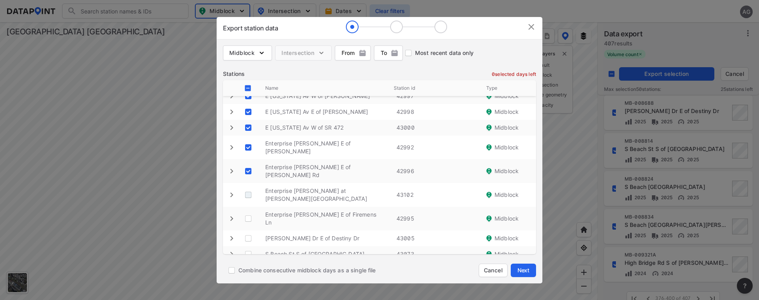
click at [249, 187] on Rd "decorative checkbox" at bounding box center [248, 194] width 15 height 15
click at [248, 211] on Ln "decorative checkbox" at bounding box center [248, 218] width 15 height 15
click at [247, 231] on Dr "decorative checkbox" at bounding box center [248, 238] width 15 height 15
click at [247, 247] on Av "decorative checkbox" at bounding box center [248, 254] width 15 height 15
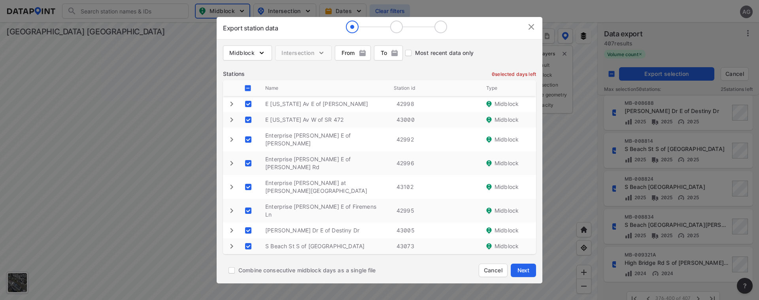
click at [247, 255] on Dr "decorative checkbox" at bounding box center [248, 262] width 15 height 15
click at [250, 274] on Pkwy "decorative checkbox" at bounding box center [248, 281] width 15 height 15
click at [249, 294] on Ln "decorative checkbox" at bounding box center [248, 301] width 15 height 15
click at [522, 268] on span "Next" at bounding box center [523, 270] width 16 height 8
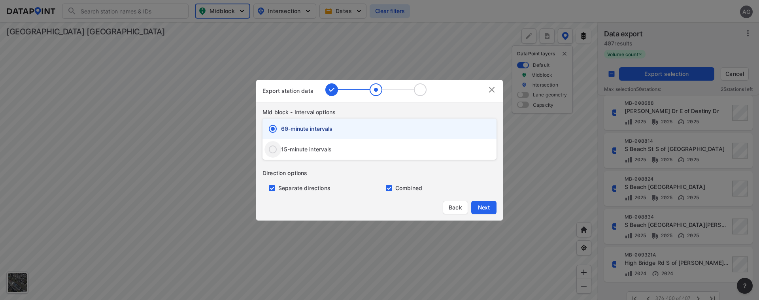
click at [268, 148] on input "15-minute intervals" at bounding box center [272, 149] width 17 height 17
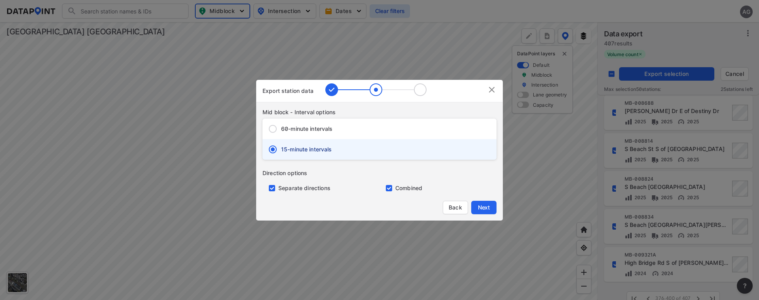
click at [270, 184] on div "Separate directions" at bounding box center [320, 184] width 117 height 15
click at [272, 189] on input "primary checkbox" at bounding box center [270, 188] width 16 height 6
click at [493, 208] on button "Next" at bounding box center [483, 207] width 25 height 13
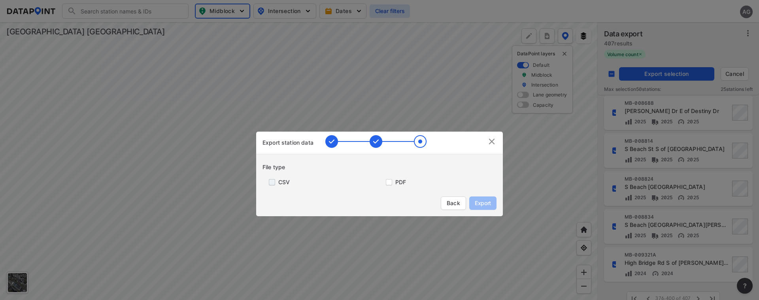
click at [273, 181] on input "primary checkbox" at bounding box center [270, 182] width 16 height 6
click at [485, 204] on span "Export" at bounding box center [483, 203] width 18 height 8
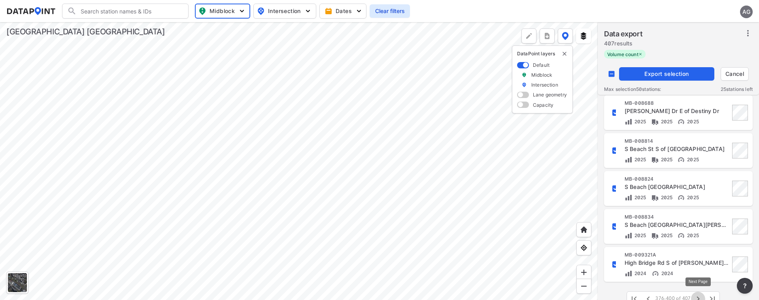
click at [699, 294] on icon "button" at bounding box center [697, 298] width 9 height 9
click at [611, 72] on input "decorative checkbox" at bounding box center [611, 73] width 15 height 15
click at [612, 74] on input "decorative checkbox" at bounding box center [611, 73] width 15 height 15
click at [660, 74] on span "Export selection" at bounding box center [666, 74] width 89 height 8
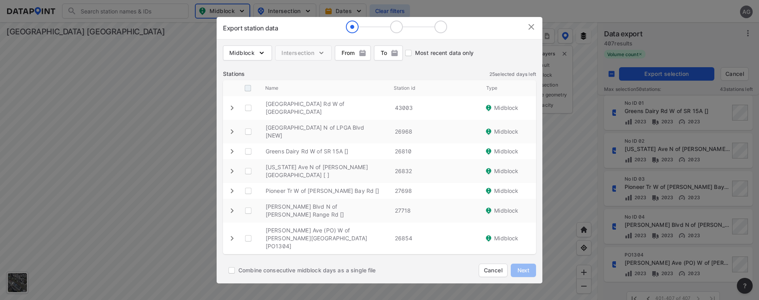
click at [247, 96] on input "decorative checkbox" at bounding box center [247, 88] width 15 height 15
click at [519, 266] on span "Next" at bounding box center [523, 270] width 16 height 8
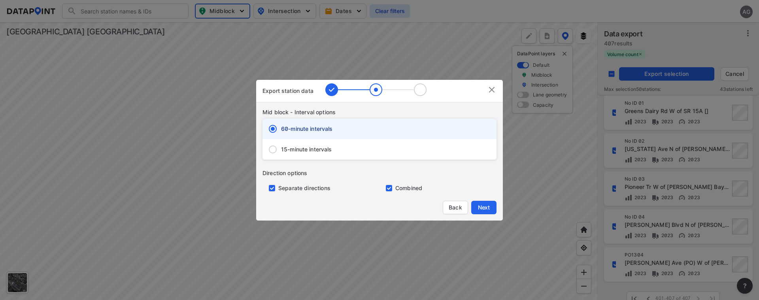
click at [304, 151] on span "15-minute intervals" at bounding box center [306, 149] width 51 height 8
click at [281, 151] on input "15-minute intervals" at bounding box center [272, 149] width 17 height 17
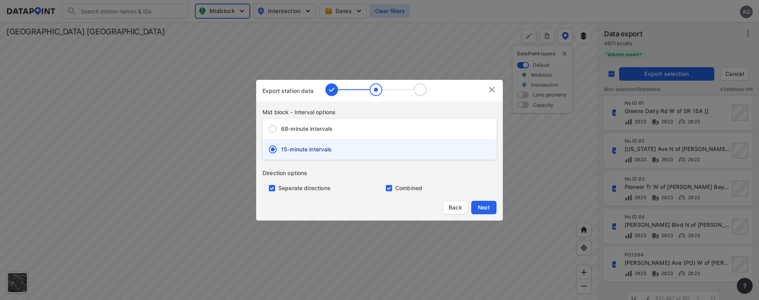
click at [271, 188] on input "primary checkbox" at bounding box center [270, 188] width 16 height 6
click at [482, 206] on span "Next" at bounding box center [484, 208] width 16 height 8
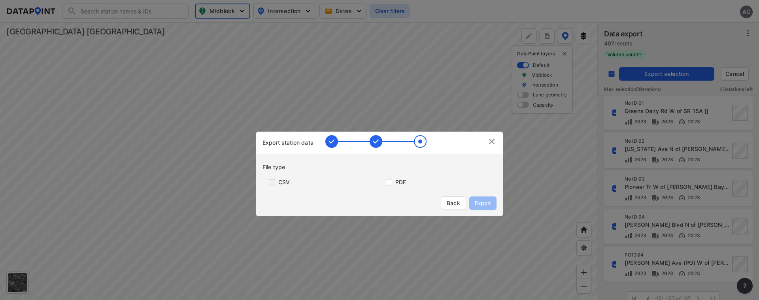
click at [271, 183] on input "primary checkbox" at bounding box center [270, 182] width 16 height 6
click at [490, 204] on span "Export" at bounding box center [483, 203] width 18 height 8
